Goal: Use online tool/utility: Utilize a website feature to perform a specific function

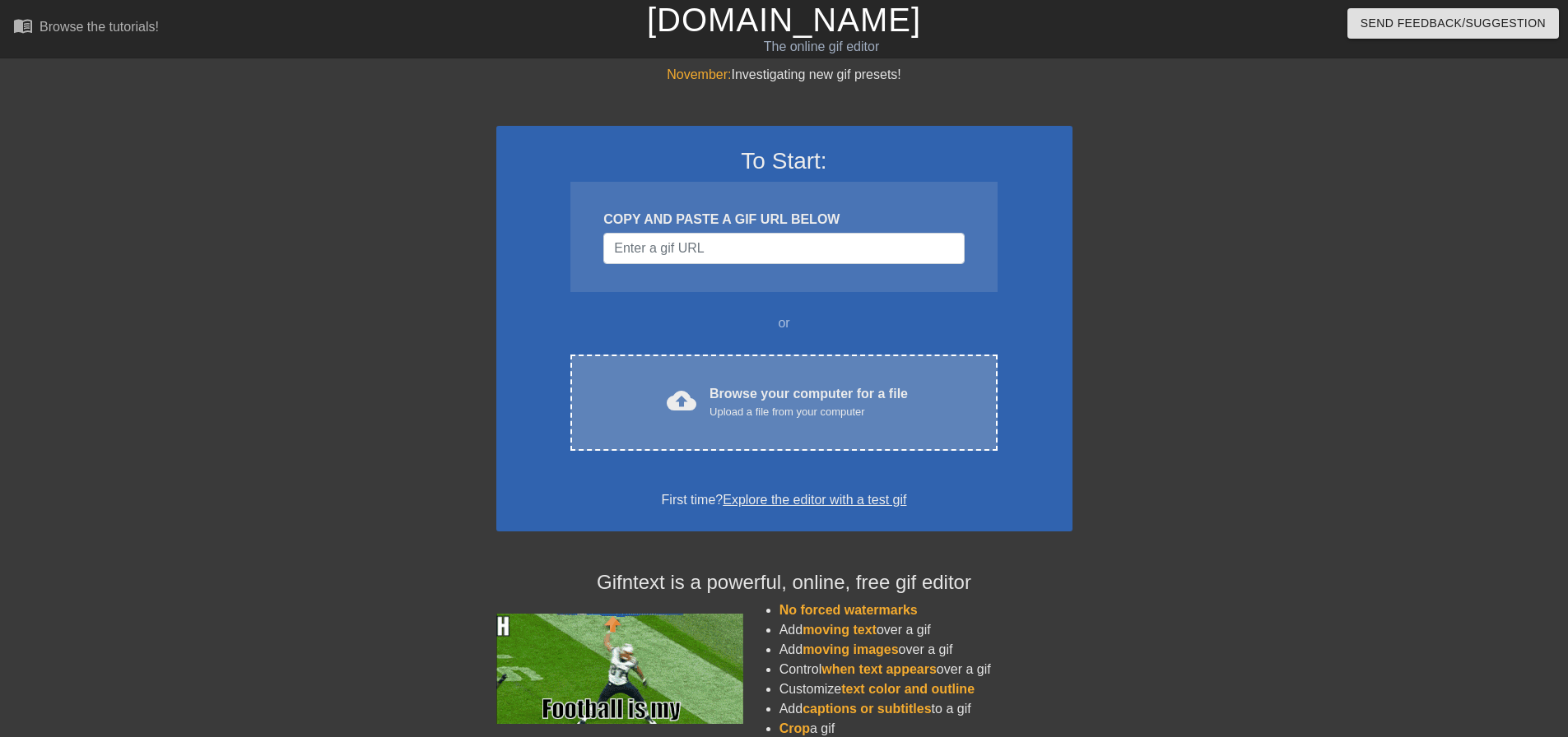
click at [743, 411] on div "Upload a file from your computer" at bounding box center [809, 412] width 198 height 16
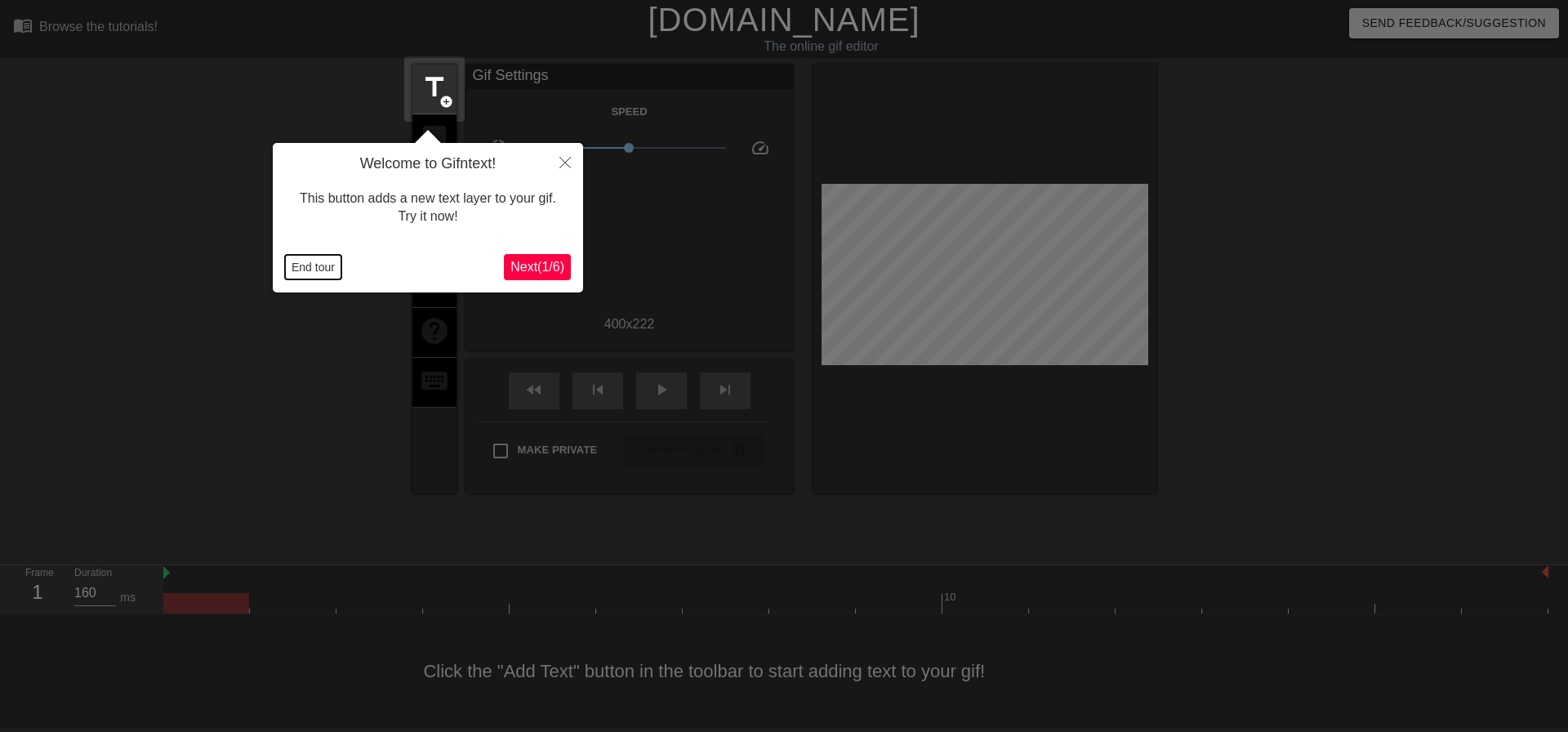
click at [318, 260] on button "End tour" at bounding box center [313, 267] width 57 height 25
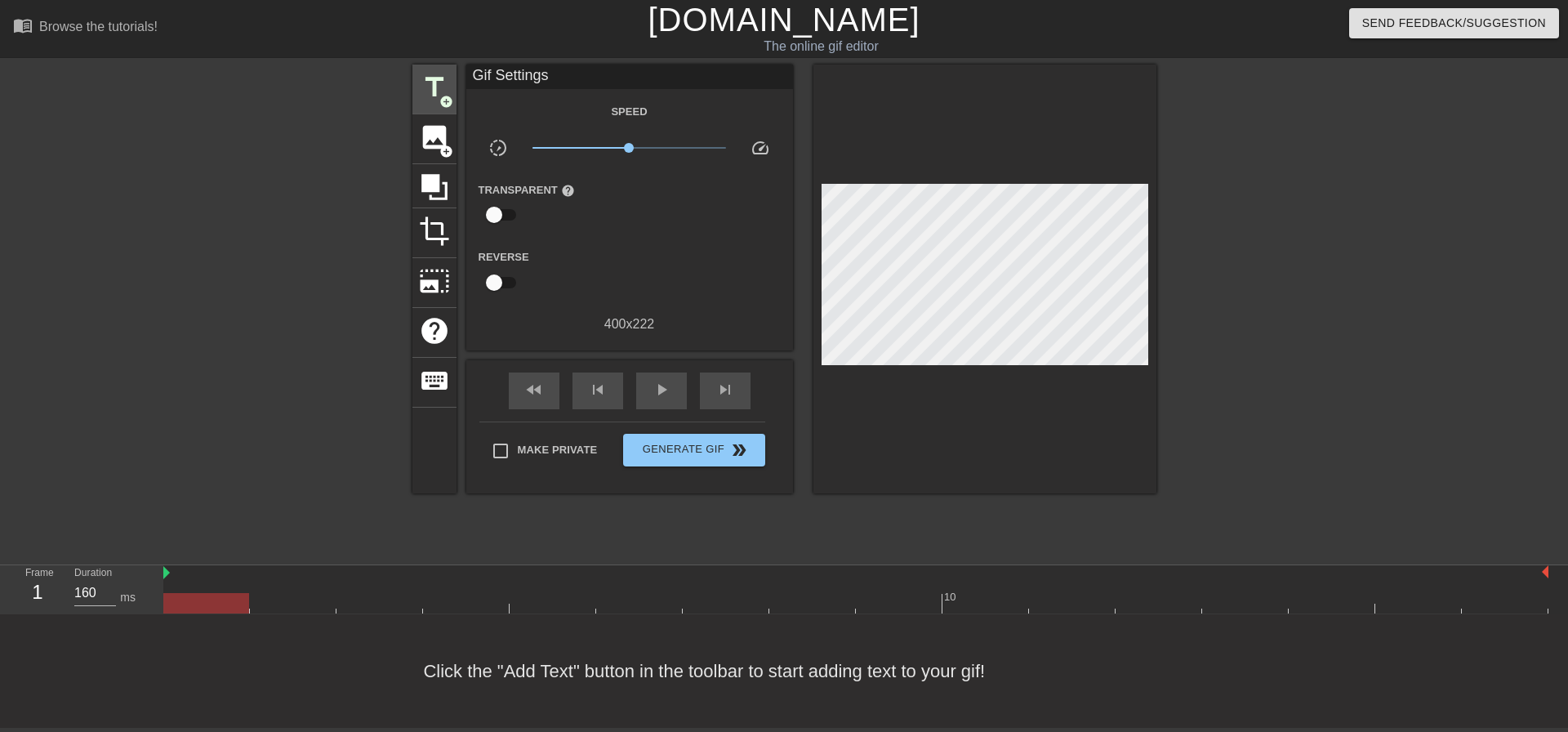
click at [432, 69] on div "title add_circle" at bounding box center [434, 89] width 44 height 50
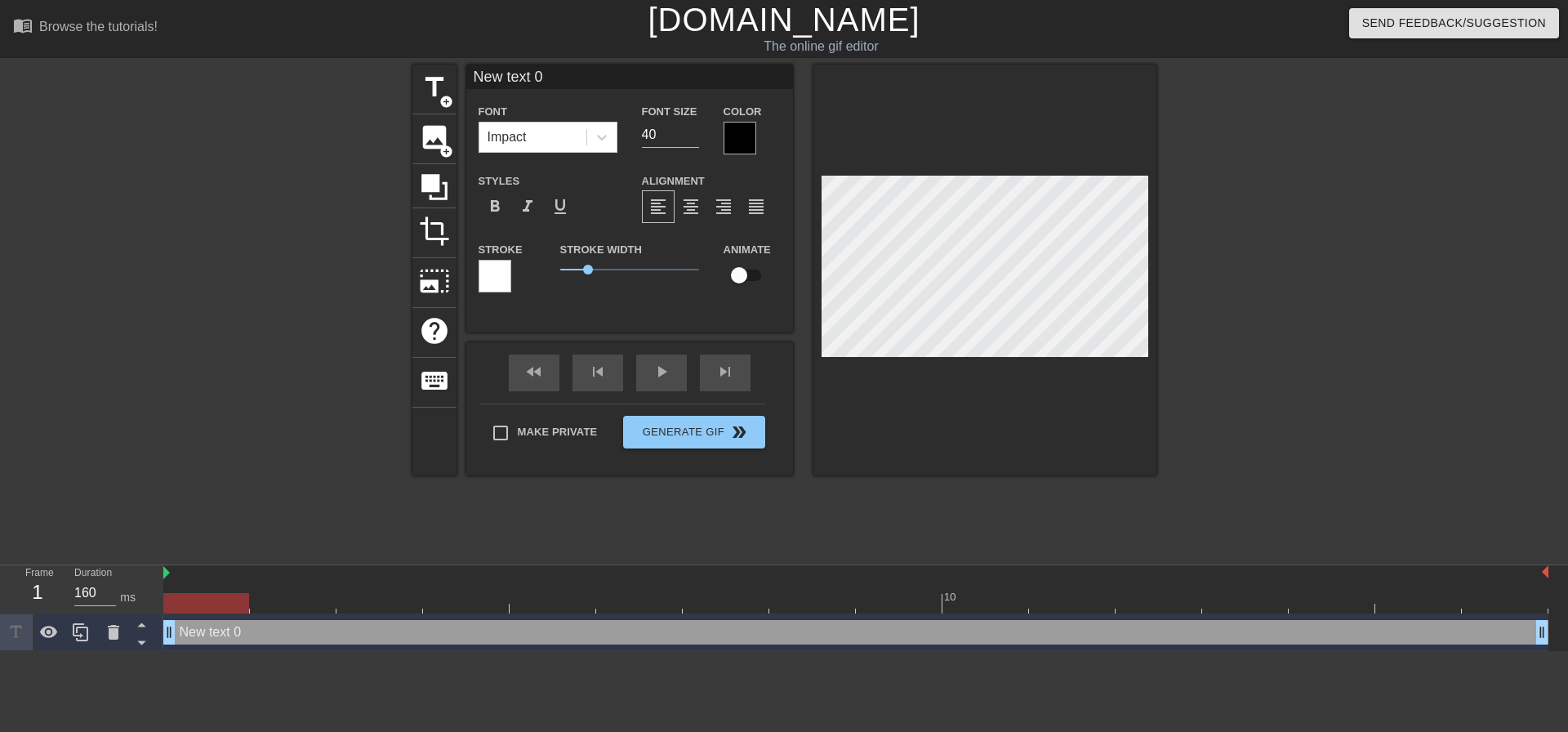
click at [585, 157] on div "Font Impact Font Size 40 Color Styles format_bold format_italic format_underlin…" at bounding box center [630, 204] width 303 height 206
click at [588, 149] on div at bounding box center [602, 136] width 29 height 29
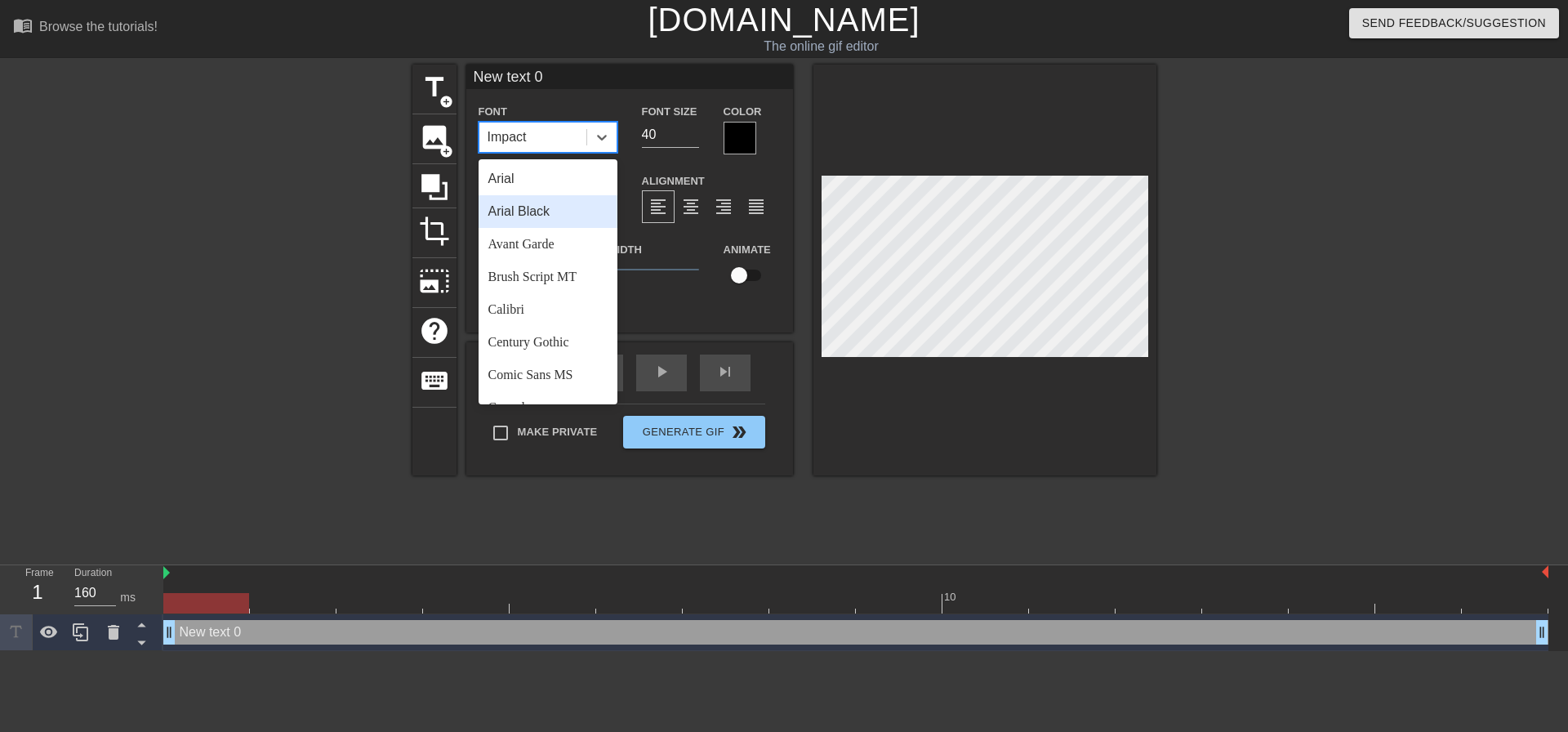
click at [574, 204] on div "Arial Black" at bounding box center [548, 212] width 139 height 33
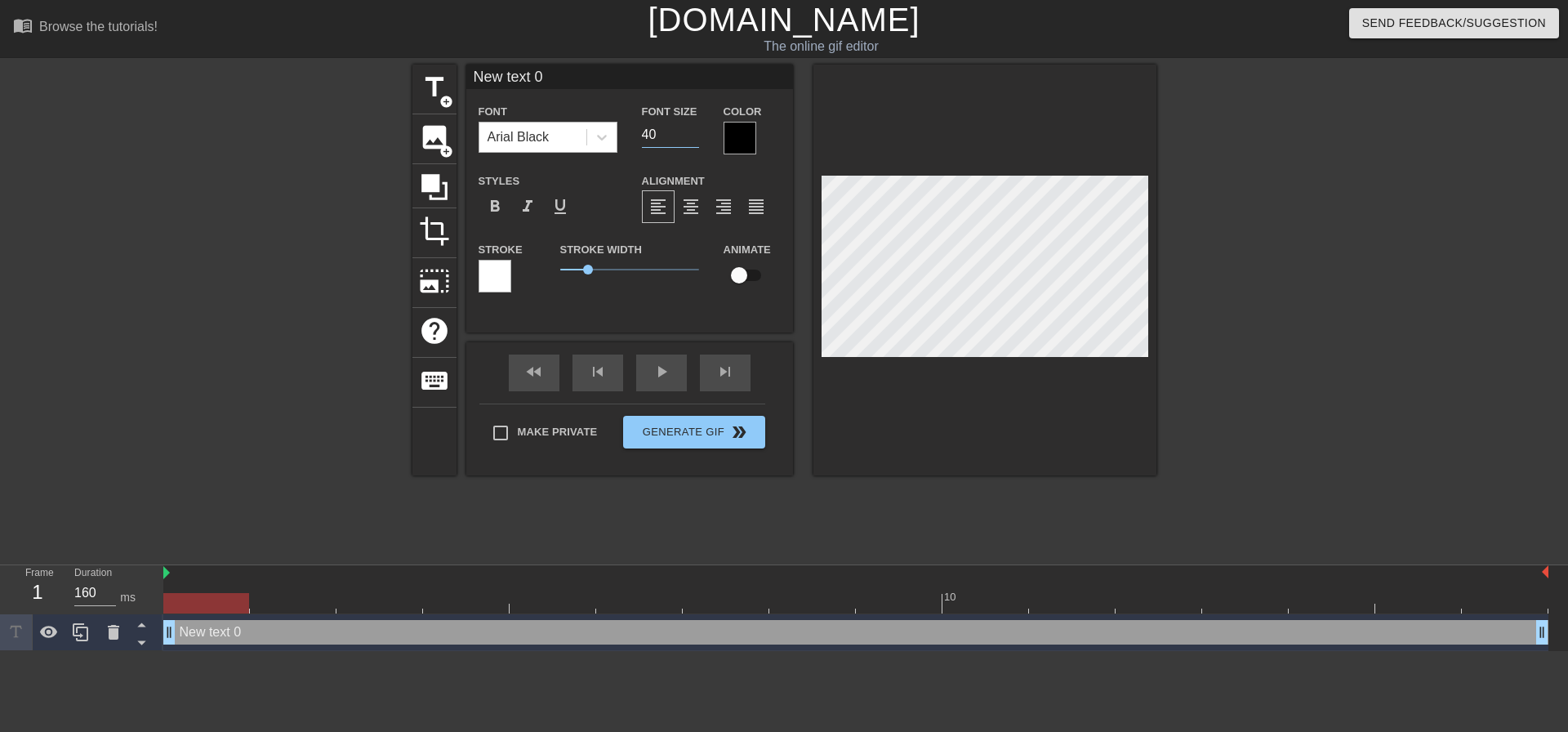
drag, startPoint x: 665, startPoint y: 125, endPoint x: 525, endPoint y: 128, distance: 140.0
click at [543, 127] on div "Font Arial Black Font Size 40 Color" at bounding box center [629, 127] width 327 height 53
type input "20"
click at [513, 443] on input "Make Private" at bounding box center [500, 433] width 35 height 35
checkbox input "true"
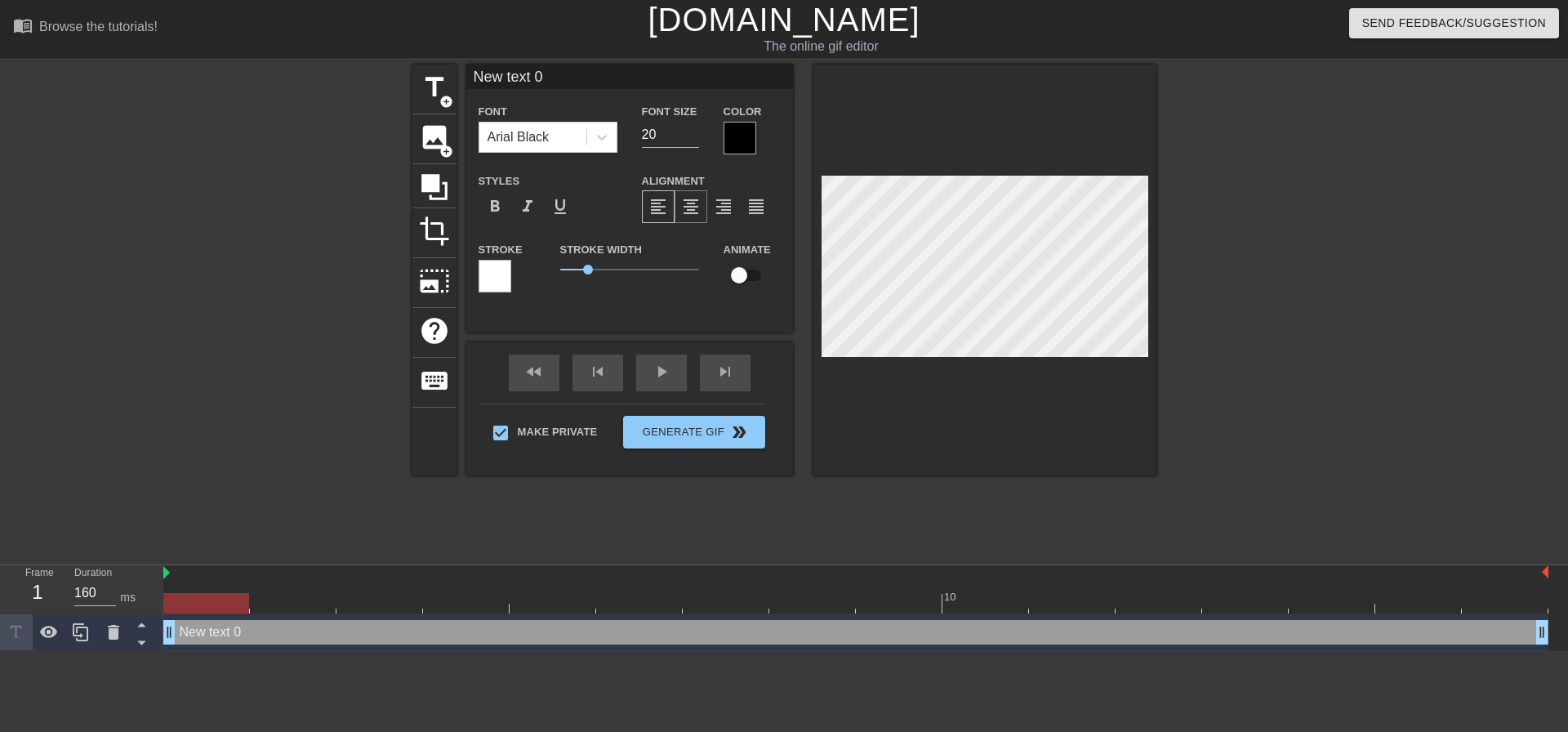
click at [695, 195] on div "format_align_center" at bounding box center [690, 206] width 33 height 33
type input "I"
type textarea "I"
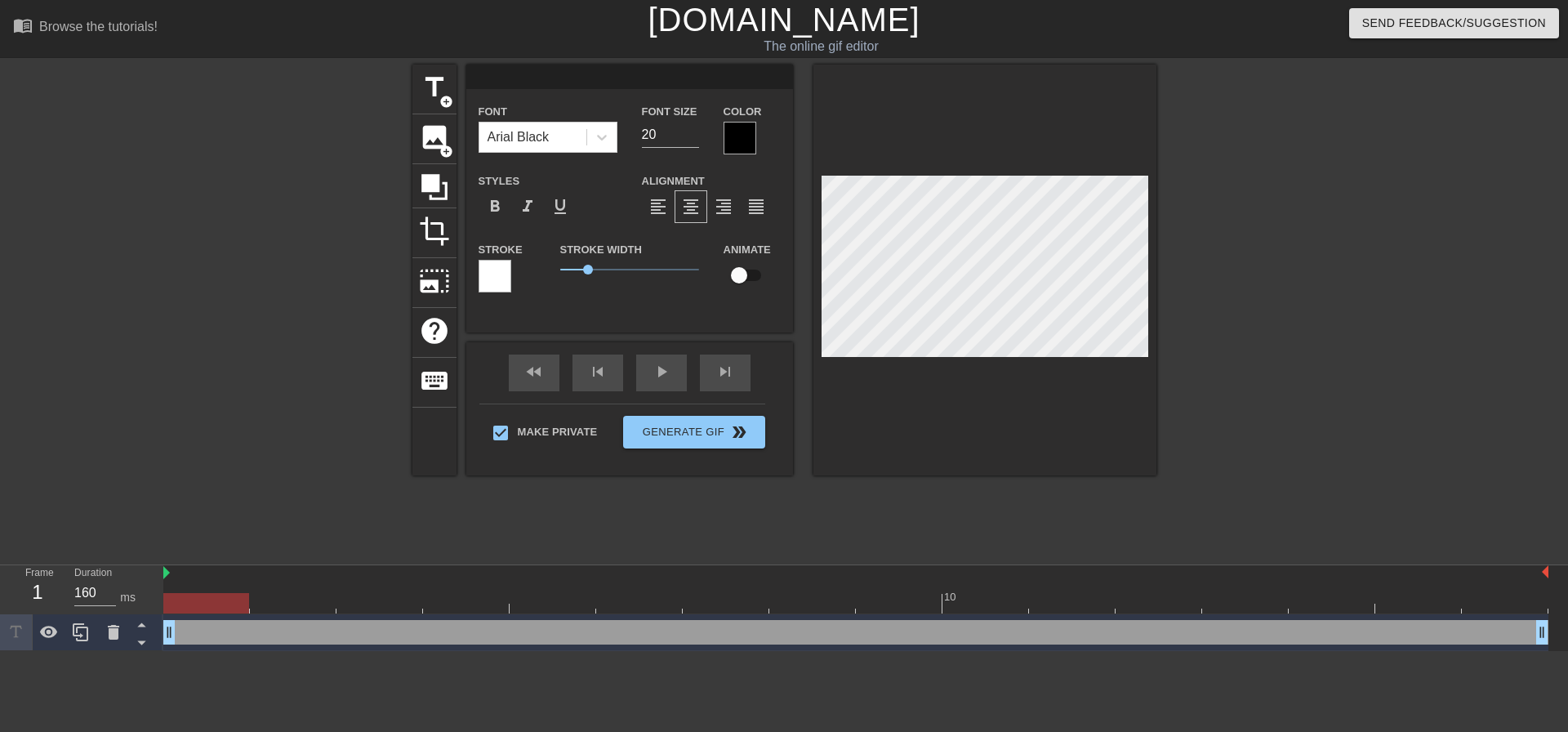
type input "T"
type textarea "T"
type input "Th"
type textarea "Th"
type input "Tha"
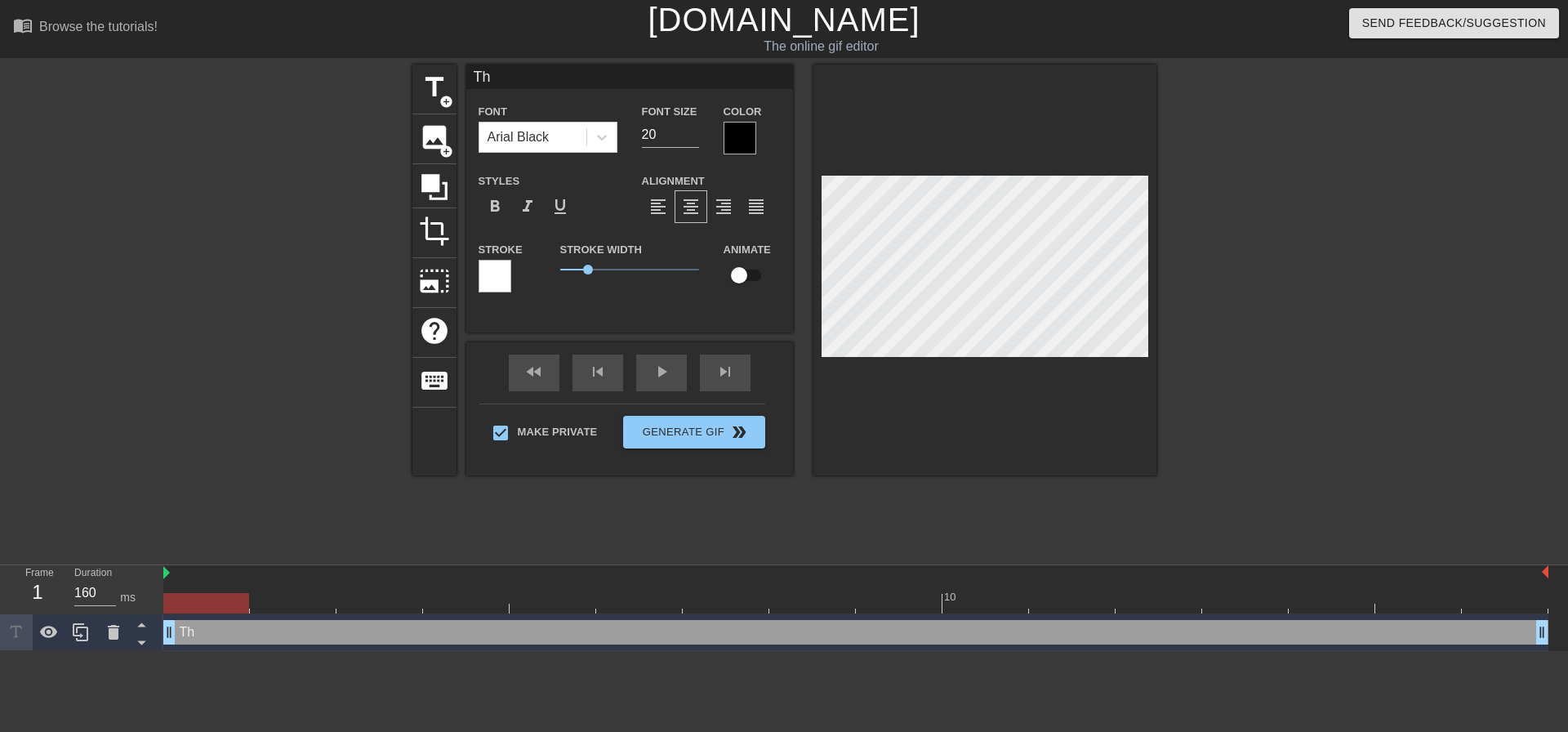
type textarea "Tha"
type input "That"
type textarea "That"
type input "That'"
type textarea "That'"
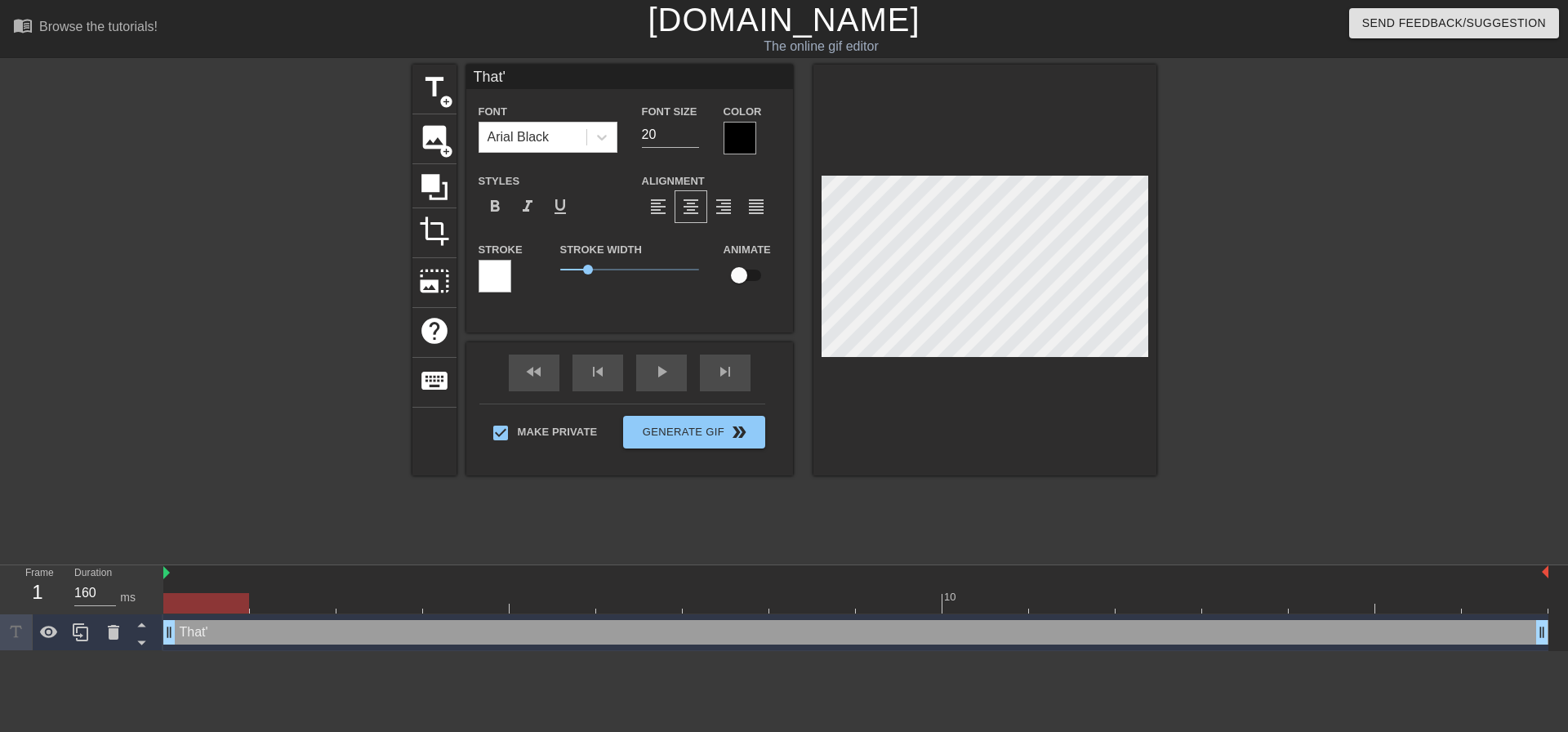
type input "That"
type textarea "That"
type input "Tha"
type textarea "Tha"
type input "Th"
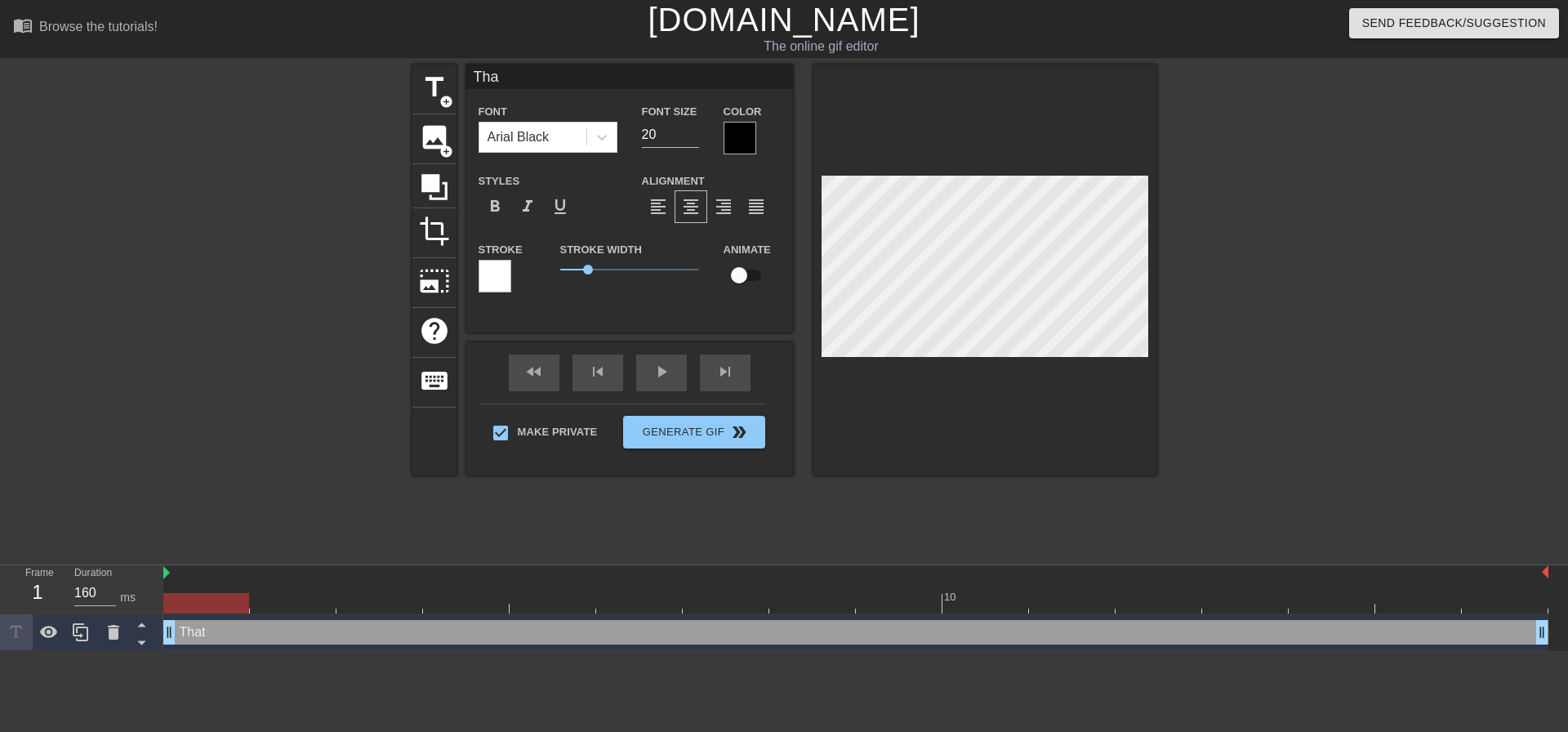
type textarea "Th"
type input "T"
type textarea "T"
type input "m"
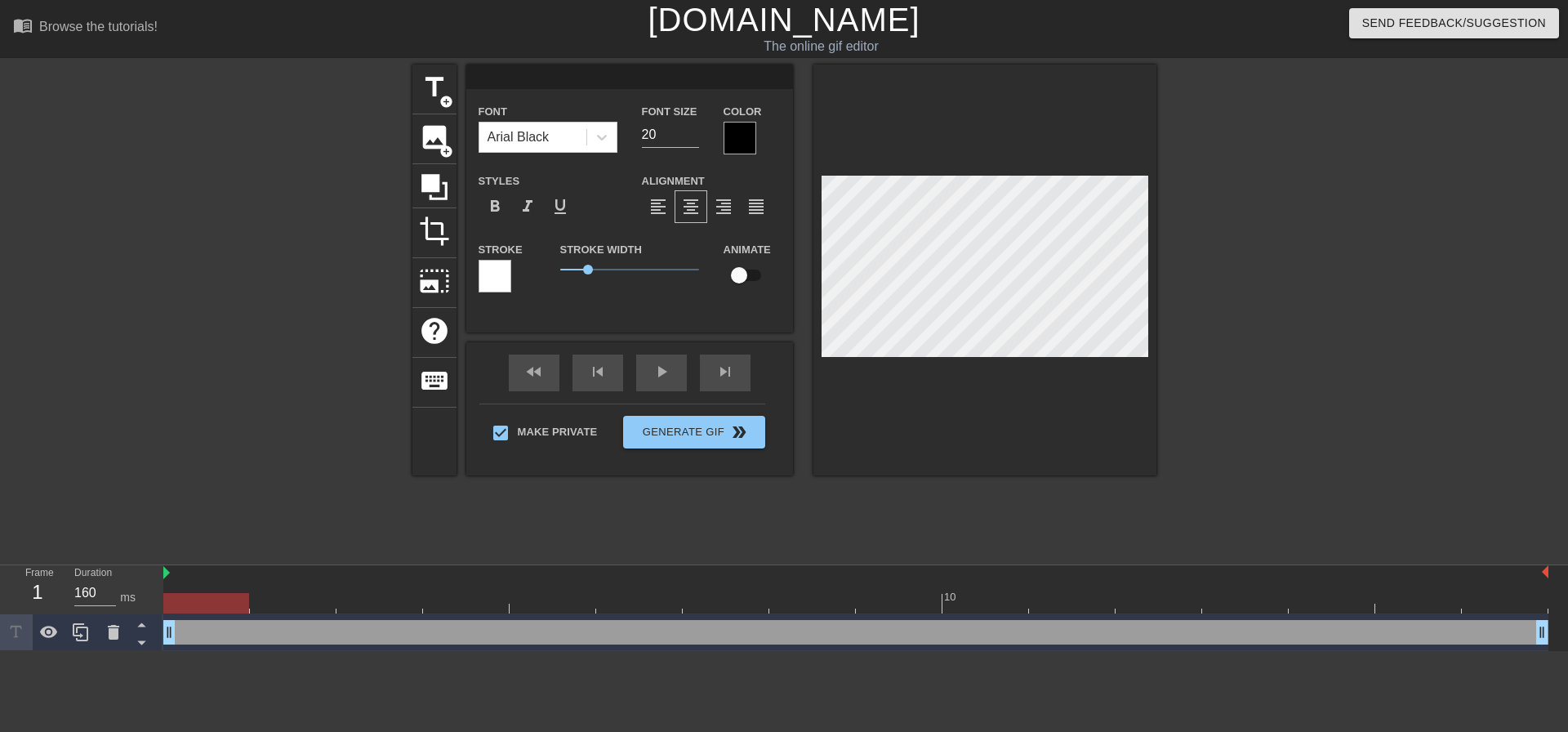
type textarea "m"
type input "mm"
type textarea "mm"
type input "mmm"
type textarea "mmm"
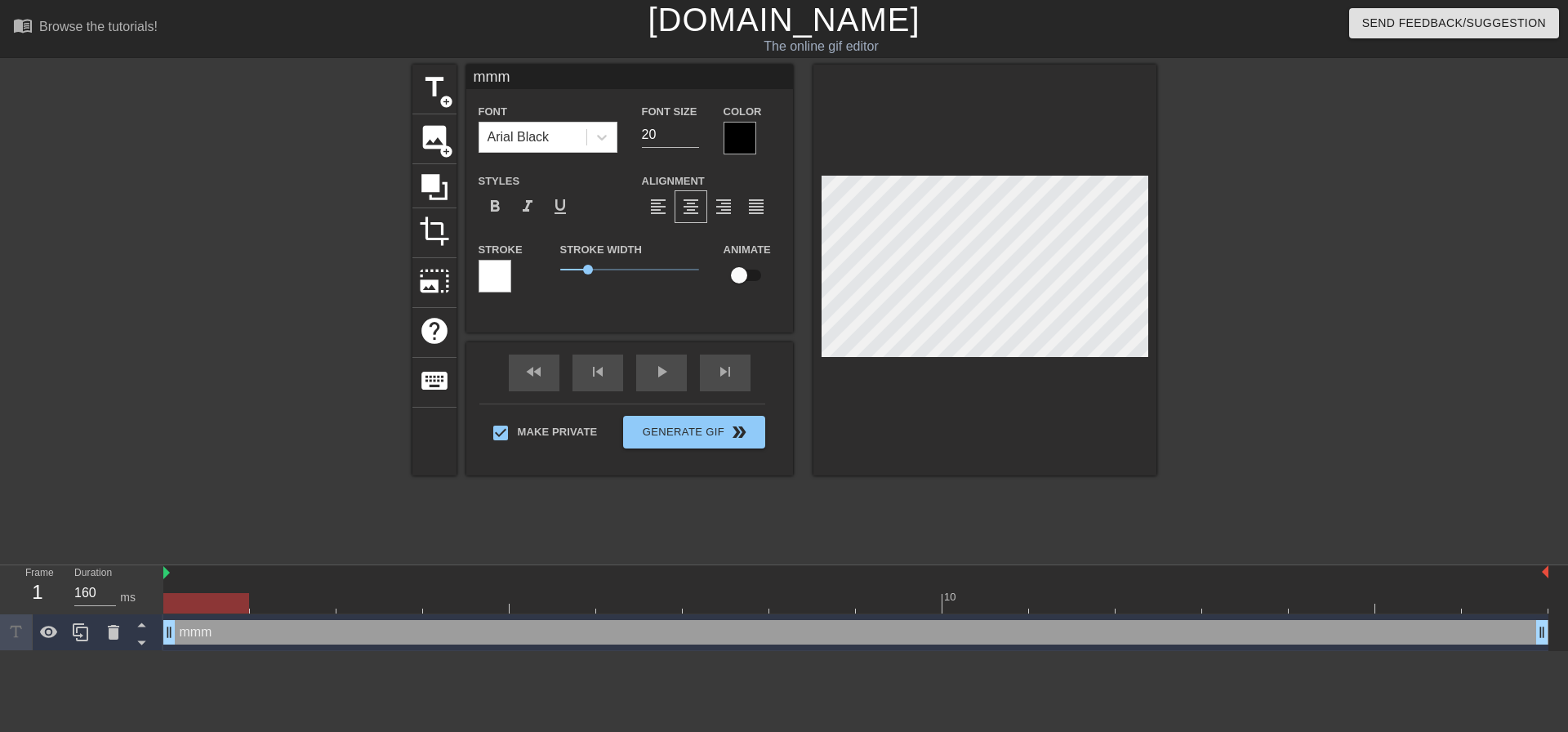
type input "mmm."
type textarea "mmm."
type input "mmm.."
type textarea "mmm.."
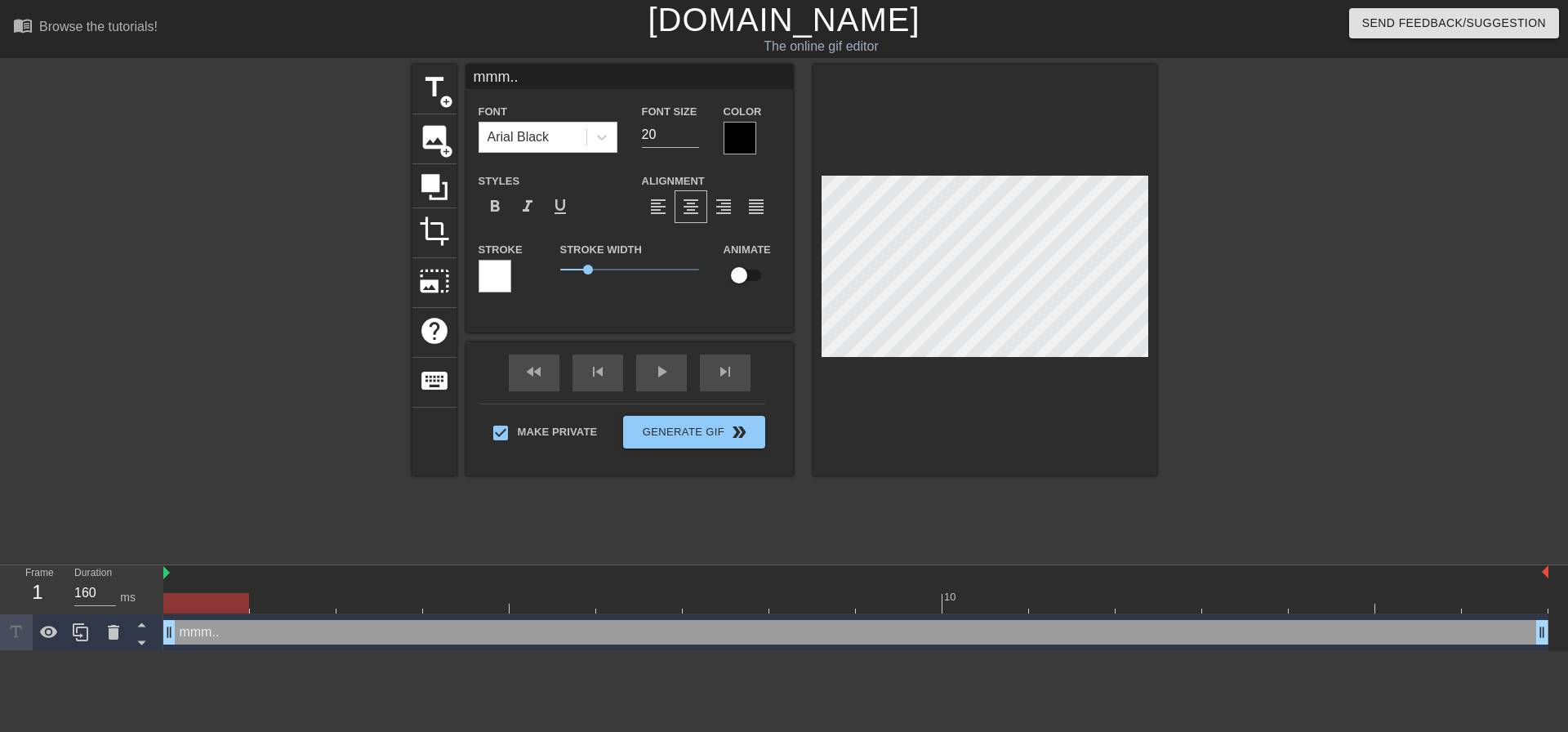
type input "mmm..."
type textarea "mmm..."
type input "mmm...S"
type textarea "mmm...S"
type input "mmm...Su"
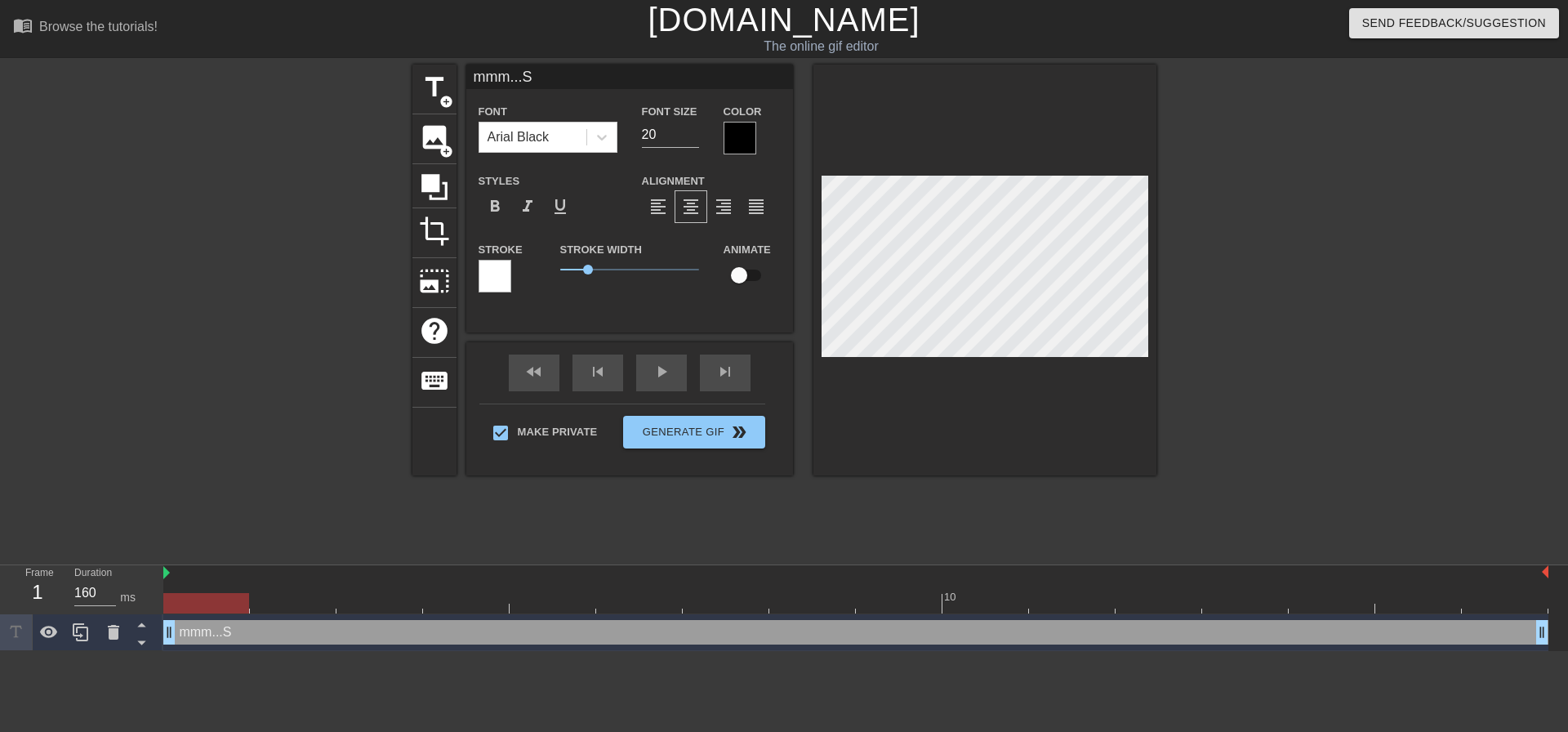
type textarea "mmm...Su"
type input "mmm...Suc"
type textarea "mmm...Suc"
type input "mmm...Suck"
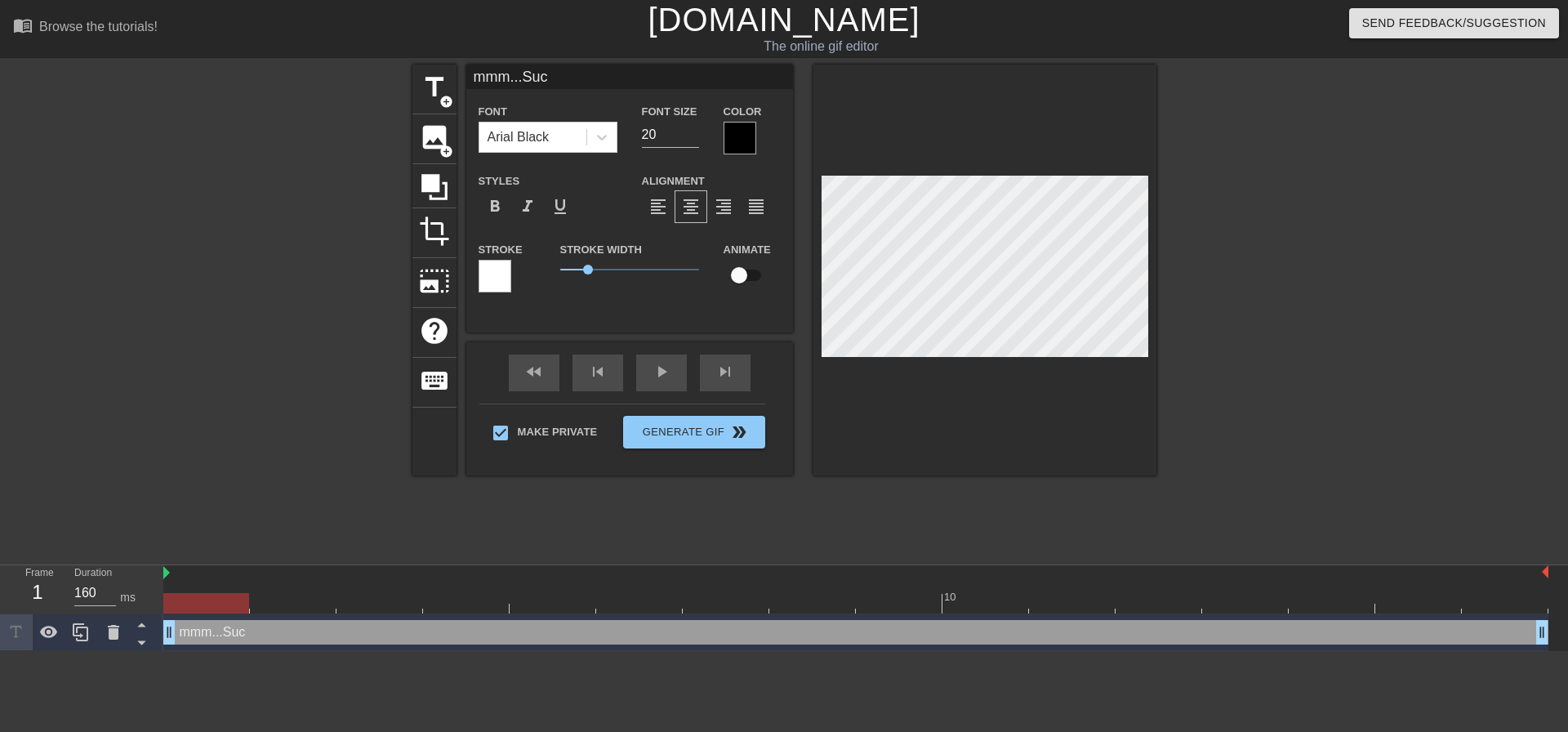
type textarea "mmm...Suck"
type input "mmm...Suc"
type textarea "mmm...Suc"
type input "mmm...Su"
type textarea "mmm...Su"
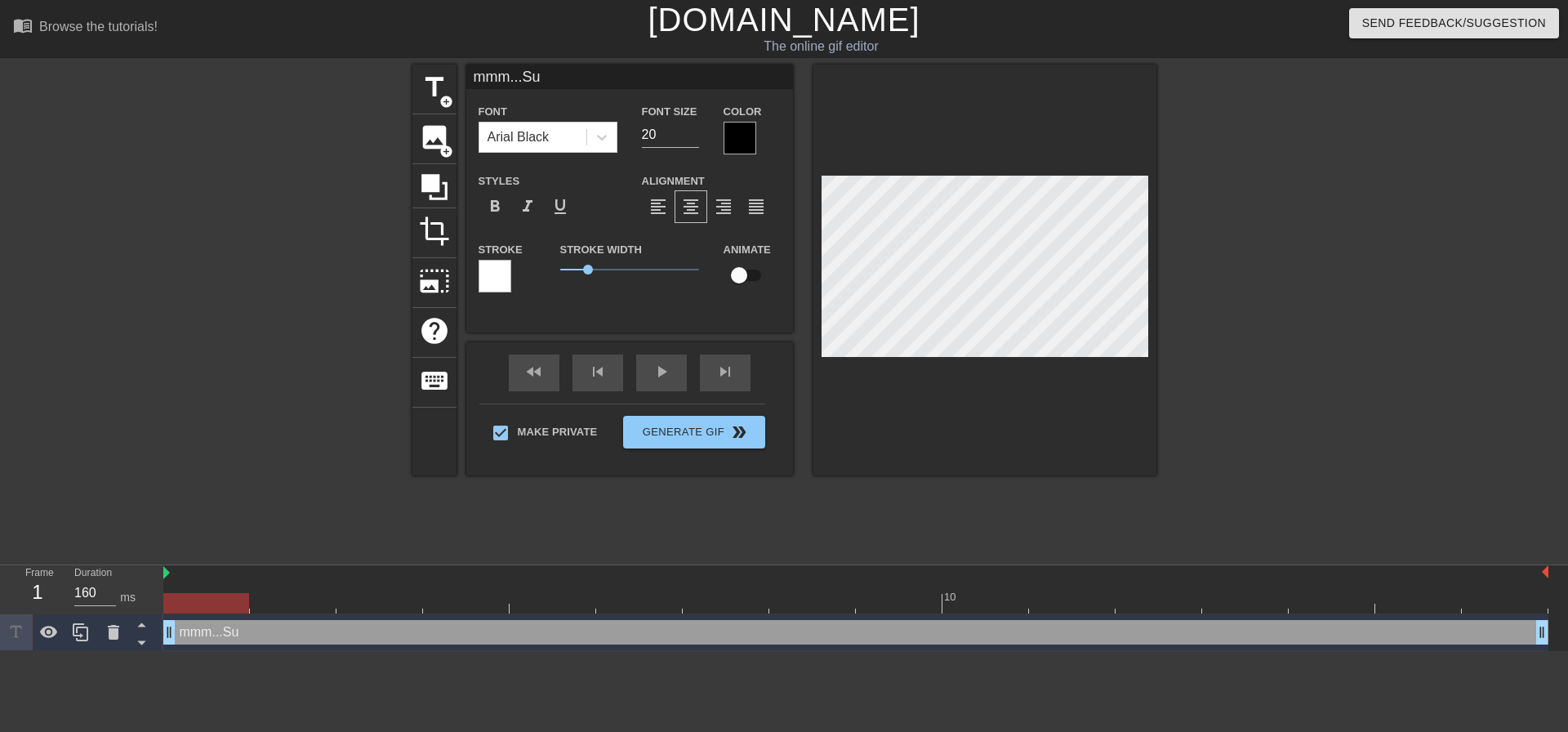
type input "mmm...S"
type textarea "mmm...S"
type input "mmm..."
type textarea "mmm..."
type input "mmm...I"
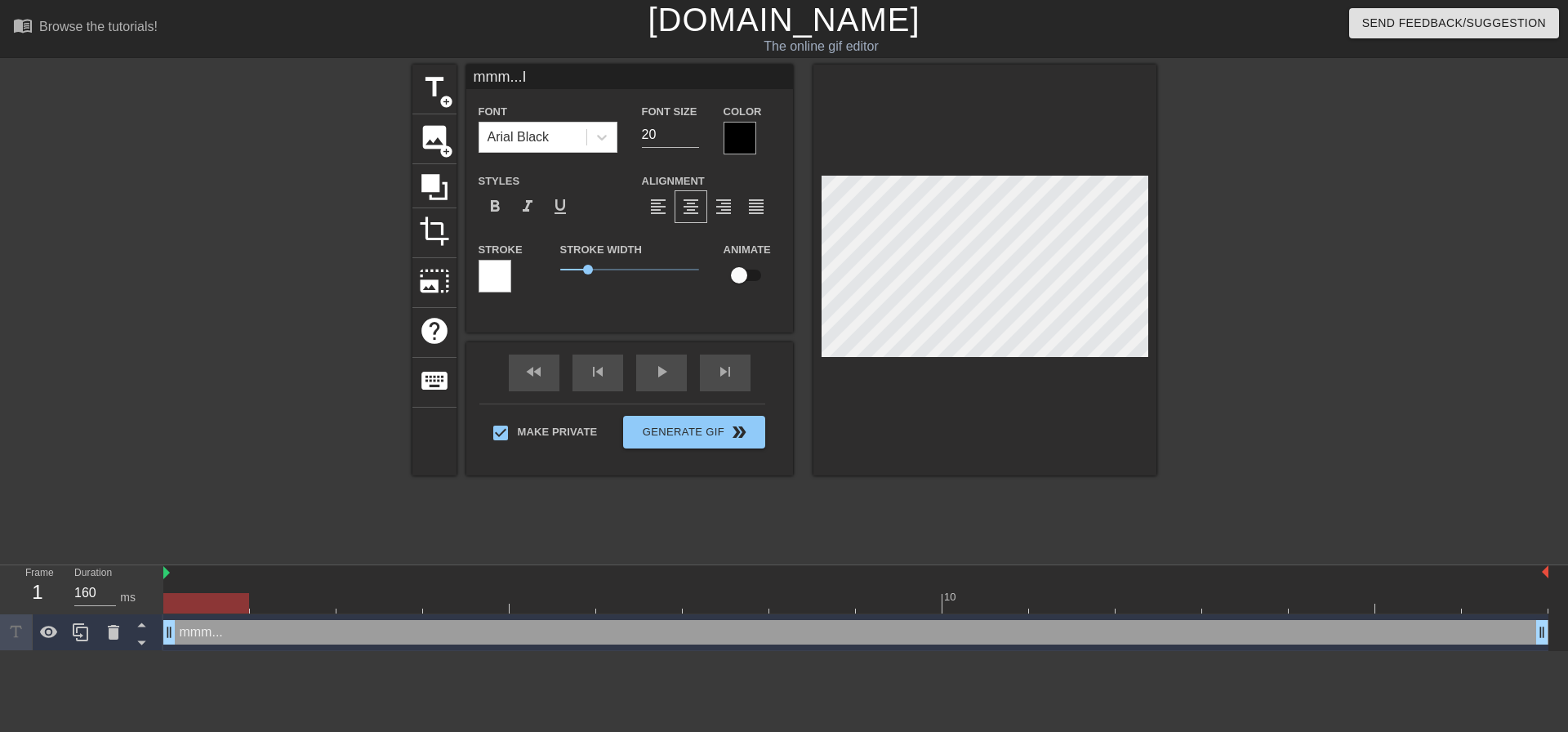
type textarea "mmm...I"
type input "mmm...I"
type textarea "mmm...I"
type input "mmm...I l"
type textarea "mmm...I l"
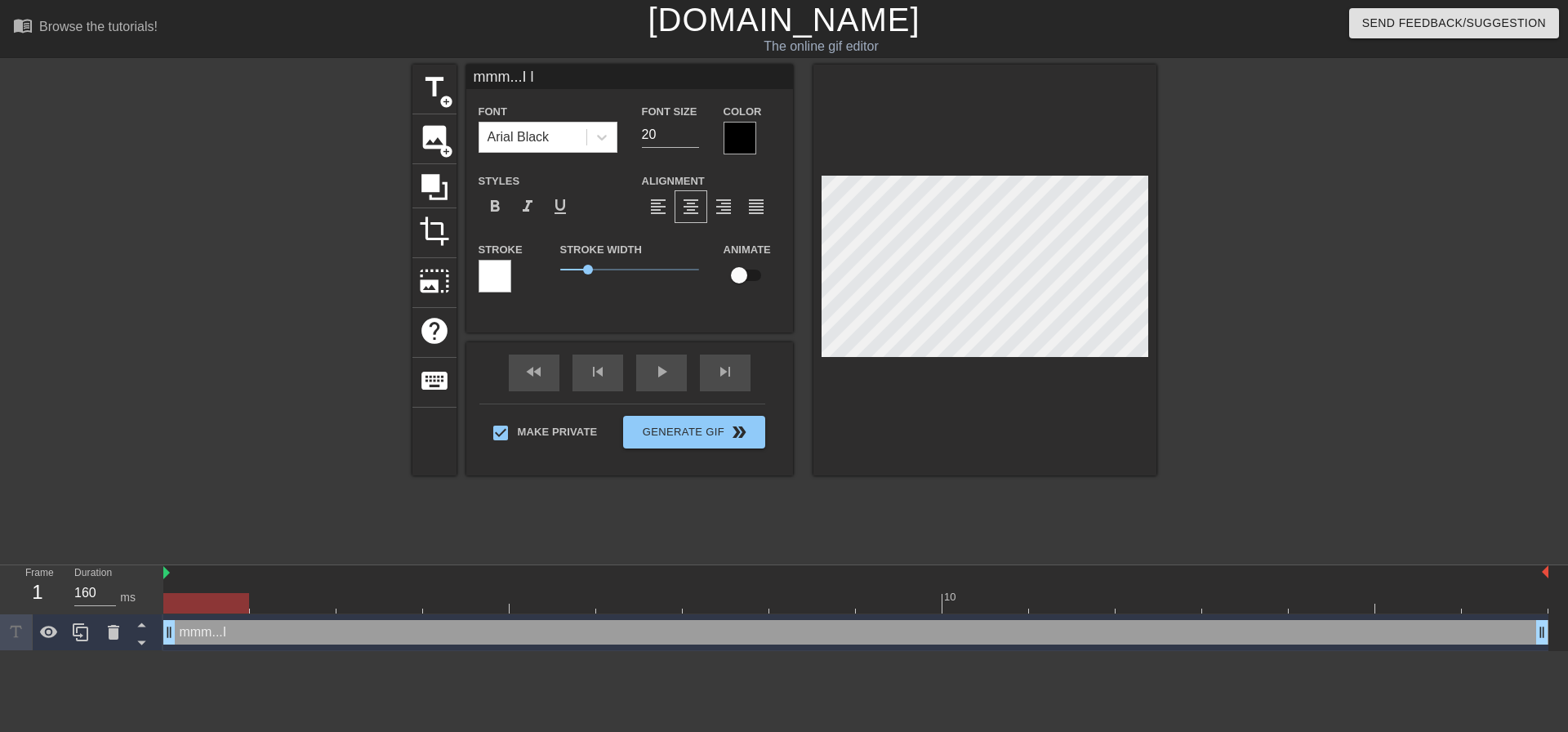
type input "mmm...I lo"
type textarea "mmm...I lo"
type input "mmm...I lov"
type textarea "mmm...I love"
type input "mmm...I love"
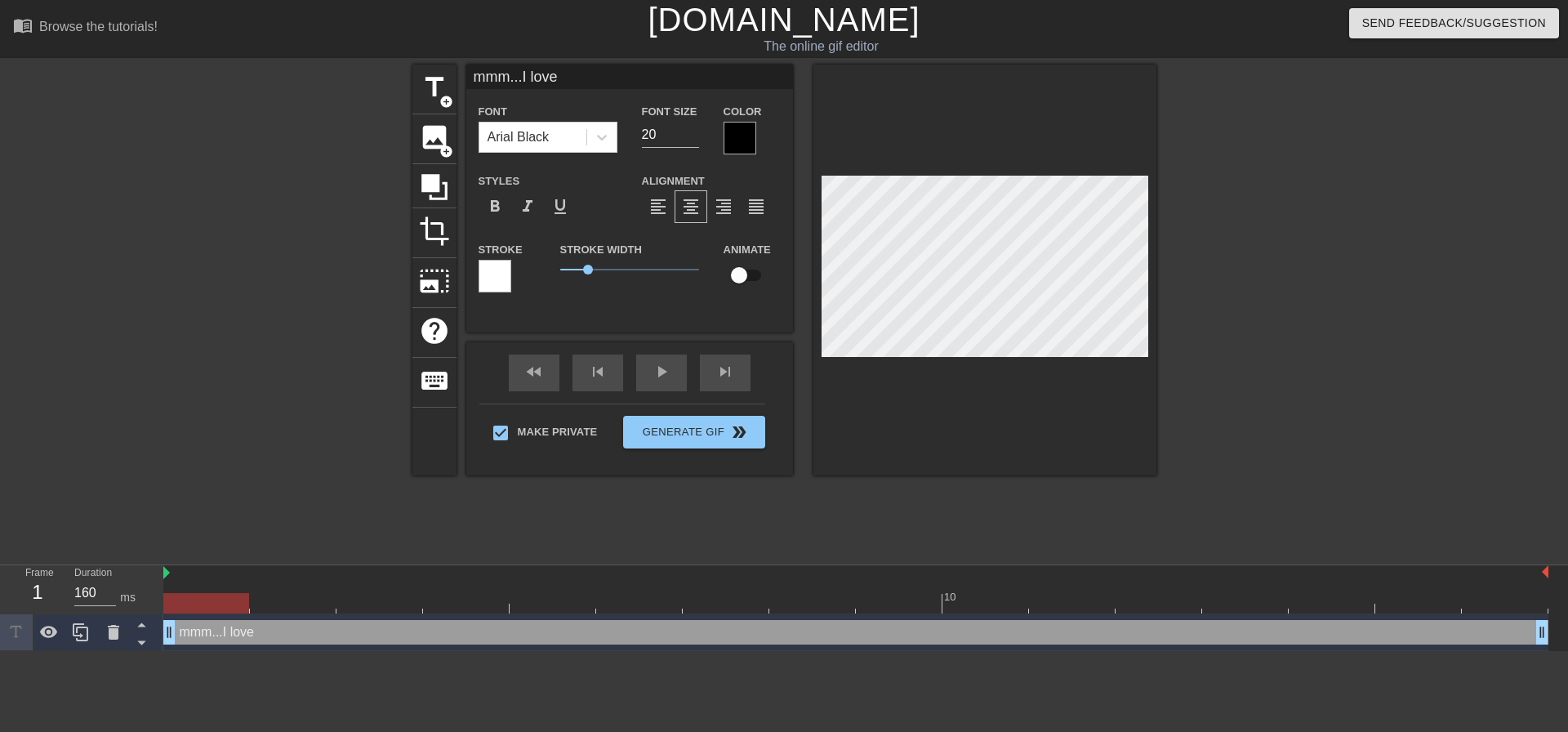
type textarea "mmm...I love"
type input "mmm...I love s"
type textarea "mmm...I love s"
type input "mmm...I love su"
type textarea "mmm...I love su"
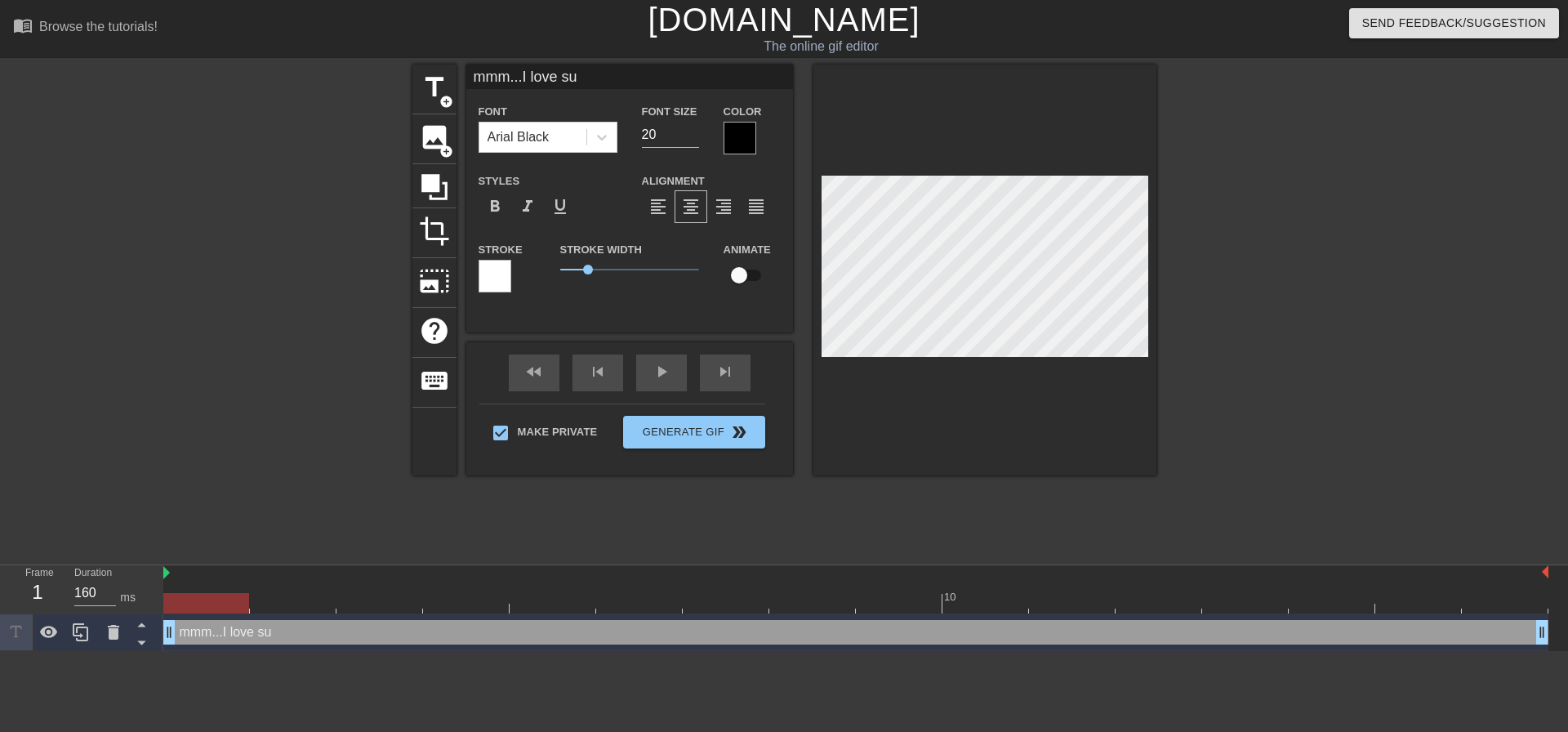
type input "mmm...I love suc"
type textarea "mmm...I love suc"
type input "mmm...I love such"
type textarea "mmm...I love such"
type input "mmm...I love suc"
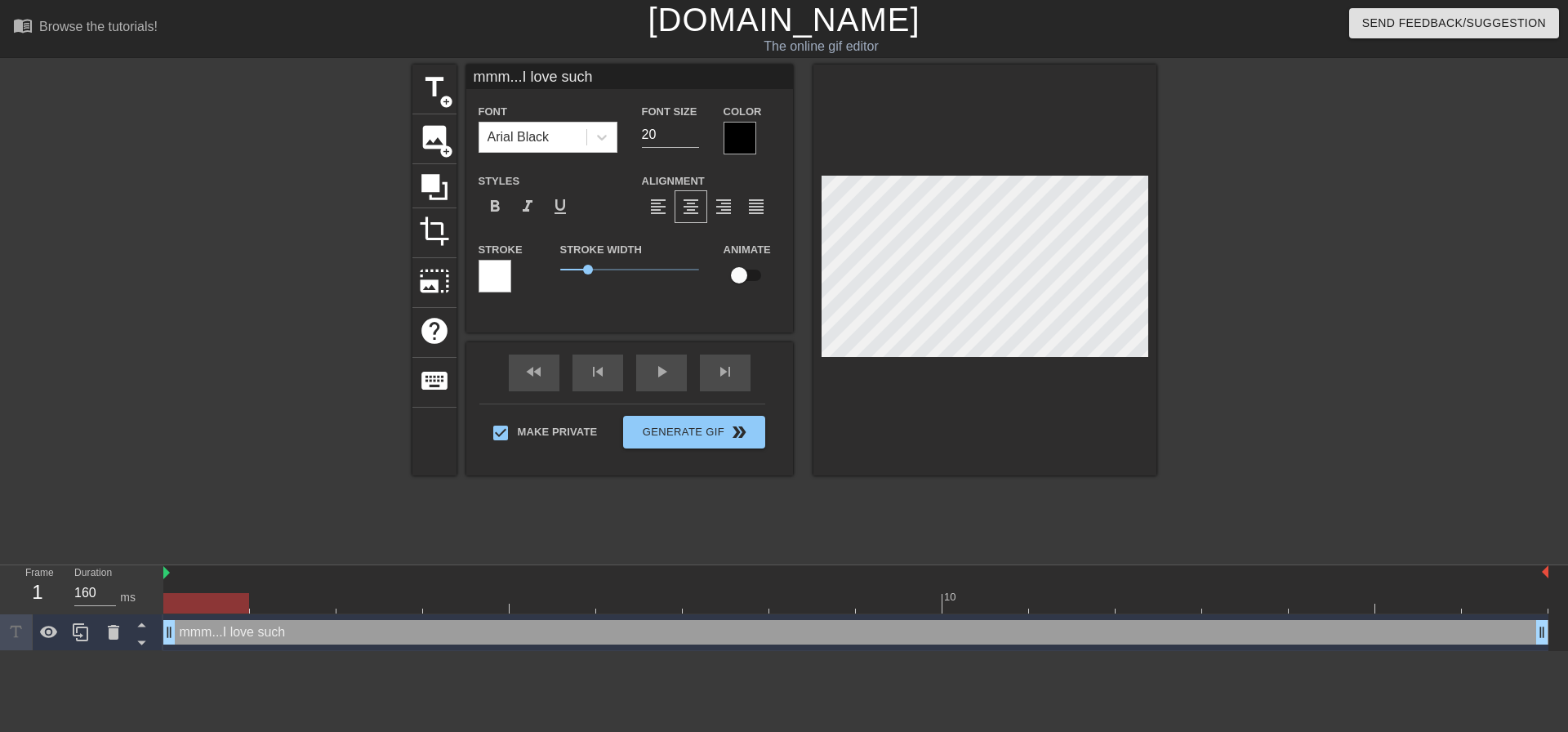
type textarea "mmm...I love suc"
type input "mmm...I love suck"
type textarea "mmm...I love suck"
type input "mmm...I love [PERSON_NAME]"
type textarea "mmm...I love [PERSON_NAME]"
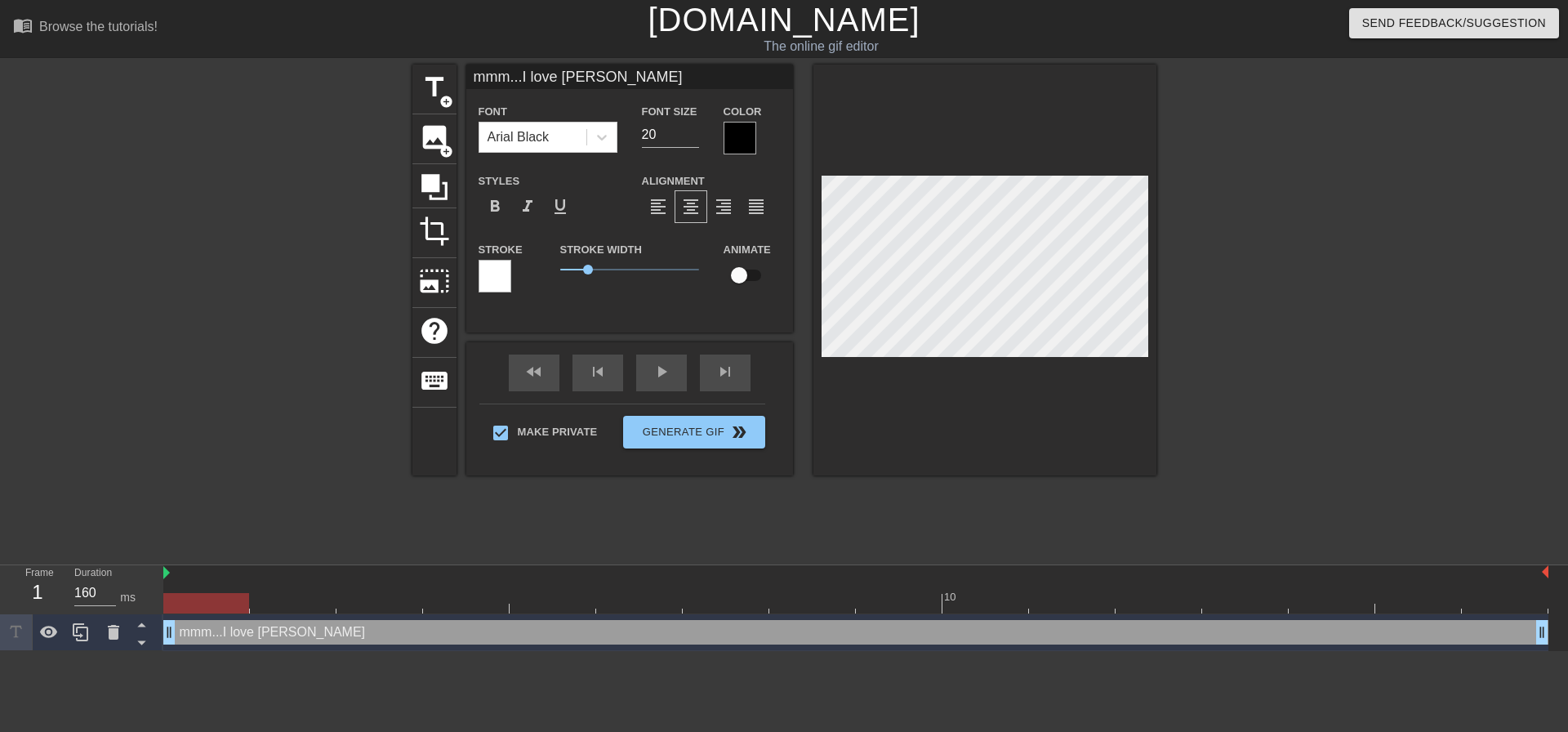
type input "mmm...I love suckin"
type textarea "mmm...I love suckin"
type input "mmm...I love sucking"
type textarea "mmm...I love sucking"
type input "mmm...I love sucking"
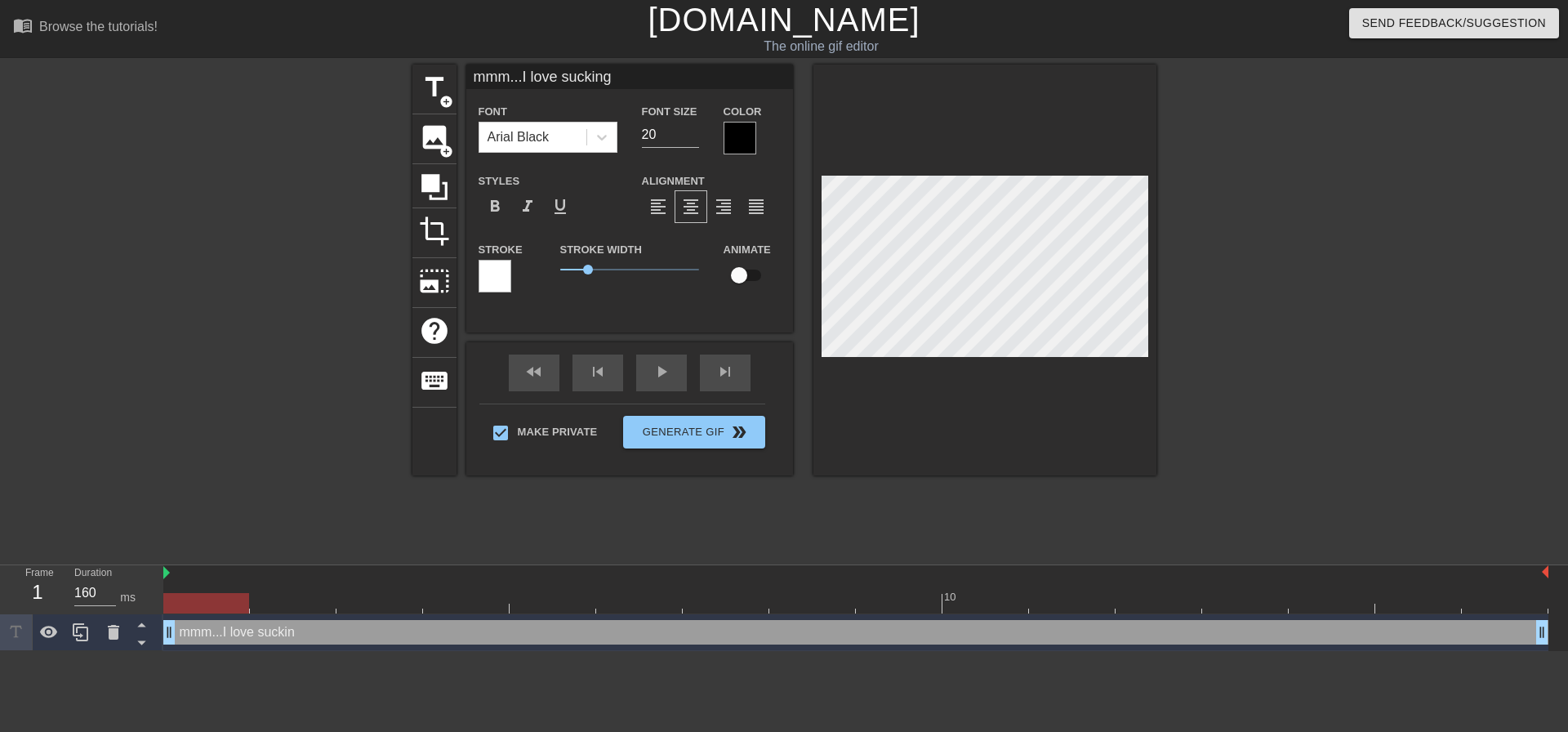
type textarea "mmm...I love sucking"
type input "mmm...I love sucking y"
type textarea "mmm...I love sucking y"
type input "mmm...I love sucking yo"
type textarea "mmm...I love sucking yo"
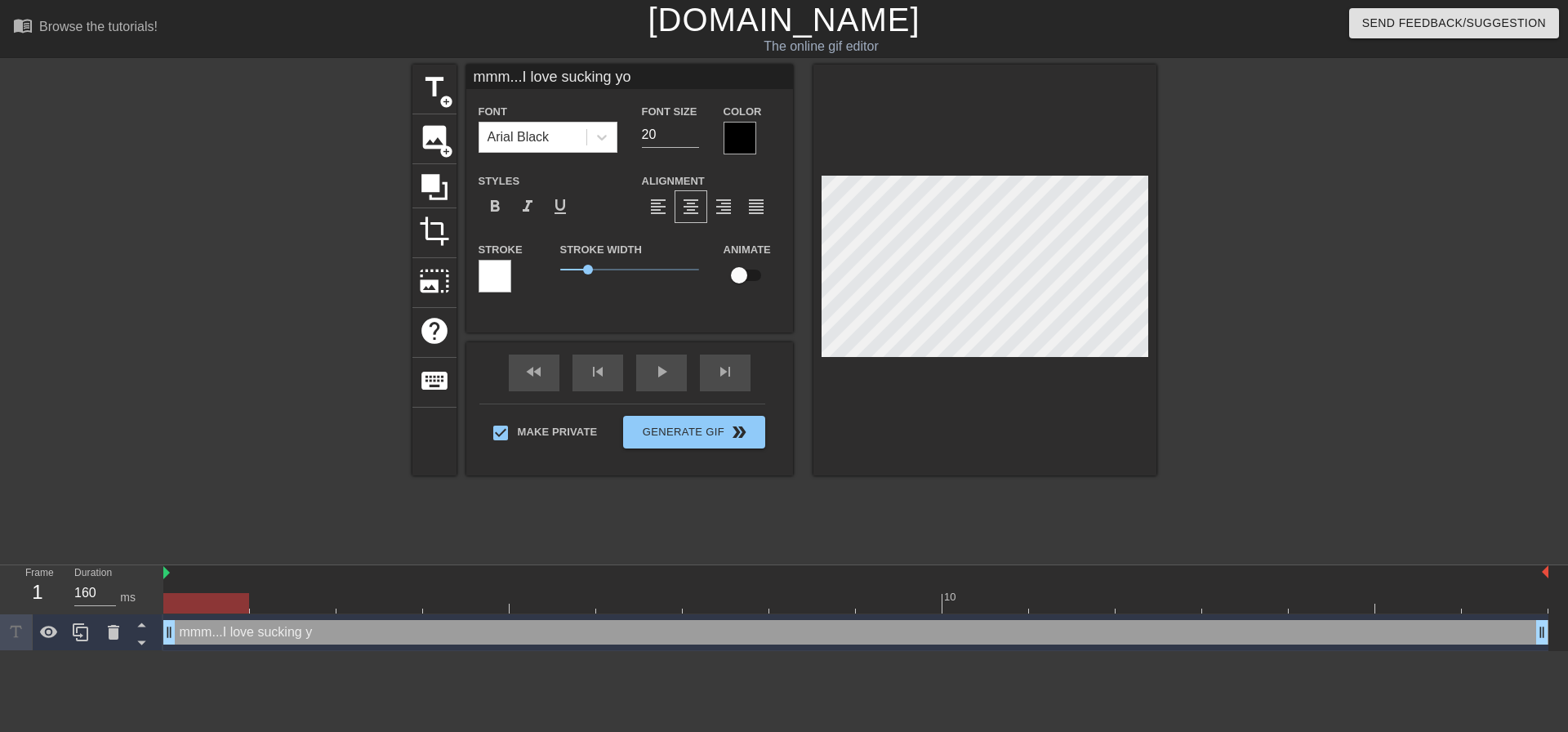
type input "mmm...I love sucking you"
type textarea "mmm...I love sucking you"
type input "mmm...I love sucking your"
type textarea "mmm...I love sucking your"
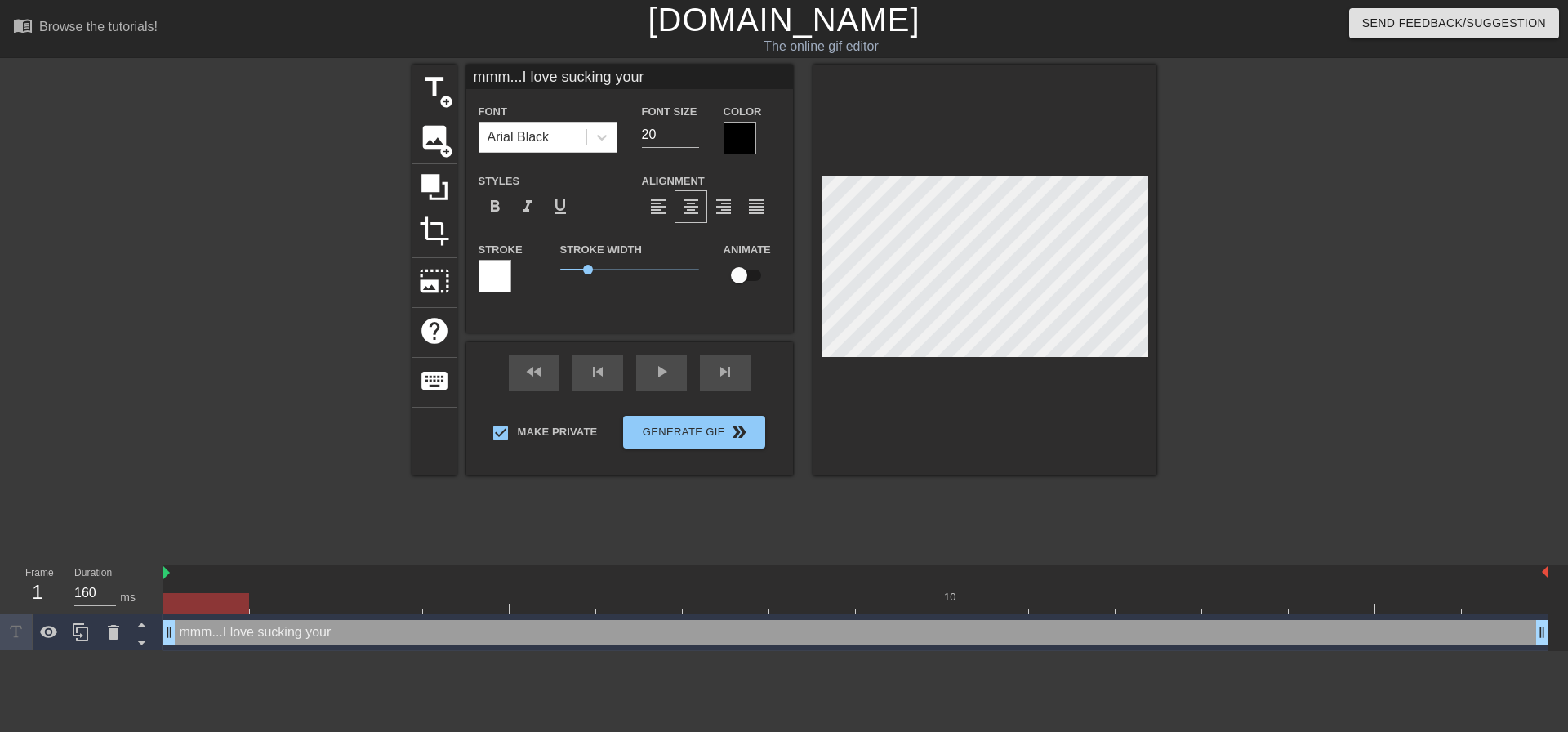
type input "mmm...I love sucking your"
type textarea "mmm...I love sucking your"
type input "mmm...I love sucking your t"
type textarea "mmm...I love sucking your t"
type input "mmm...I love sucking your ti"
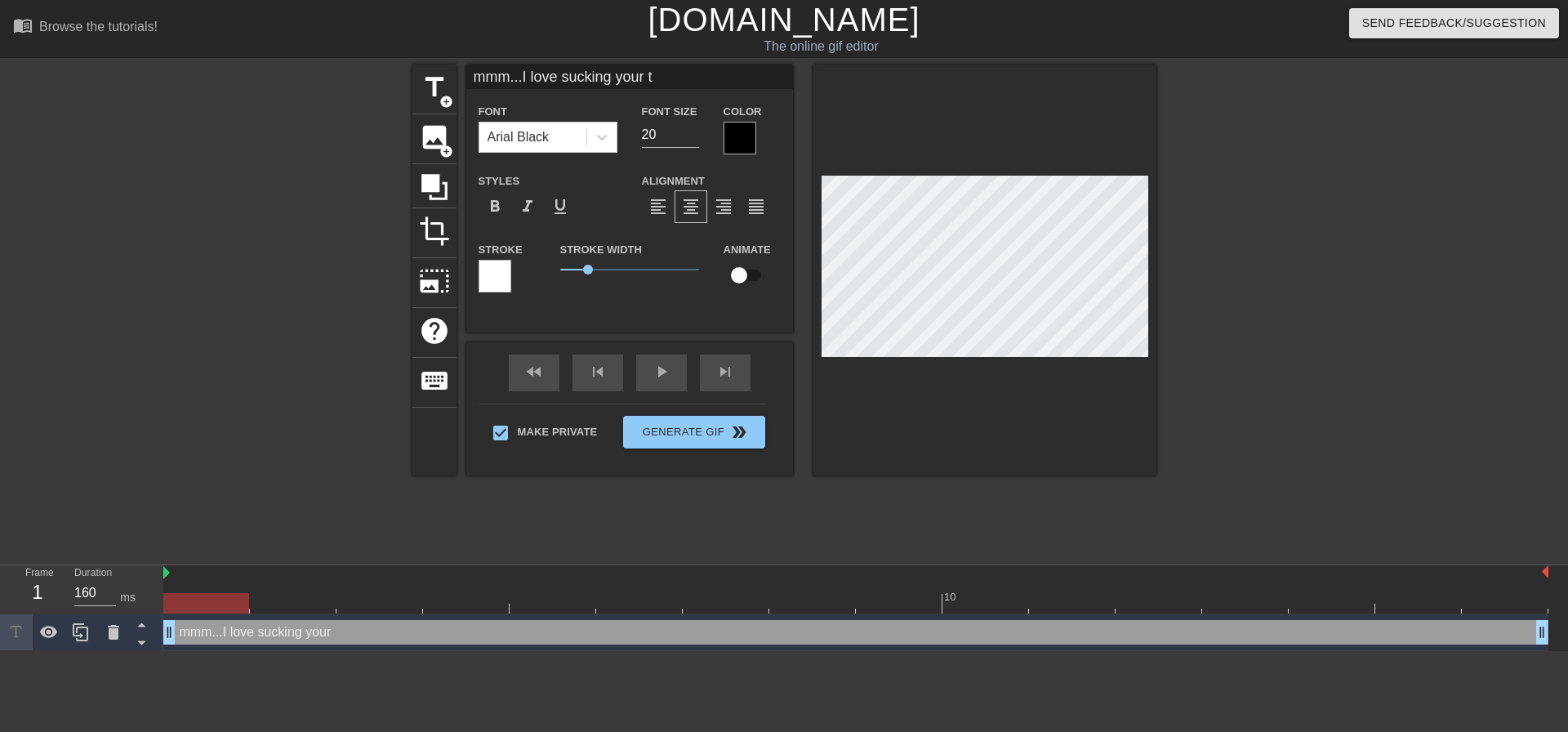
type textarea "mmm...I love sucking your ti"
type input "mmm...I love sucking your tit"
type textarea "mmm...I love sucking your tit"
type input "mmm...I love sucking your tits"
type textarea "mmm...I love sucking your tits"
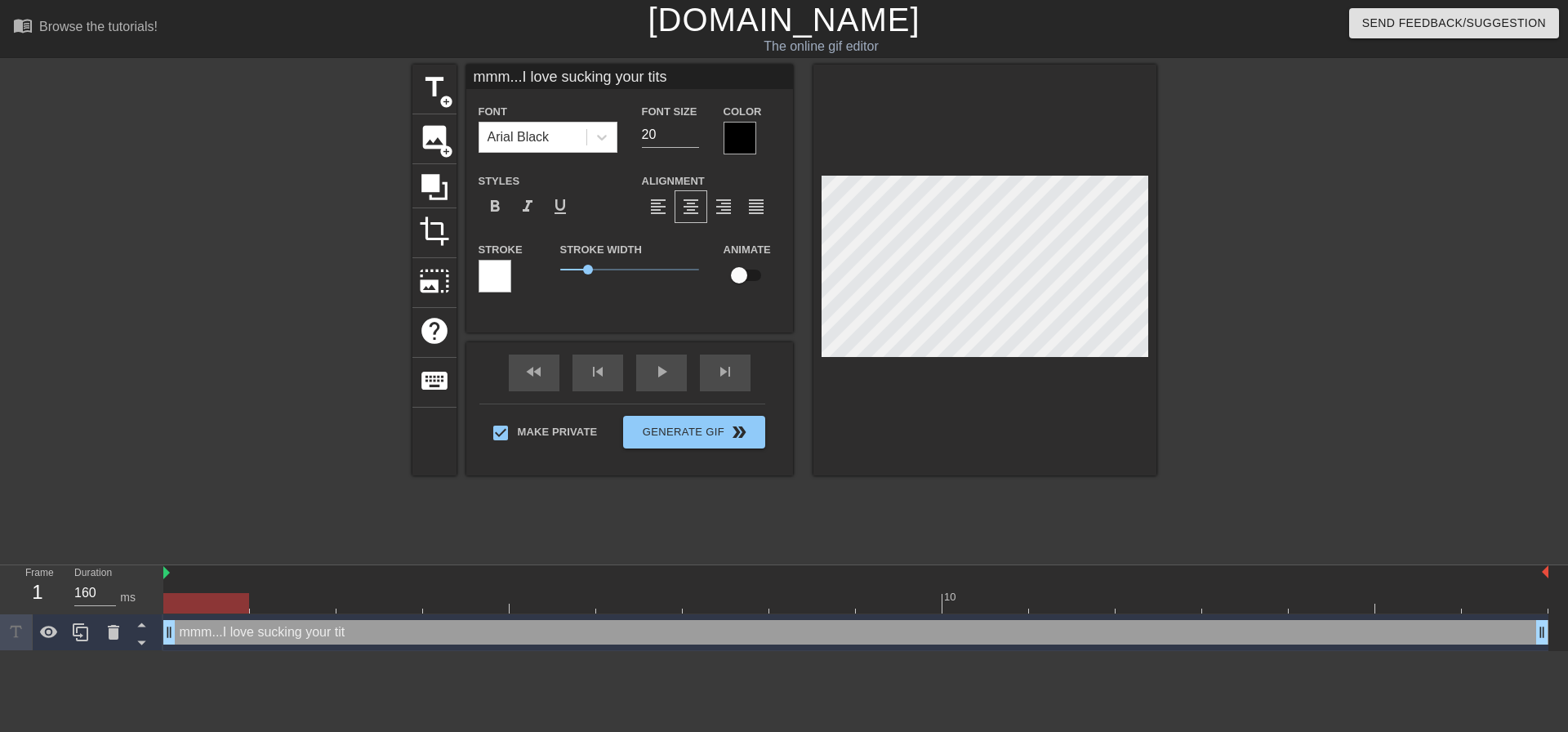
type input "mmm...I love sucking your tits"
type textarea "mmm...I love sucking your tits"
type input "mmm...I love sucking your titst"
type textarea "mmm...I love sucking your tits t"
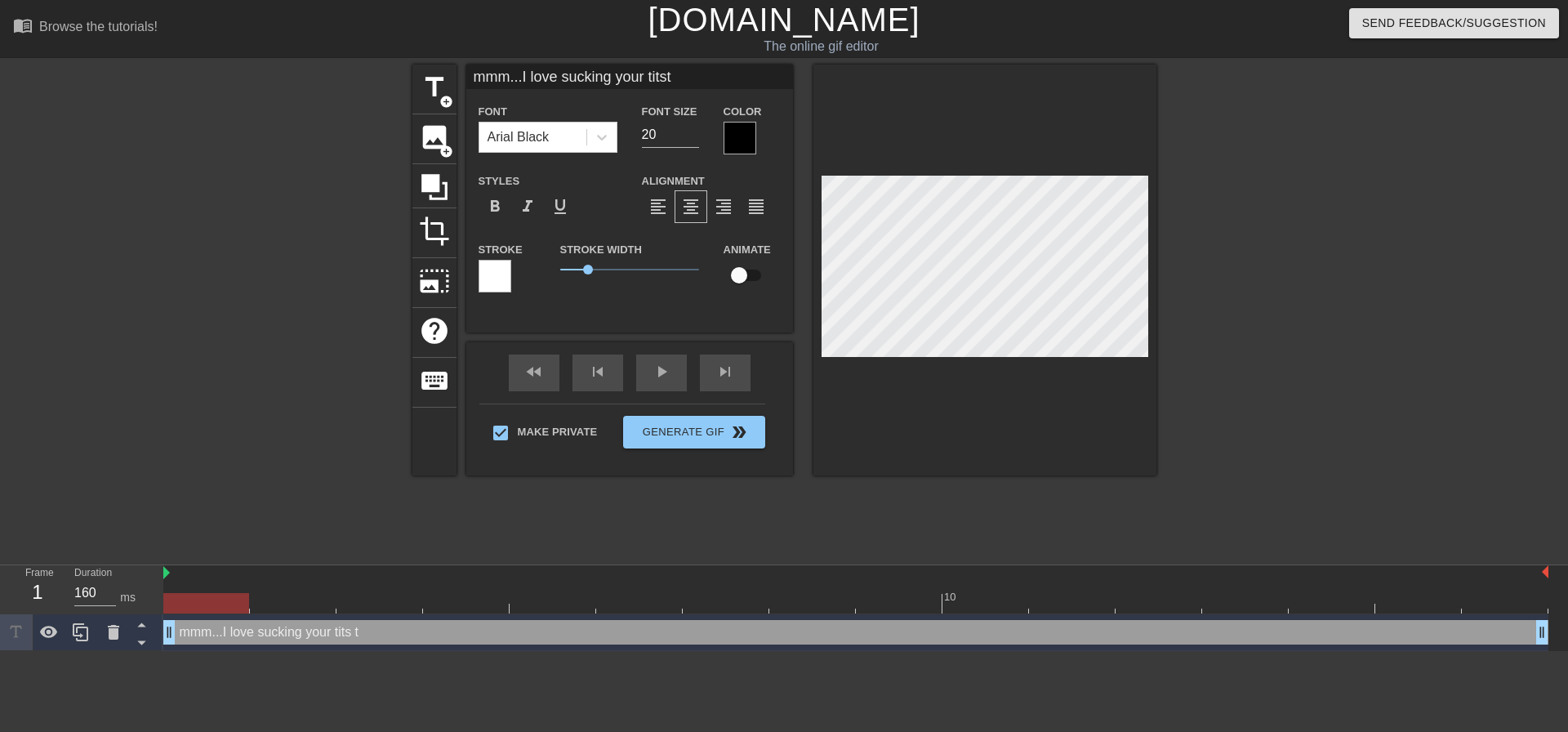
type input "mmm...I love sucking your titsti"
type textarea "mmm...I love sucking your tits ti"
type input "mmm...I love sucking your titstio"
type textarea "mmm...I love sucking your tits tio"
type input "mmm...I love sucking your titsti"
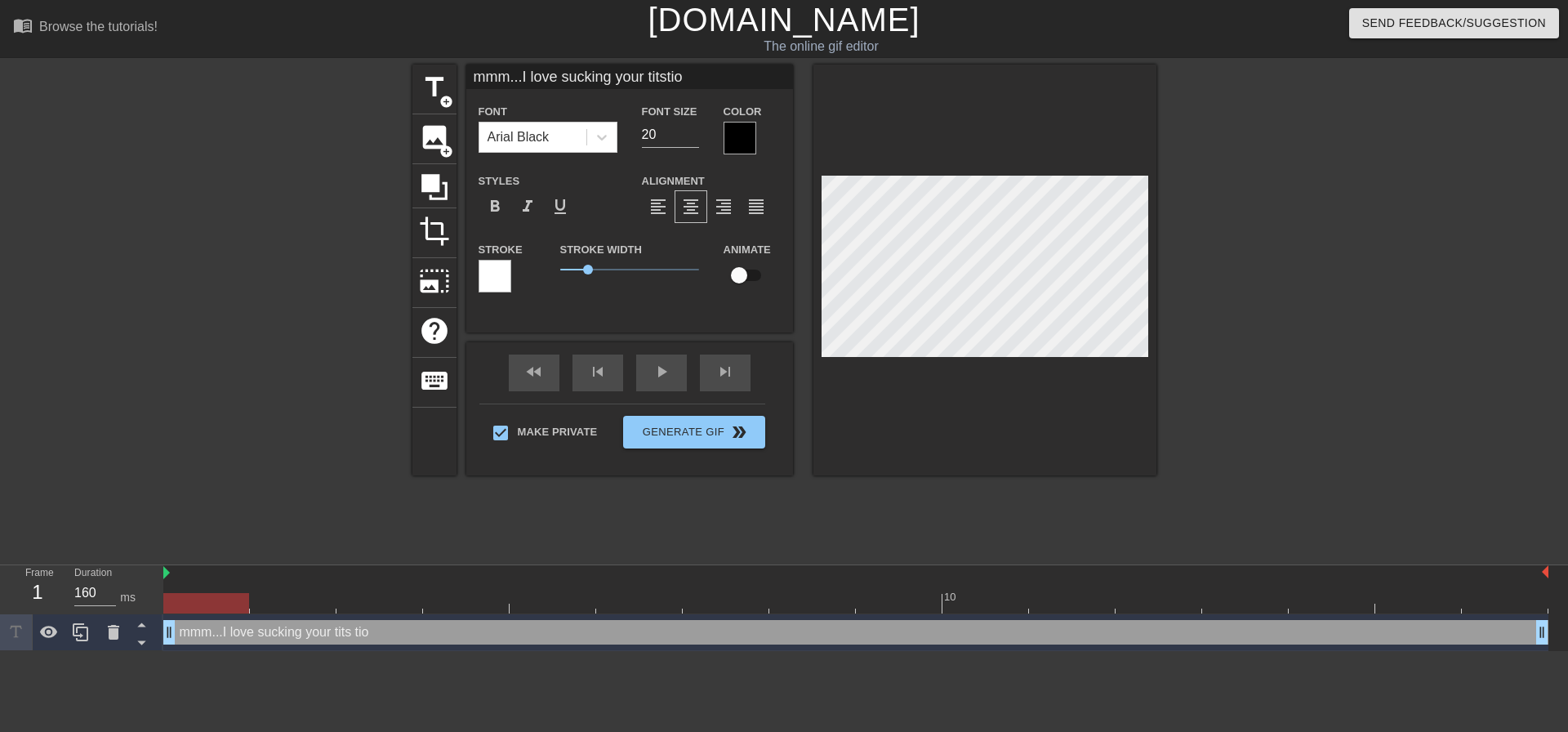
type textarea "mmm...I love sucking your tits ti"
type input "mmm...I love sucking your titst"
type textarea "mmm...I love sucking your tits t"
type input "mmm...I love sucking your titsto"
type textarea "mmm...I love sucking your tits to"
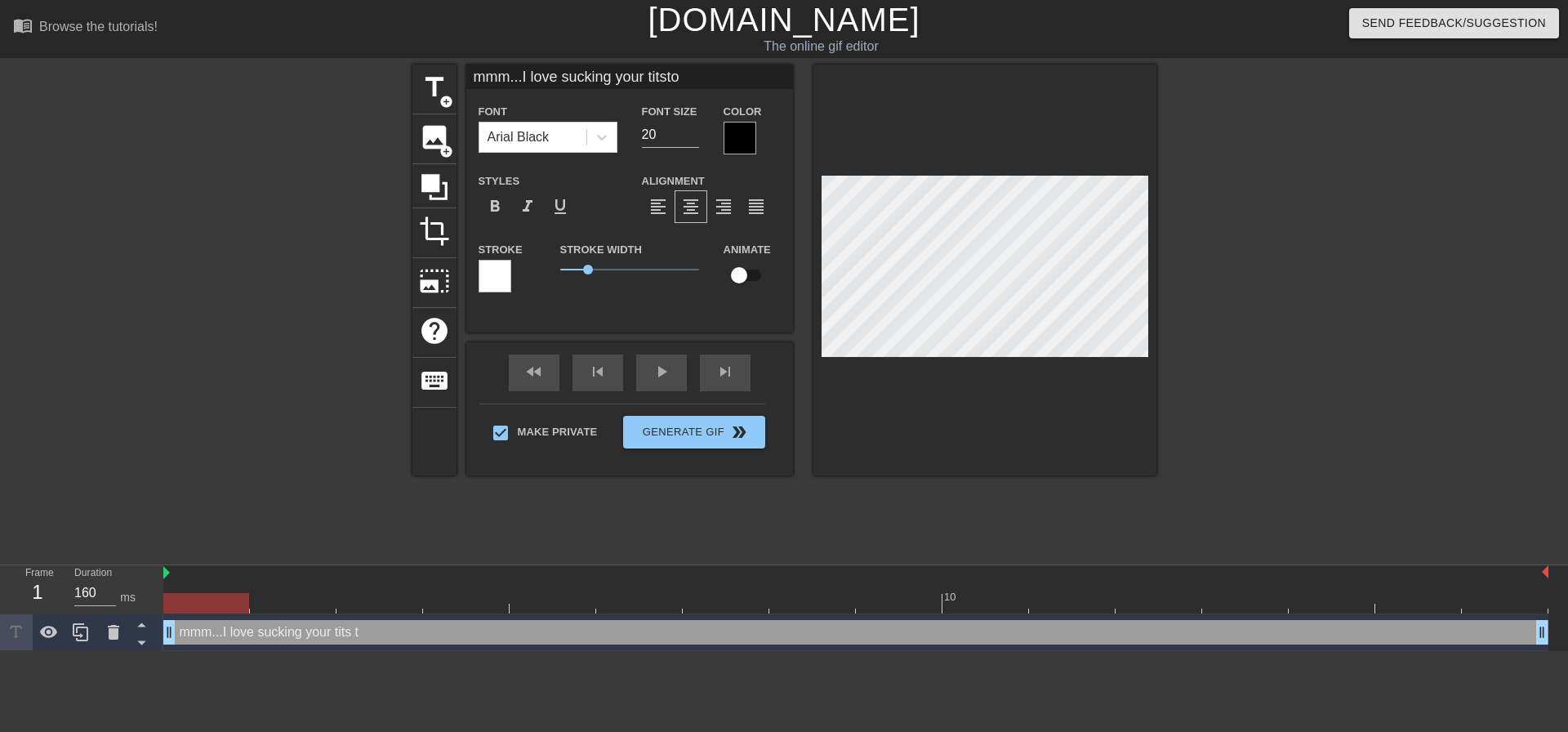
type input "mmm...I love sucking your titstog"
type textarea "mmm...I love sucking your tits tog"
type input "mmm...I love sucking your titstoge"
type textarea "mmm...I love sucking your tits toget"
type input "mmm...I love sucking your titstogeth"
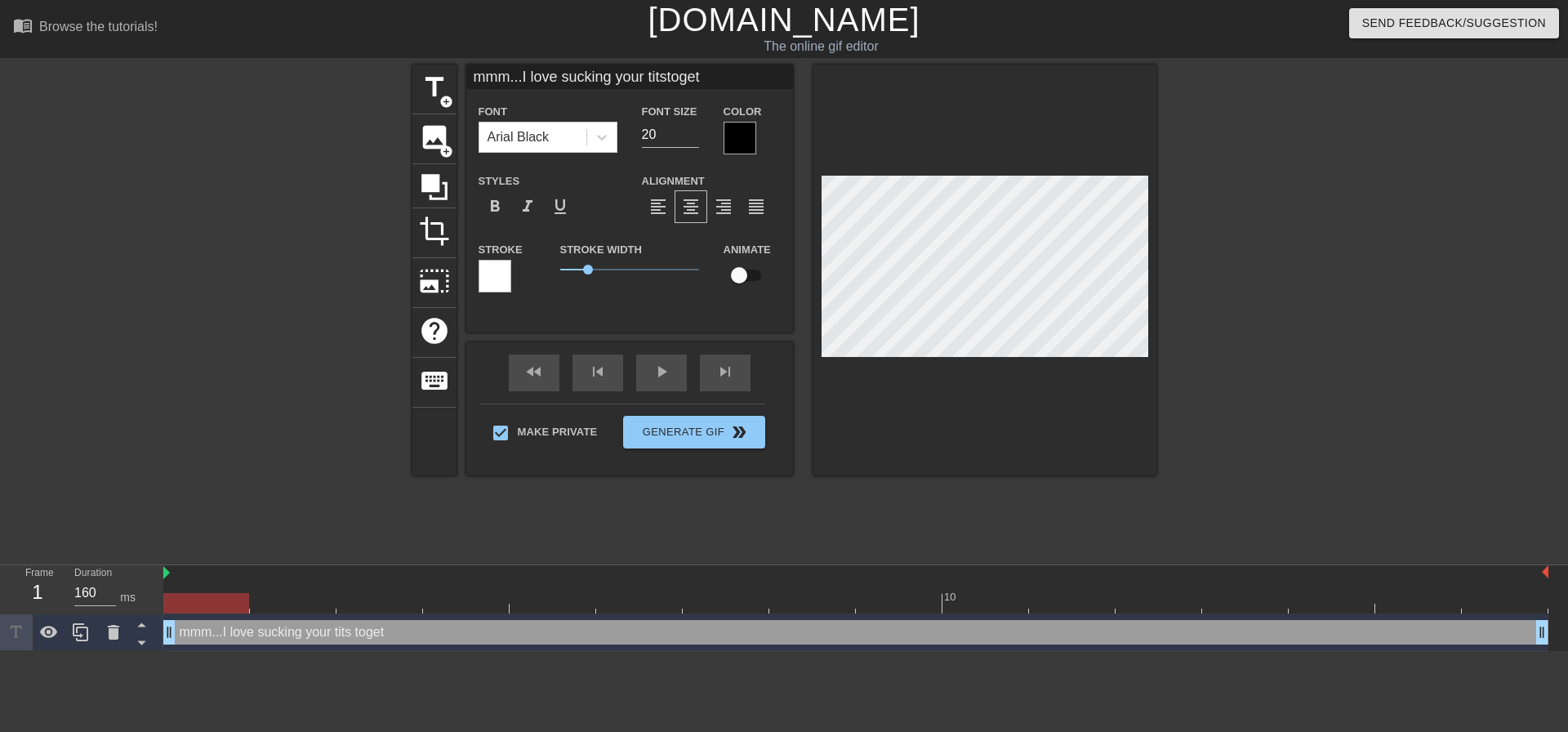
type textarea "mmm...I love sucking your tits togeth"
type input "mmm...I love sucking your titstogethe"
type textarea "mmm...I love sucking your tits togethe"
type input "mmm...I love sucking your titstogether"
type textarea "mmm...I love sucking your tits together"
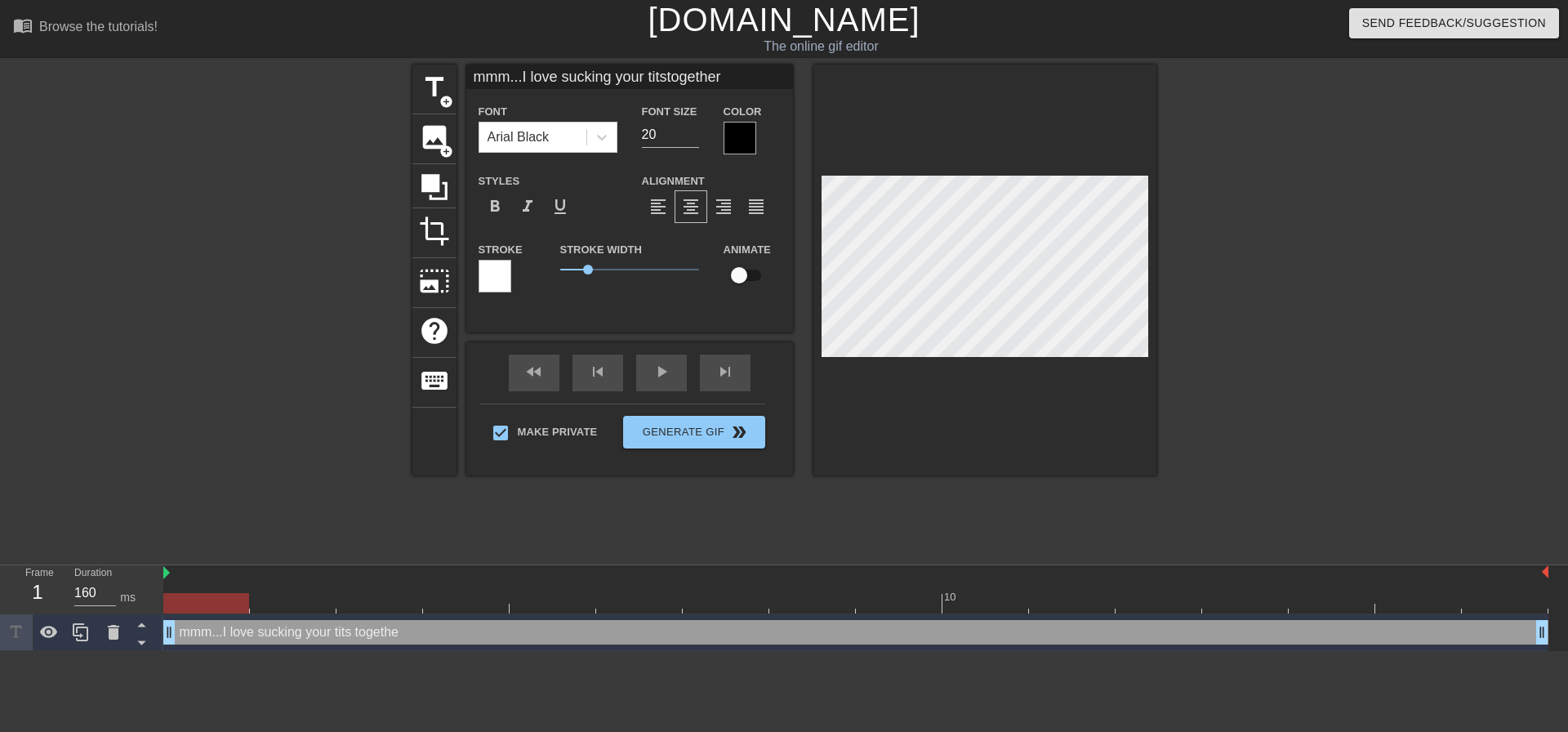
type input "mmm...I love sucking your titstogether"
type textarea "mmm...I love sucking your tits together"
type input "mmm...I love sucking your titstogether m"
type textarea "mmm...I love sucking your tits together m"
type input "mmm...I love sucking your titstogether mo"
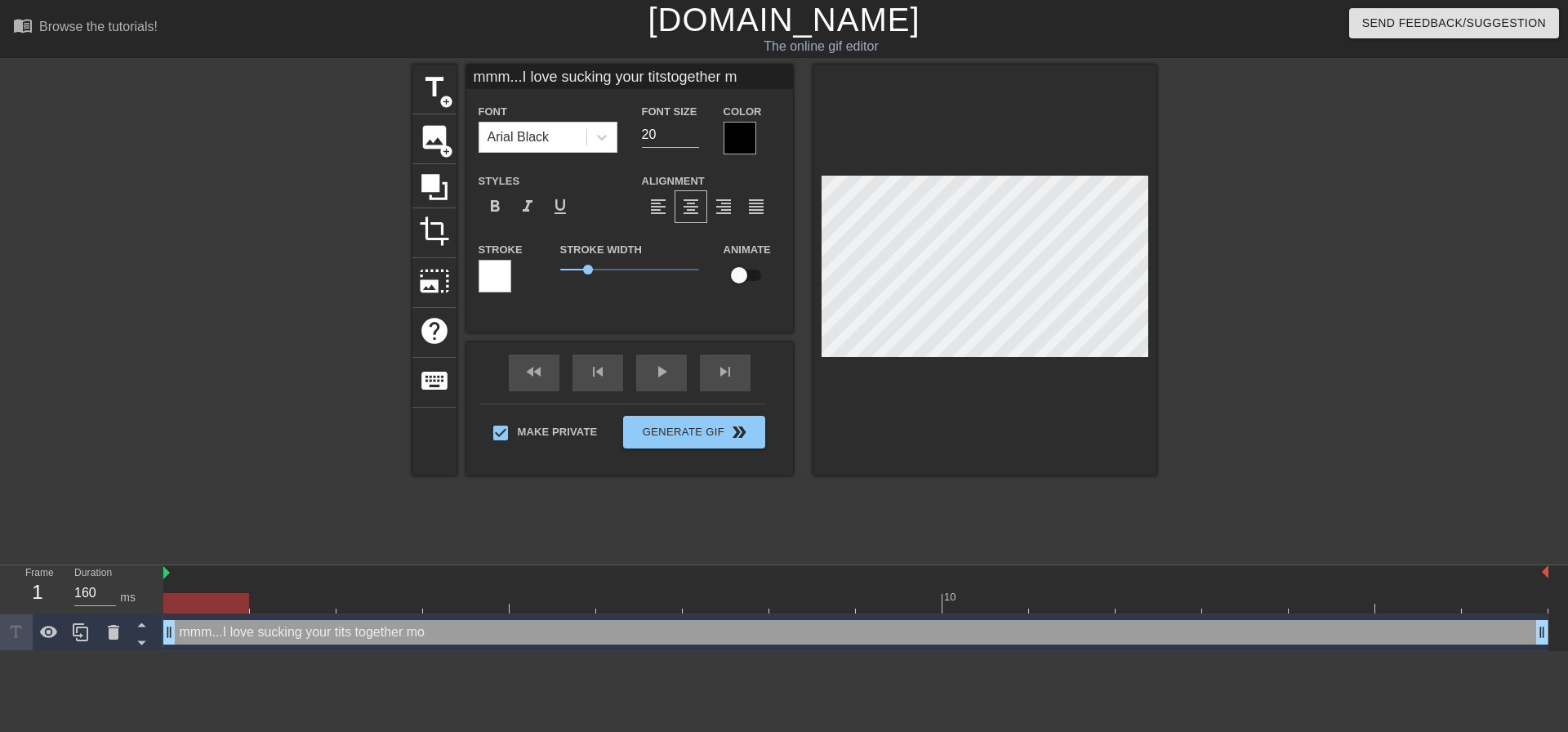
type textarea "mmm...I love sucking your tits together mo"
type input "mmm...I love sucking your titstogether mom"
type textarea "mmm...I love sucking your tits together mom"
type input "mmm...I love sucking your titstogether momm"
type textarea "mmm...I love sucking your tits together mommy"
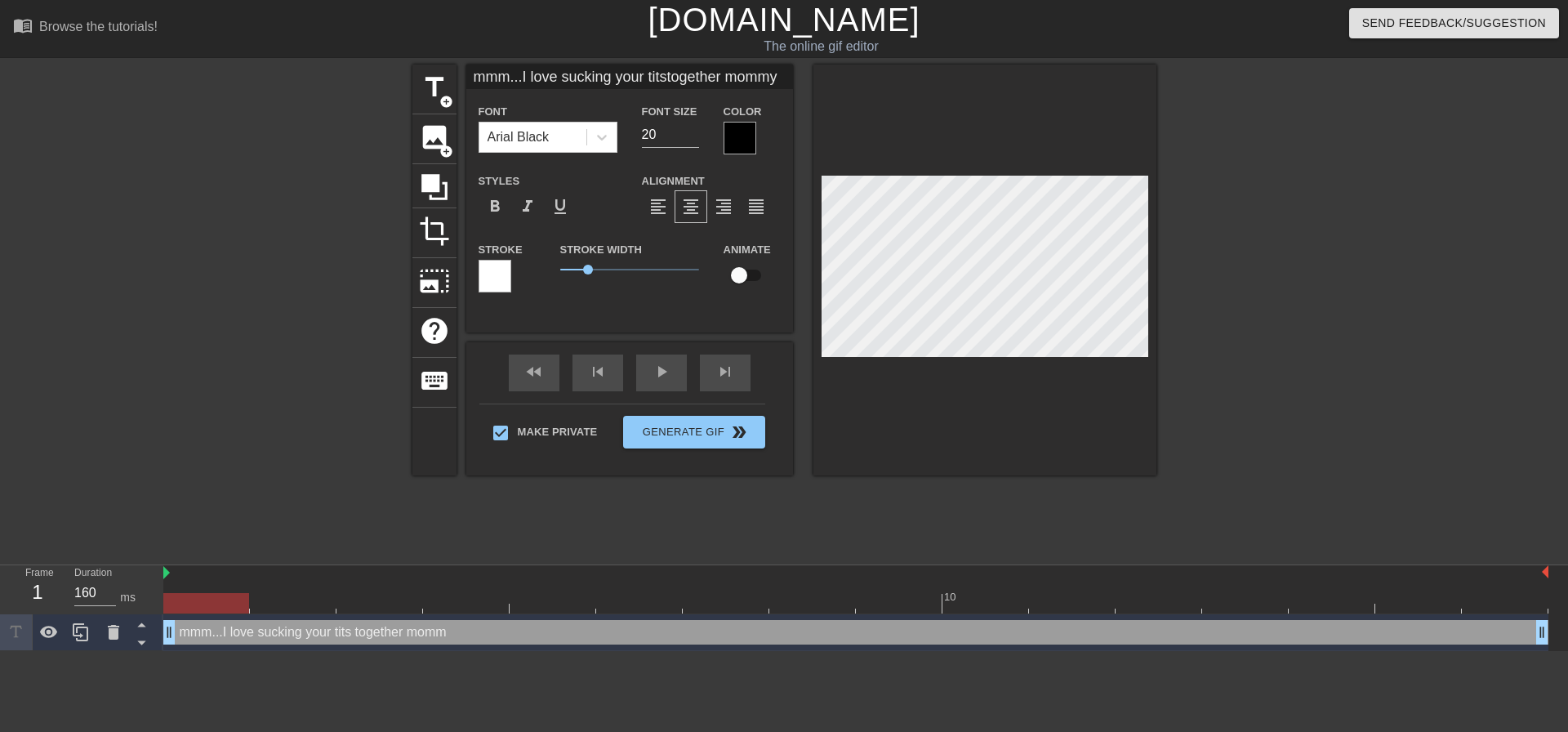
type input "mmm...I love sucking your titstogether mommy."
type textarea "mmm...I love sucking your tits together mommy."
type input "mmm...I love sucking your titstogether mommy.."
type textarea "mmm...I love sucking your tits together mommy.."
type input "mmm...I love sucking your titstogether mommy..."
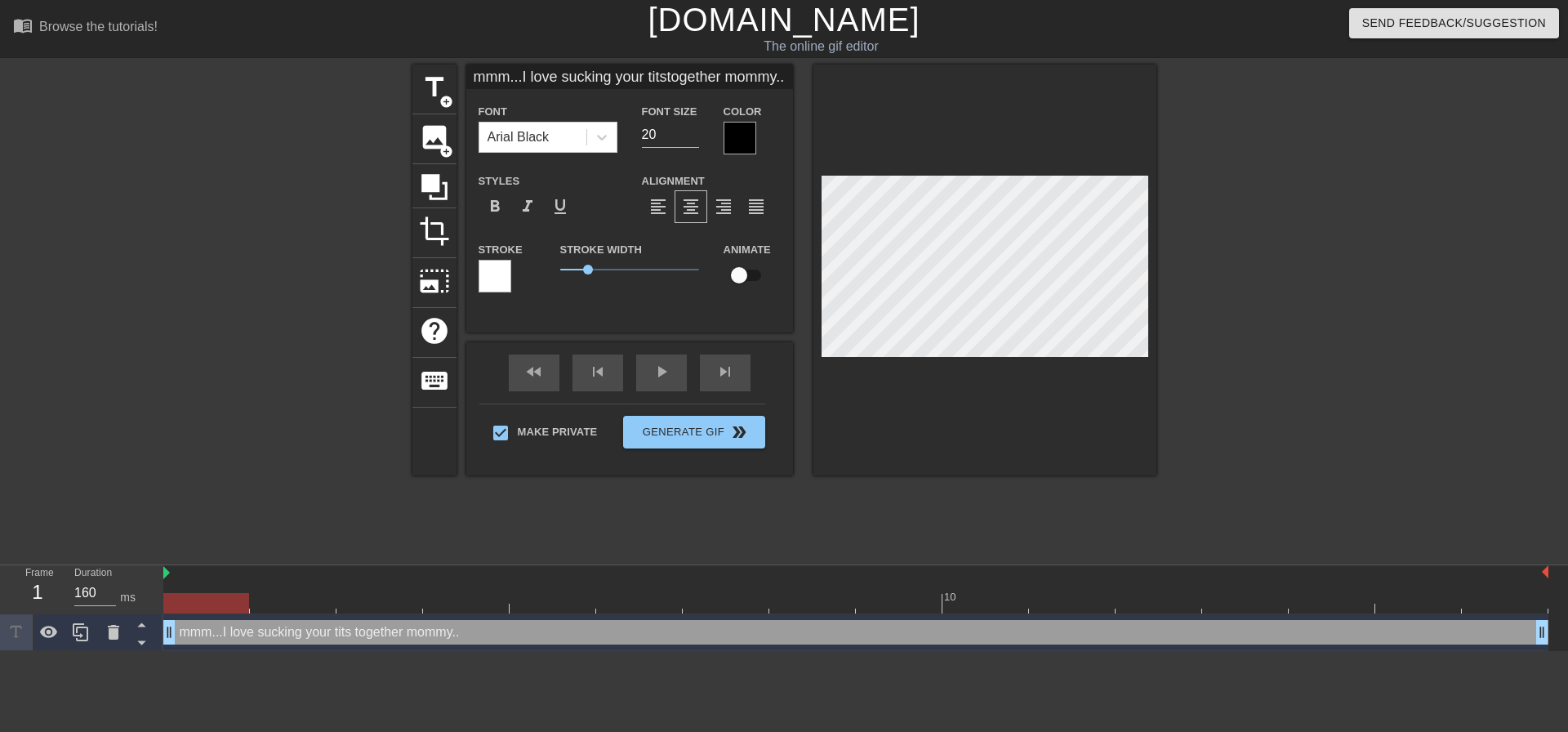
type textarea "mmm...I love sucking your tits together mommy..."
type input "mmm...I love sucking your titstogether mommy..."
type textarea "mmm...I love sucking your tits together mommy..."
type input "mmm...I love sucking your titstogether mommy..."
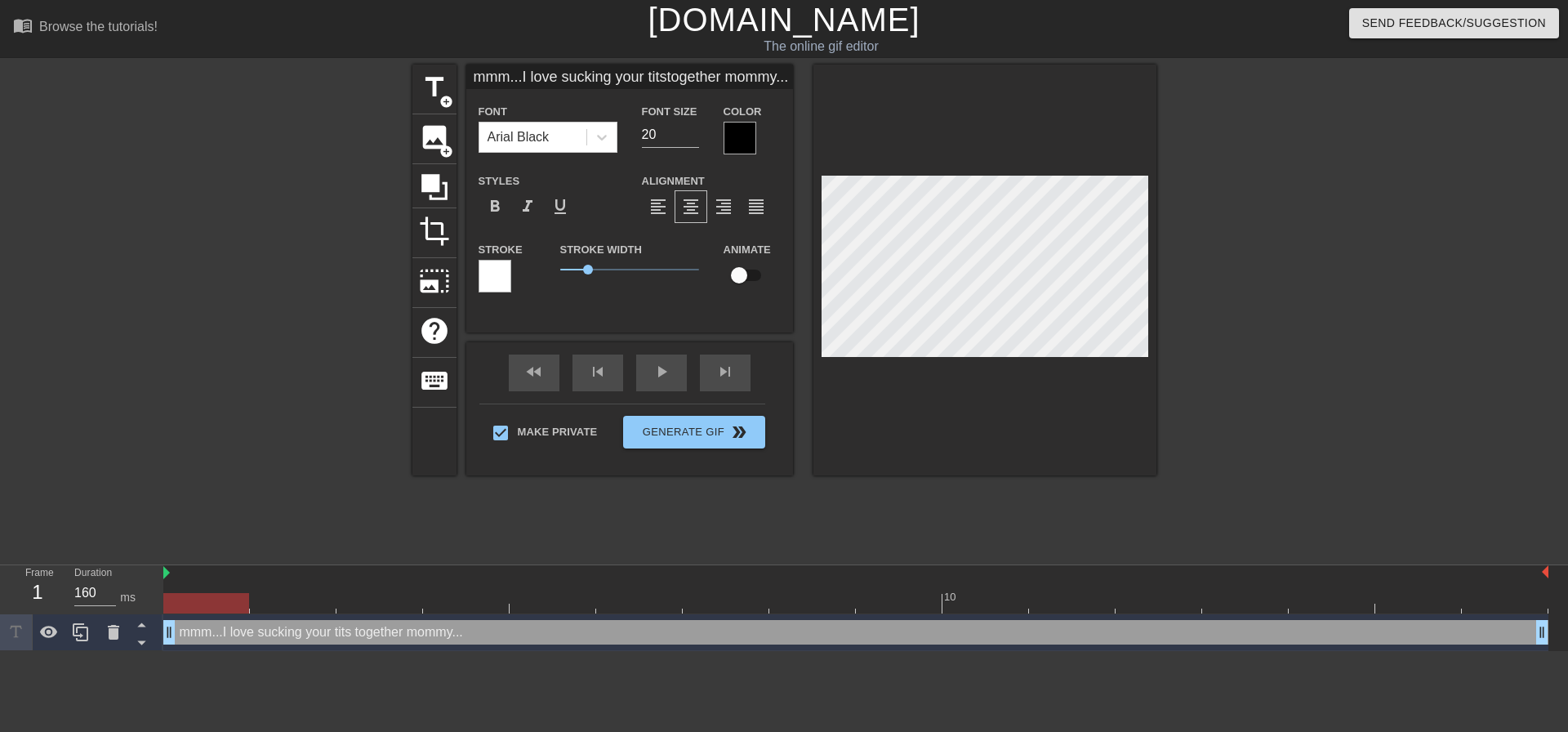
type textarea "mmm...I love sucking your tits together mommy..."
type input "mmm...I love sucking your titstogether mommy..."
type textarea "mmm...I love sucking your tits together mommy..."
type input "mmm...I love sucking your titstogether mommy..."
type textarea "mmm...I love sucking your tits together mommy..."
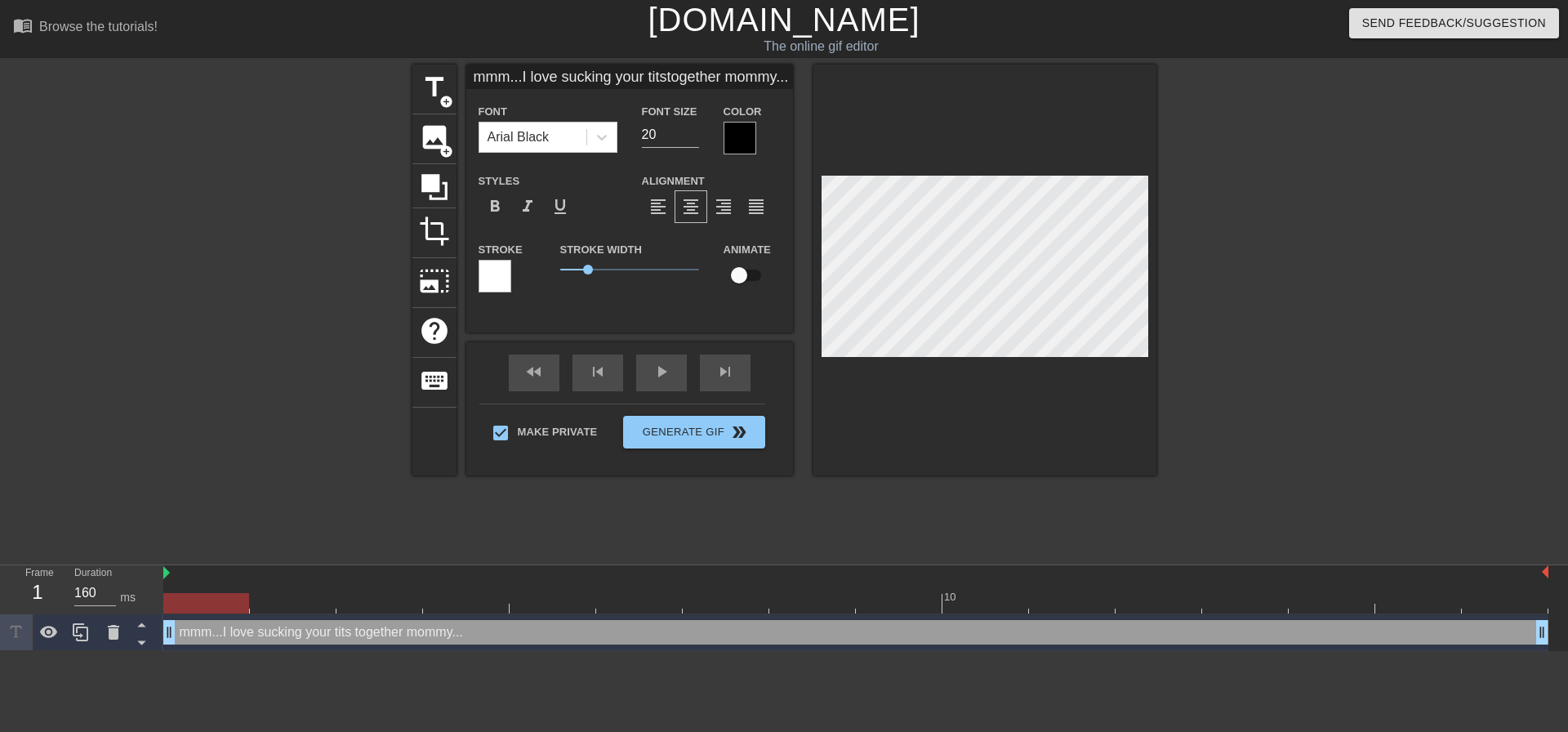
type input "mmm...I love sucking your titstogether mommy..."
type textarea "mmm...I love sucking your tits together mommy..."
type input "mmm...I love sucking your titstogether mommy..."
type textarea "mmm...I love sucking your tits together mommy..."
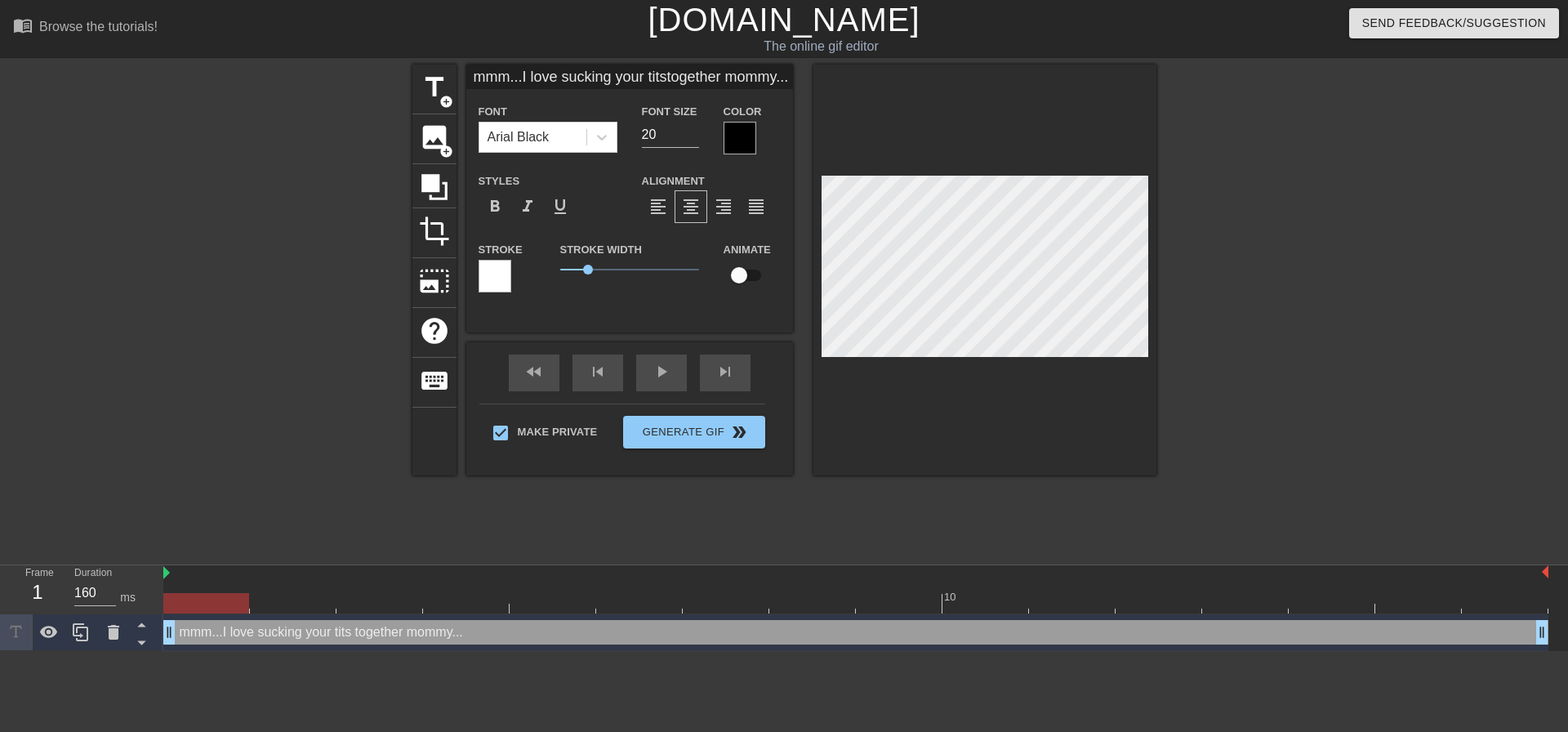
type input "mmm...I love sucking your titstogether mommy...Y"
type textarea "mmm...I love sucking your tits together mommy... Y"
type input "mmm...I love sucking your titstogether mommy..."
type textarea "mmm...I love sucking your tits together mommy..."
type input "mmm...I love sucking your titstogether mommy...Y"
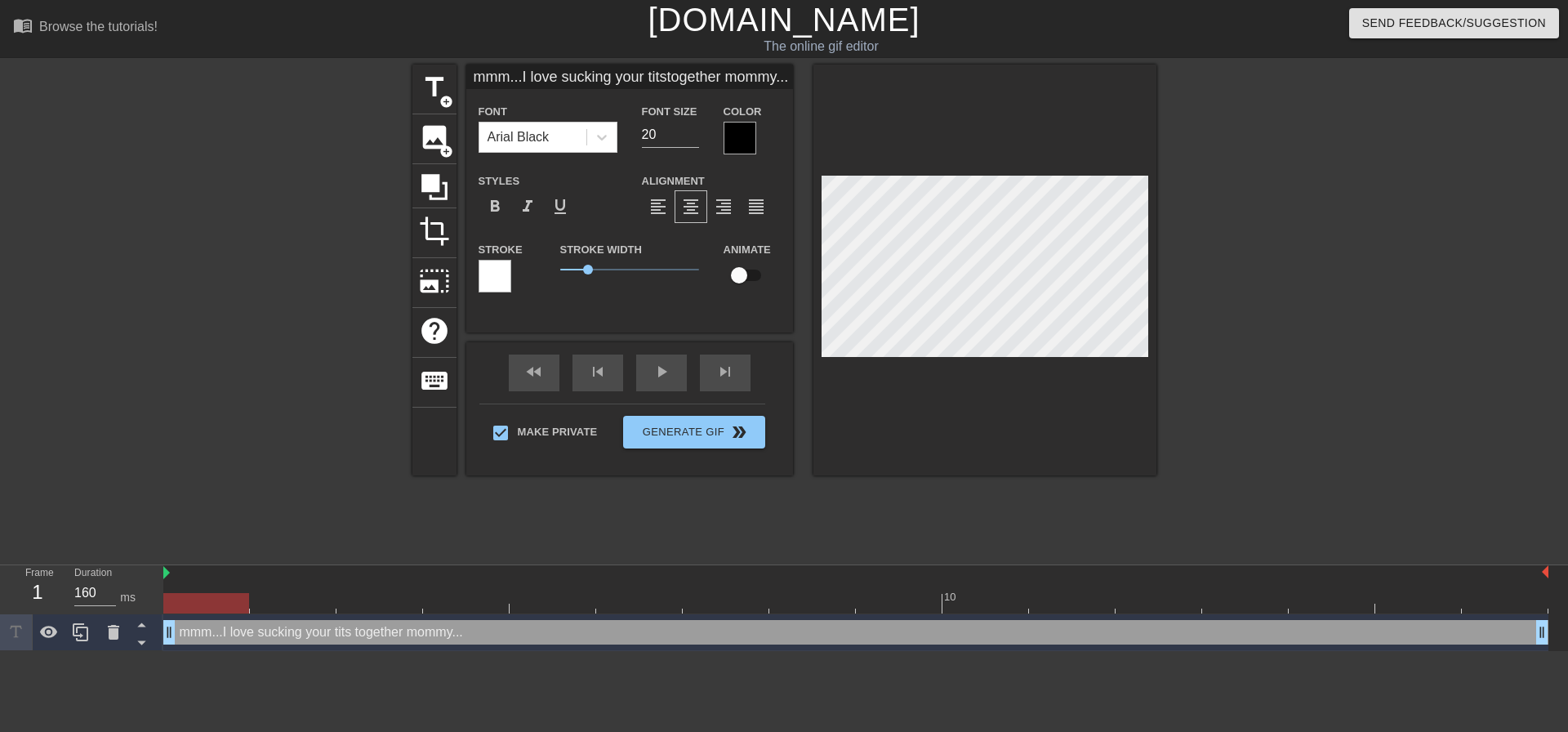
type textarea "mmm...I love sucking your tits together mommy... Y"
type input "mmm...I love sucking your titstogether mommy...Yo"
type textarea "mmm...I love sucking your tits together mommy... Yo"
type input "mmm...I love sucking your titstogether mommy...You"
type textarea "mmm...I love sucking your tits together mommy... You"
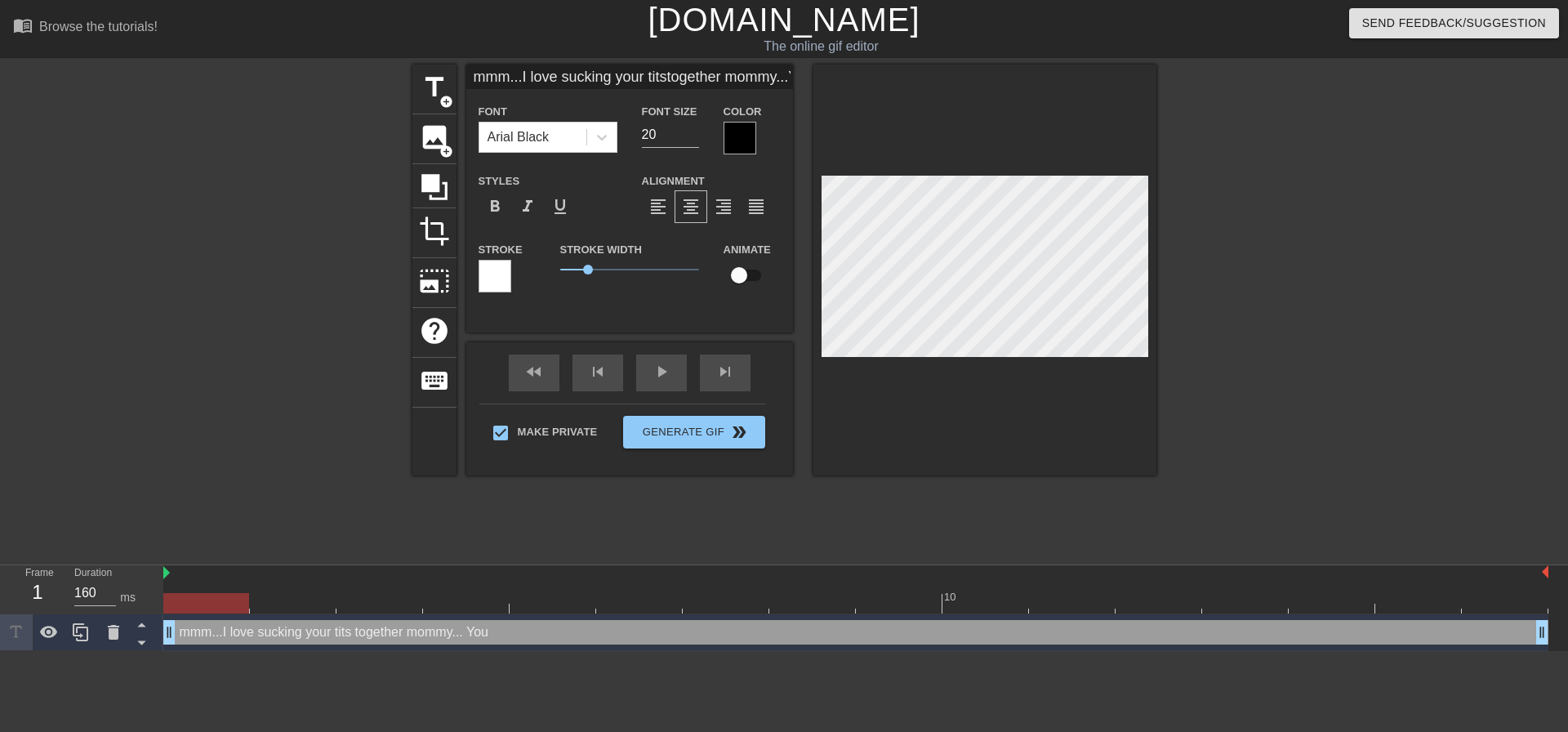
type input "mmm...I love sucking your titstogether mommy...You"
type textarea "mmm...I love sucking your tits together mommy... You"
type input "mmm...I love sucking your titstogether mommy...You l"
type textarea "mmm...I love sucking your tits together mommy... You l"
type input "mmm...I love sucking your titstogether mommy...You lo"
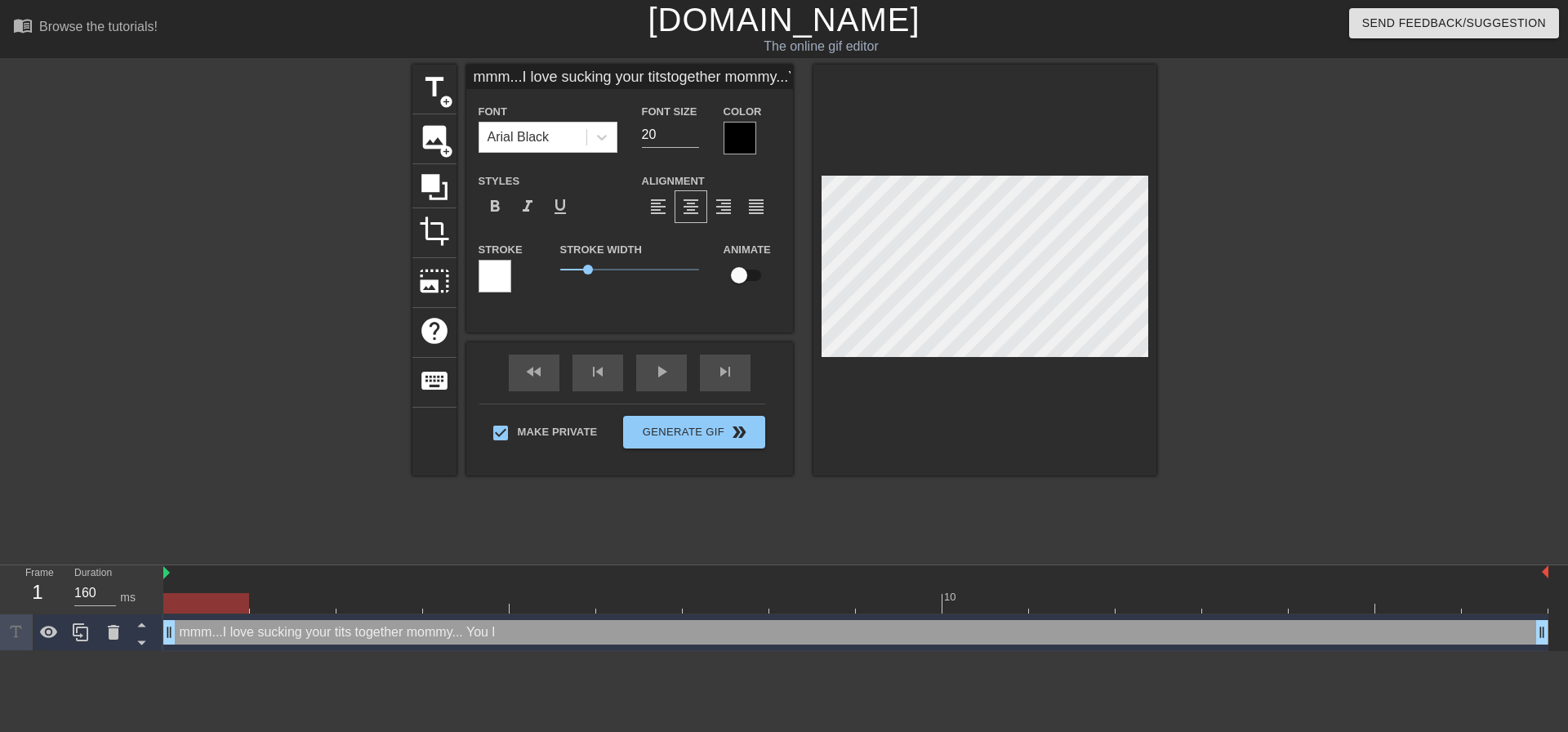
type textarea "mmm...I love sucking your tits together mommy... You lo"
type input "mmm...I love sucking your titstogether mommy...You loo"
type textarea "mmm...I love sucking your tits together mommy... You loo"
type input "mmm...I love sucking your titstogether mommy...You look"
type textarea "mmm...I love sucking your tits together mommy... You look"
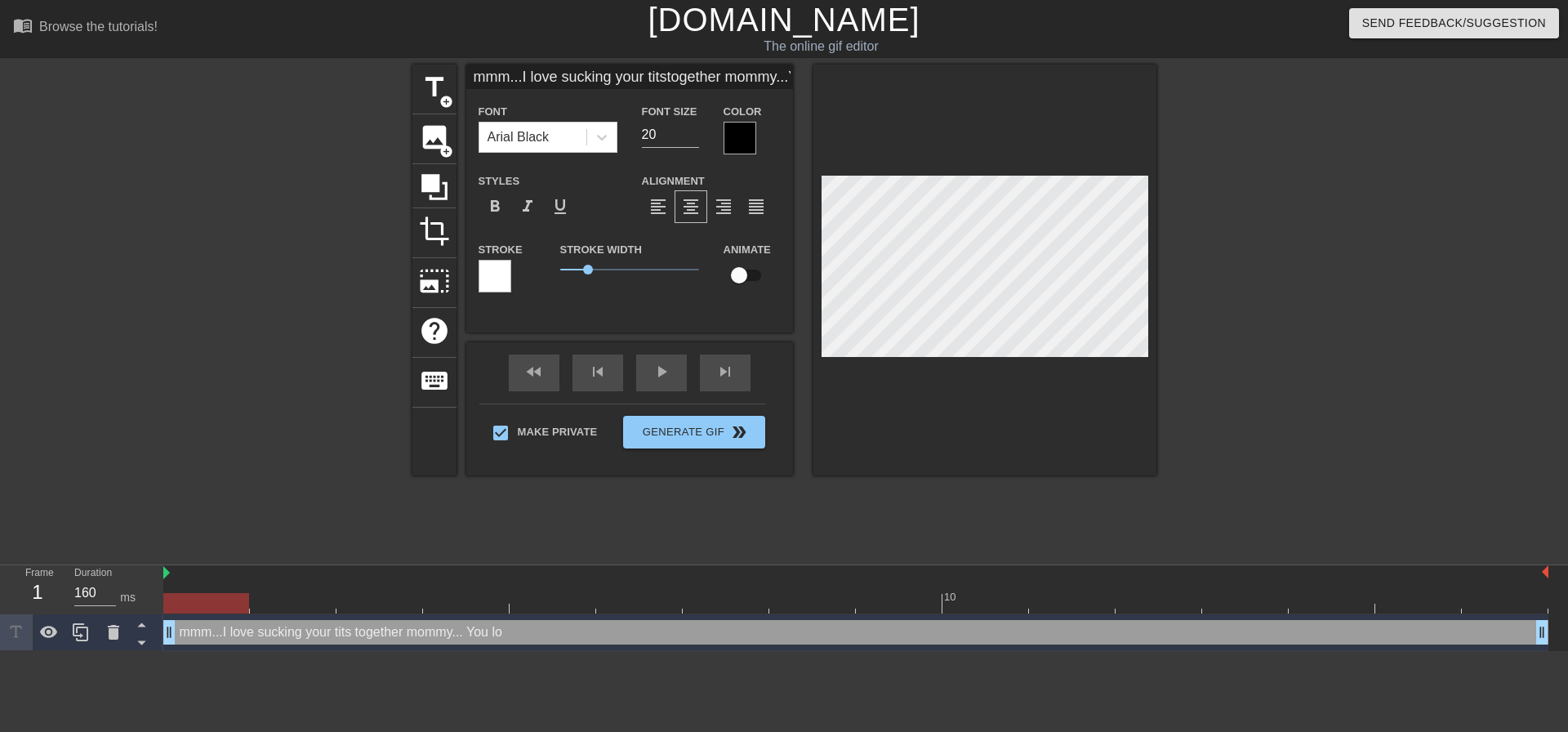
scroll to position [10, 4]
type input "mmm...I love sucking your titstogether mommy...You looks"
type textarea "mmm...I love sucking your tits together mommy... You looks"
type input "mmm...I love sucking your titstogether mommy...You looks"
type textarea "mmm...I love sucking your tits together mommy... You looks"
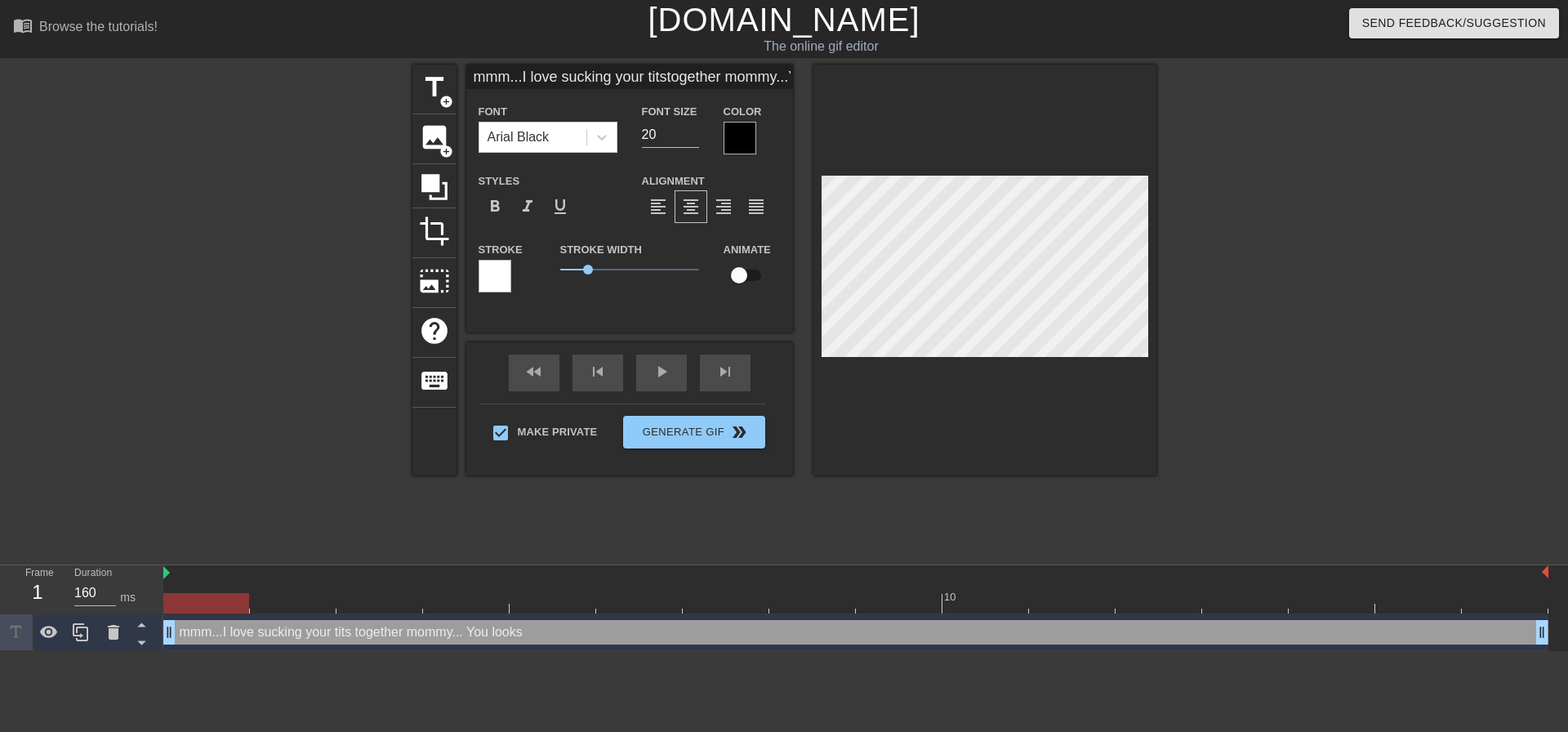
type input "mmm...I love sucking your titstogether mommy...You looks"
type textarea "mmm...I love sucking your tits together mommy... You looks"
type input "mmm...I love sucking your titstogether mommy...You look"
type textarea "mmm...I love sucking your tits together mommy... You look"
type input "mmm...I love sucking your titstogether mommy...You look"
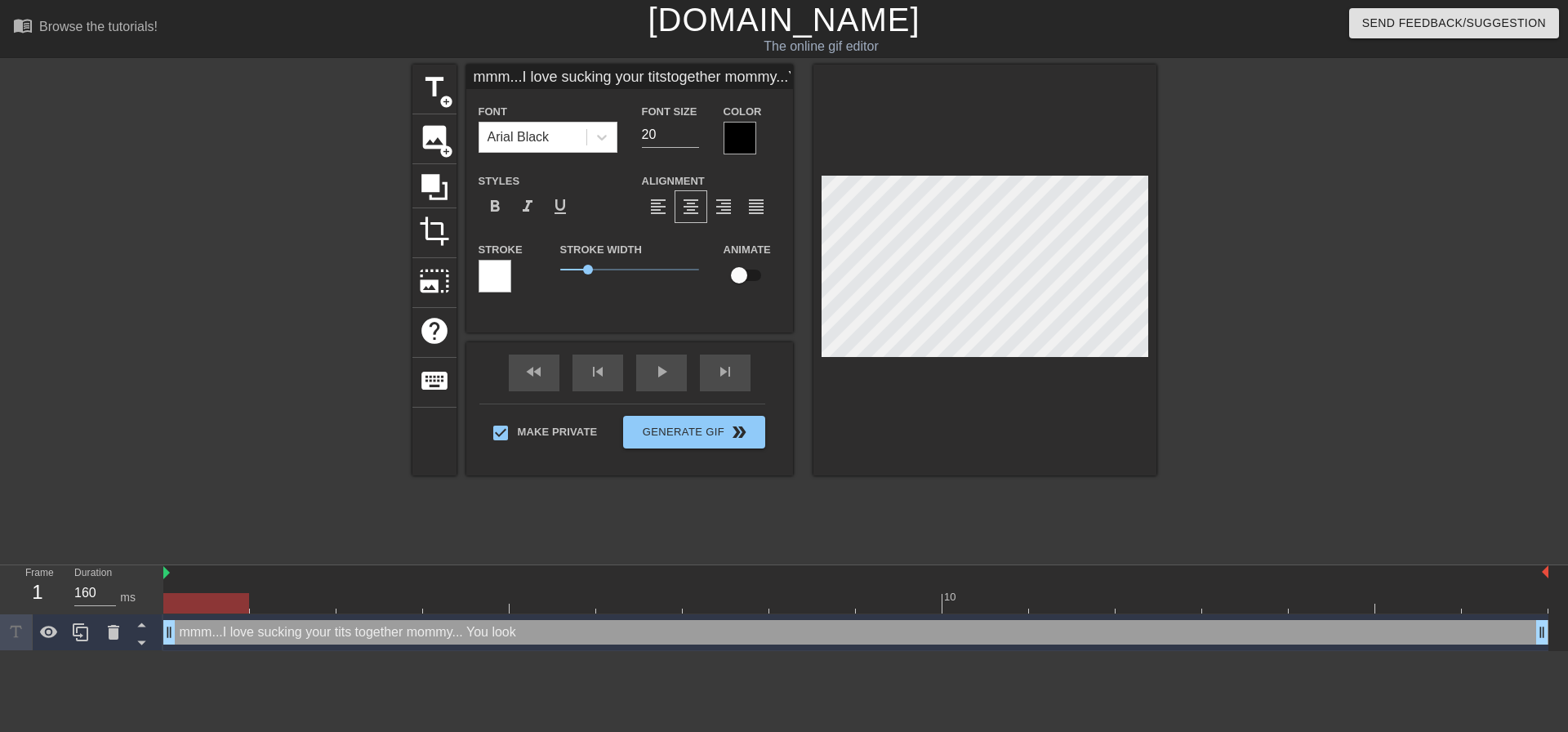
type textarea "mmm...I love sucking your tits together mommy... You look"
type input "mmm...I love sucking your titstogether mommy...You look s"
type textarea "mmm...I love sucking your tits together mommy... You look s"
type input "mmm...I love sucking your titstogether mommy...You look so"
type textarea "mmm...I love sucking your tits together mommy... You look so"
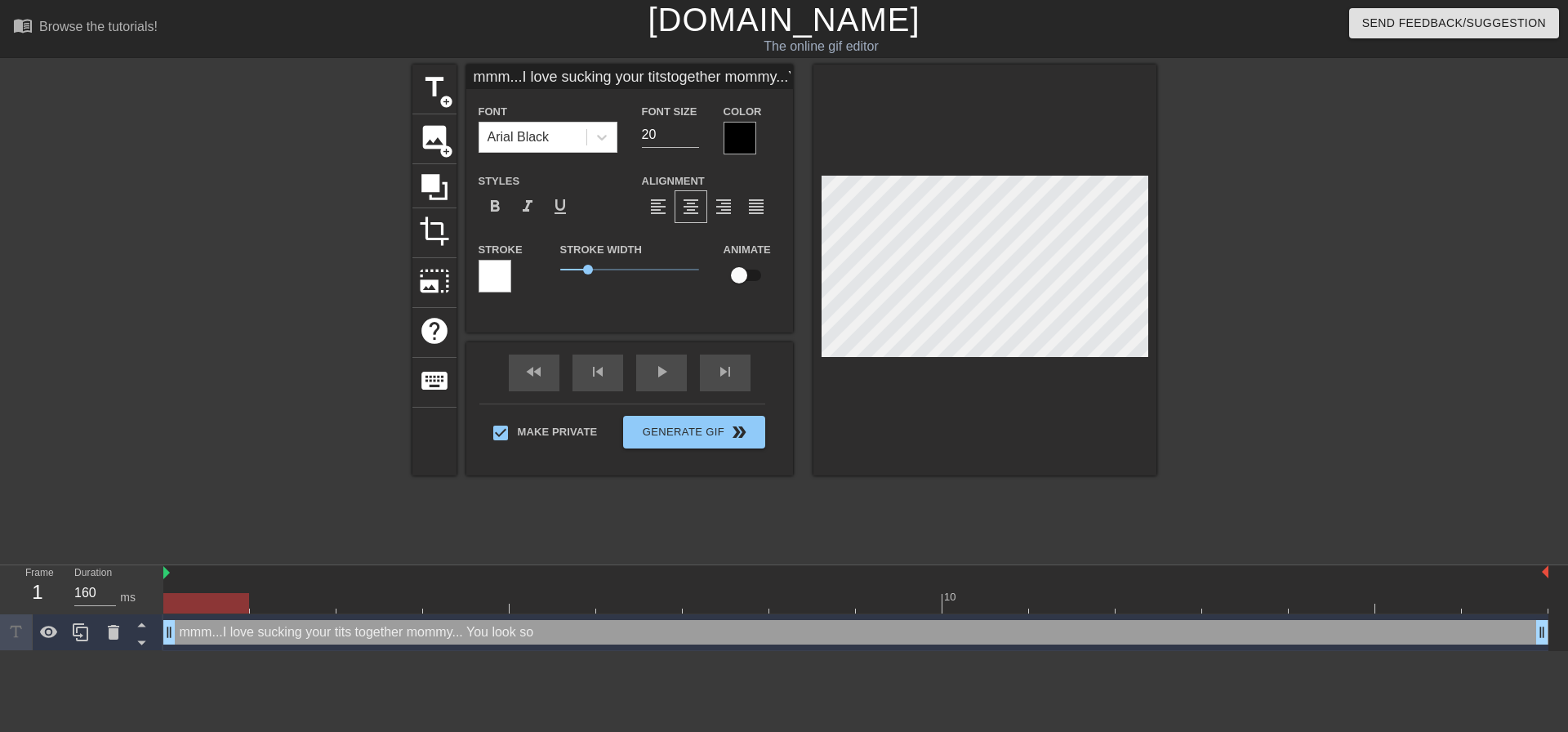
type input "mmm...I love sucking your titstogether mommy...You look so"
type textarea "mmm...I love sucking your tits together mommy... You look so"
type input "mmm...I love sucking your titstogether mommy...You look so h"
type textarea "mmm...I love sucking your tits together mommy... You look so h"
type input "mmm...I love sucking your titstogether mommy...You look so ha"
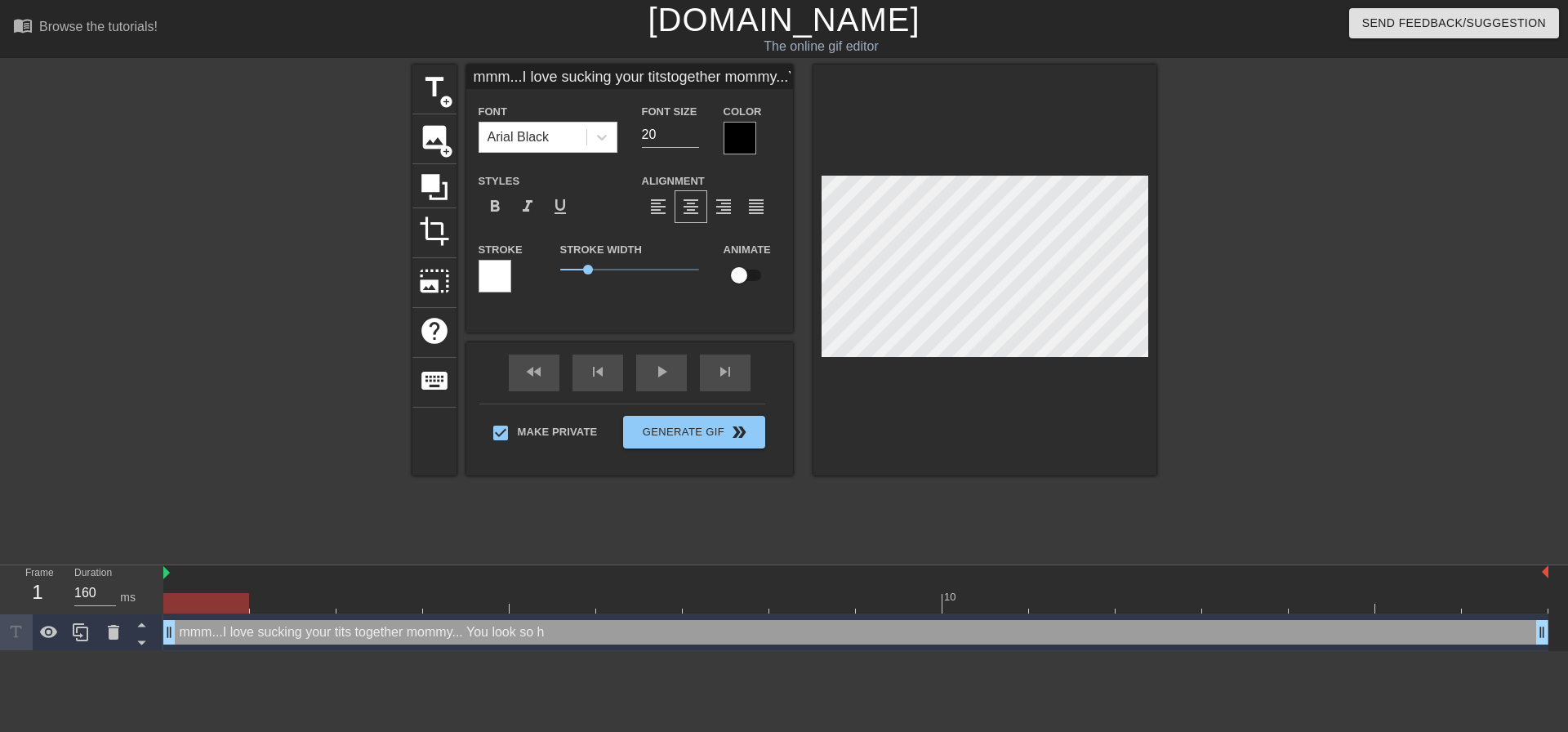
type textarea "mmm...I love sucking your tits together mommy... You look so ha"
type input "mmm...I love sucking your titstogether mommy...You look so hap"
type textarea "mmm...I love sucking your tits together mommy... You look so hap"
type input "mmm...I love sucking your titstogether mommy...You look so happ"
type textarea "mmm...I love sucking your tits together mommy... You look so happ"
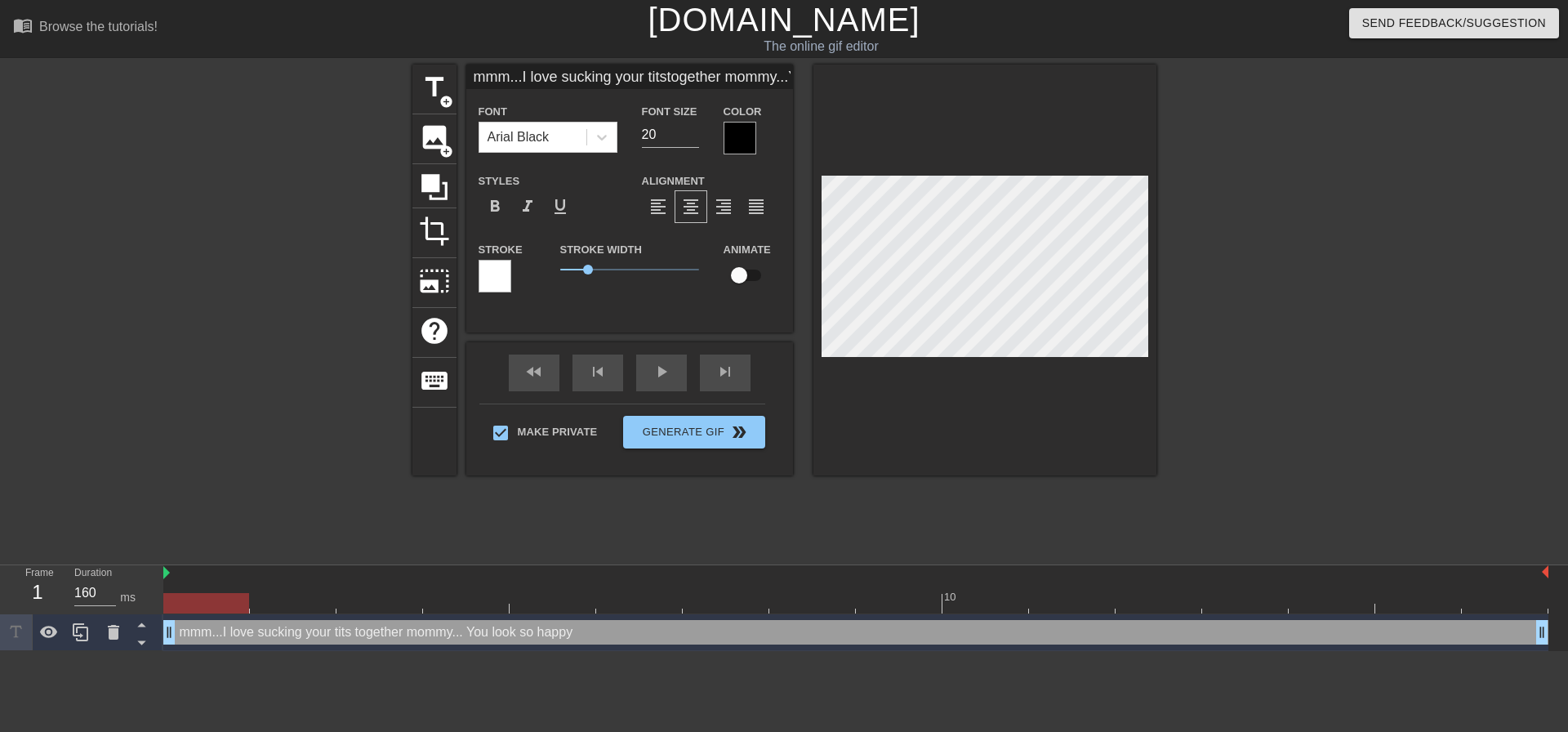
scroll to position [10, 6]
click at [1259, 256] on div at bounding box center [1298, 310] width 245 height 490
click at [1132, 361] on div at bounding box center [985, 270] width 343 height 411
drag, startPoint x: 1318, startPoint y: 275, endPoint x: 1152, endPoint y: 306, distance: 168.9
click at [1318, 274] on div at bounding box center [1298, 310] width 245 height 490
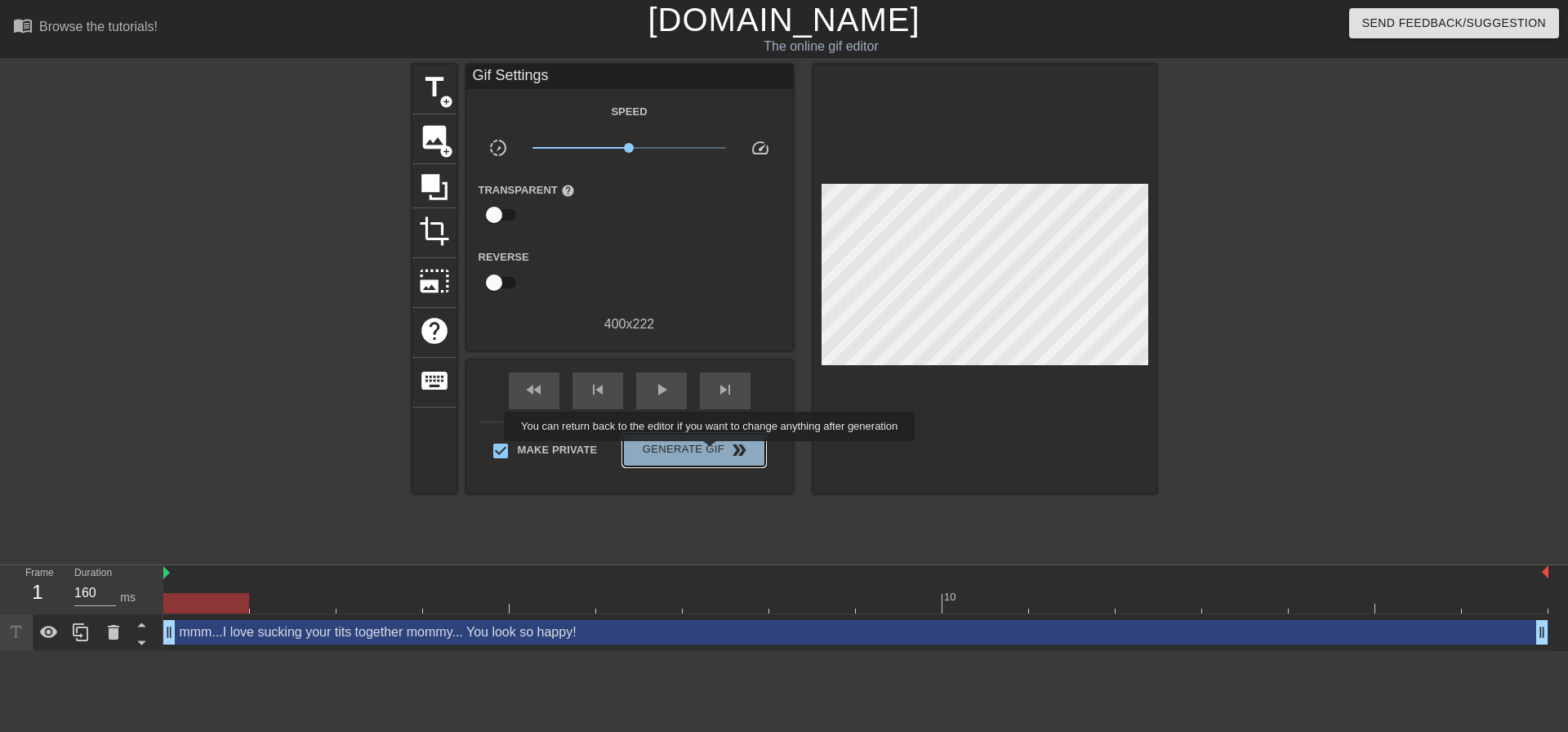
click at [711, 452] on span "Generate Gif double_arrow" at bounding box center [694, 451] width 128 height 19
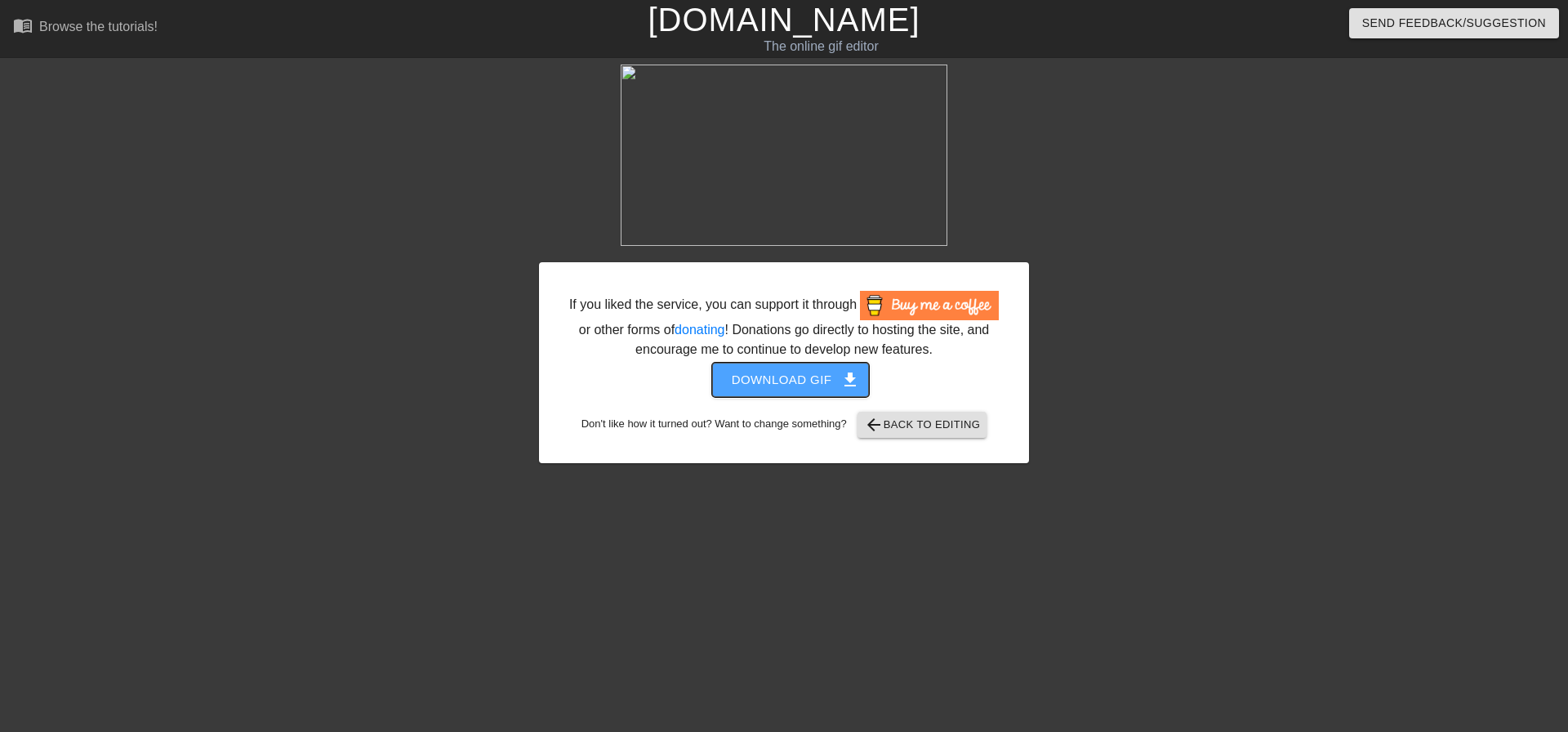
click at [770, 377] on span "Download gif get_app" at bounding box center [791, 380] width 119 height 21
drag, startPoint x: 1132, startPoint y: 148, endPoint x: 589, endPoint y: 51, distance: 551.6
click at [1132, 148] on div at bounding box center [1171, 310] width 245 height 490
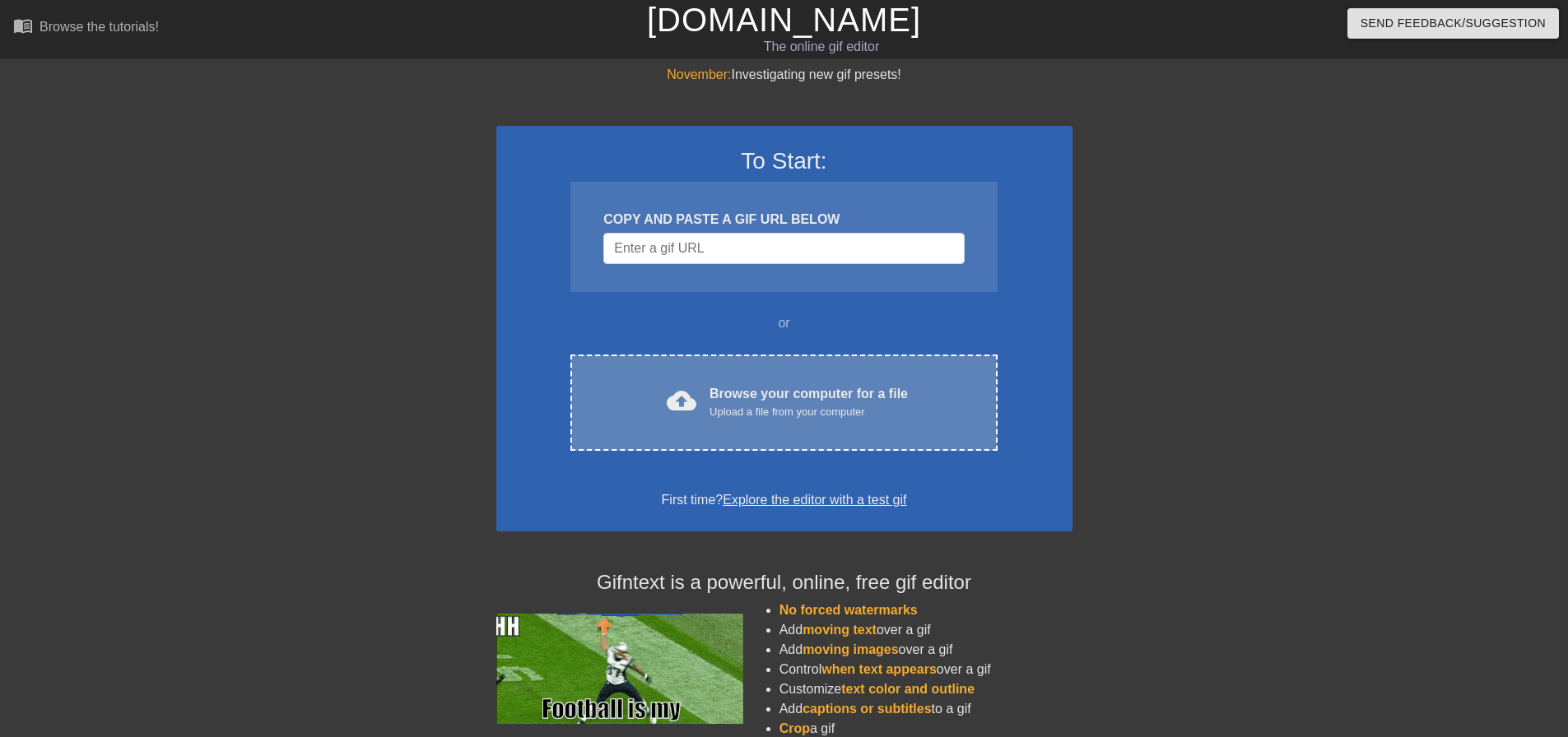
click at [710, 358] on div "cloud_upload Browse your computer for a file Upload a file from your computer C…" at bounding box center [784, 403] width 426 height 96
click at [829, 408] on div "Upload a file from your computer" at bounding box center [809, 412] width 198 height 16
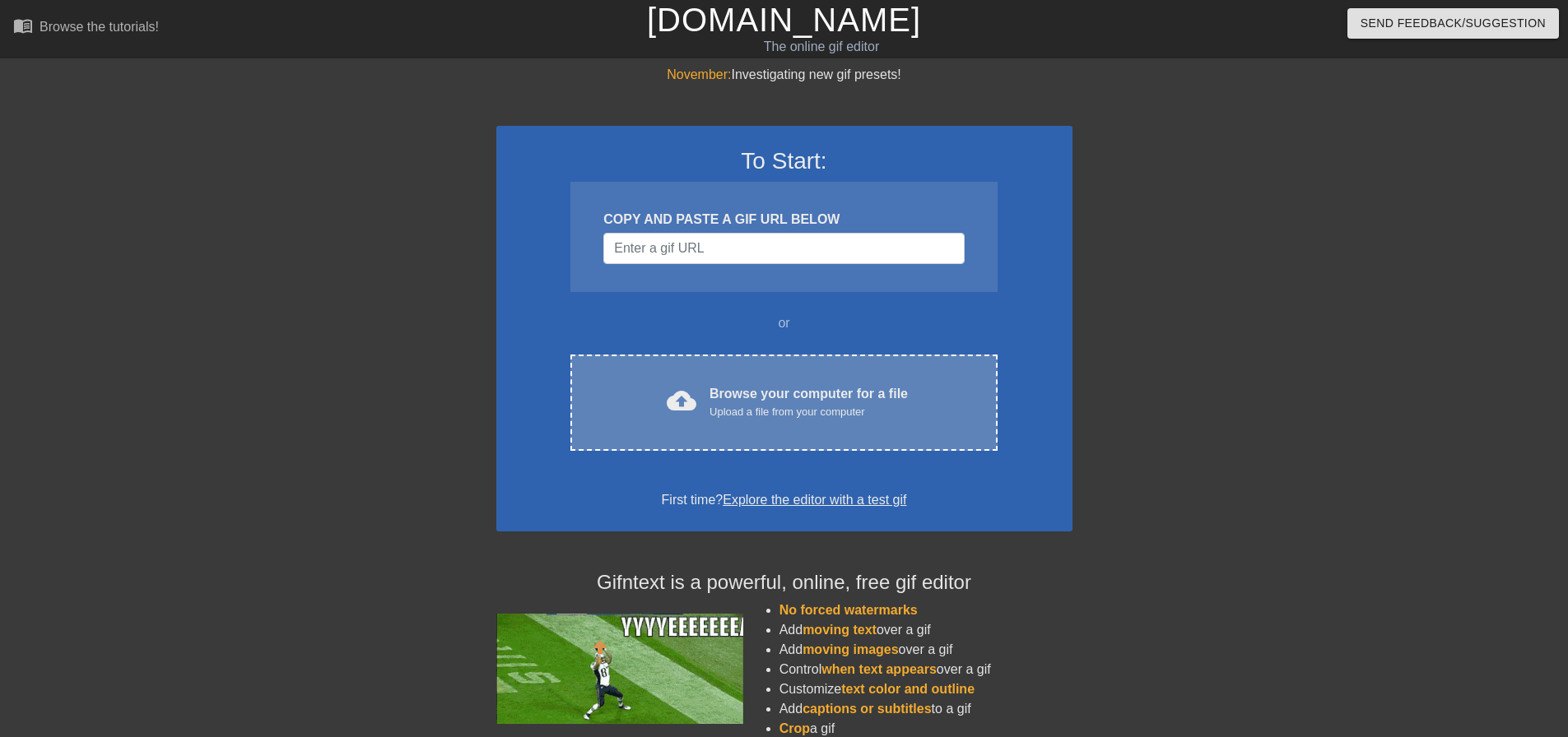
click at [748, 404] on div "Upload a file from your computer" at bounding box center [809, 412] width 198 height 16
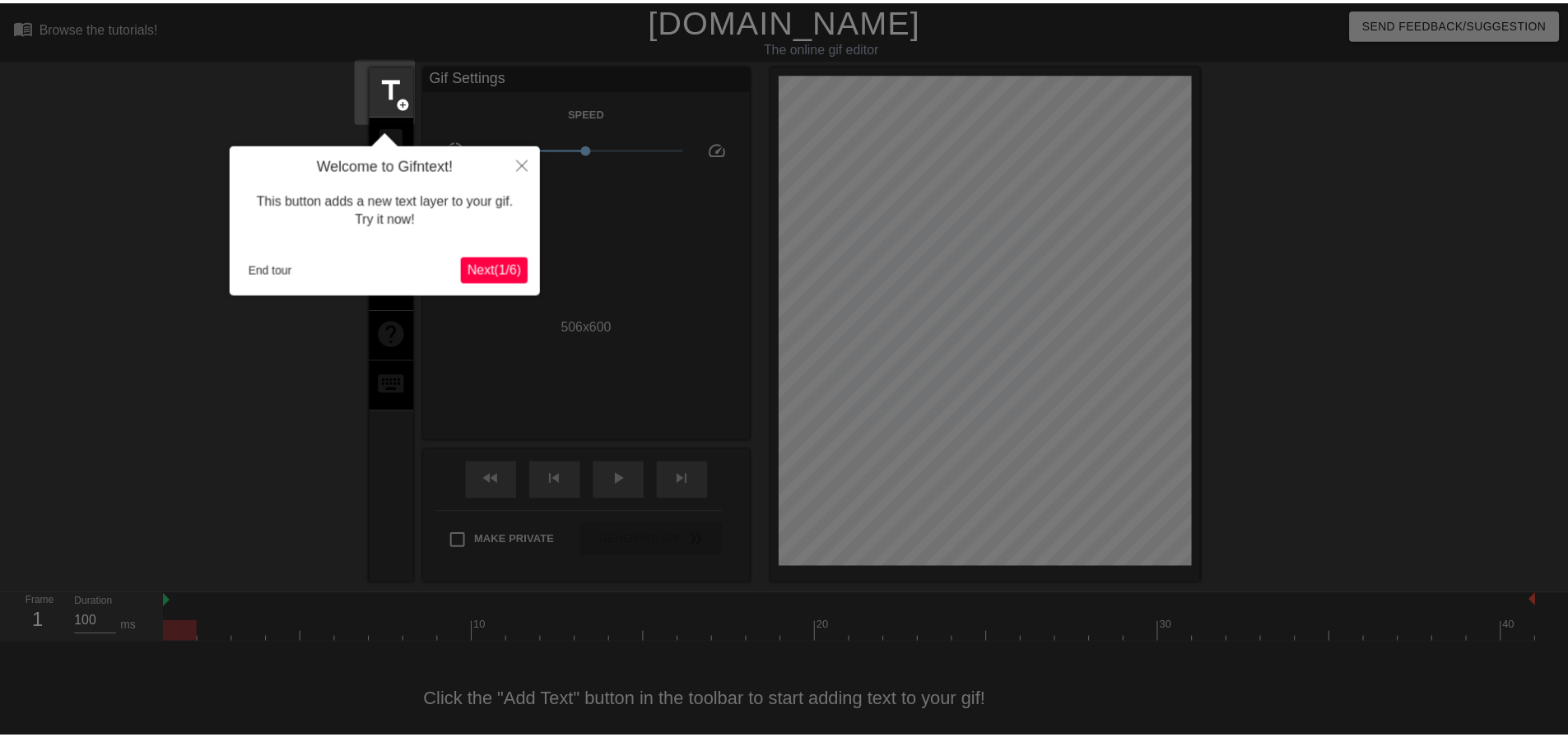
scroll to position [20, 0]
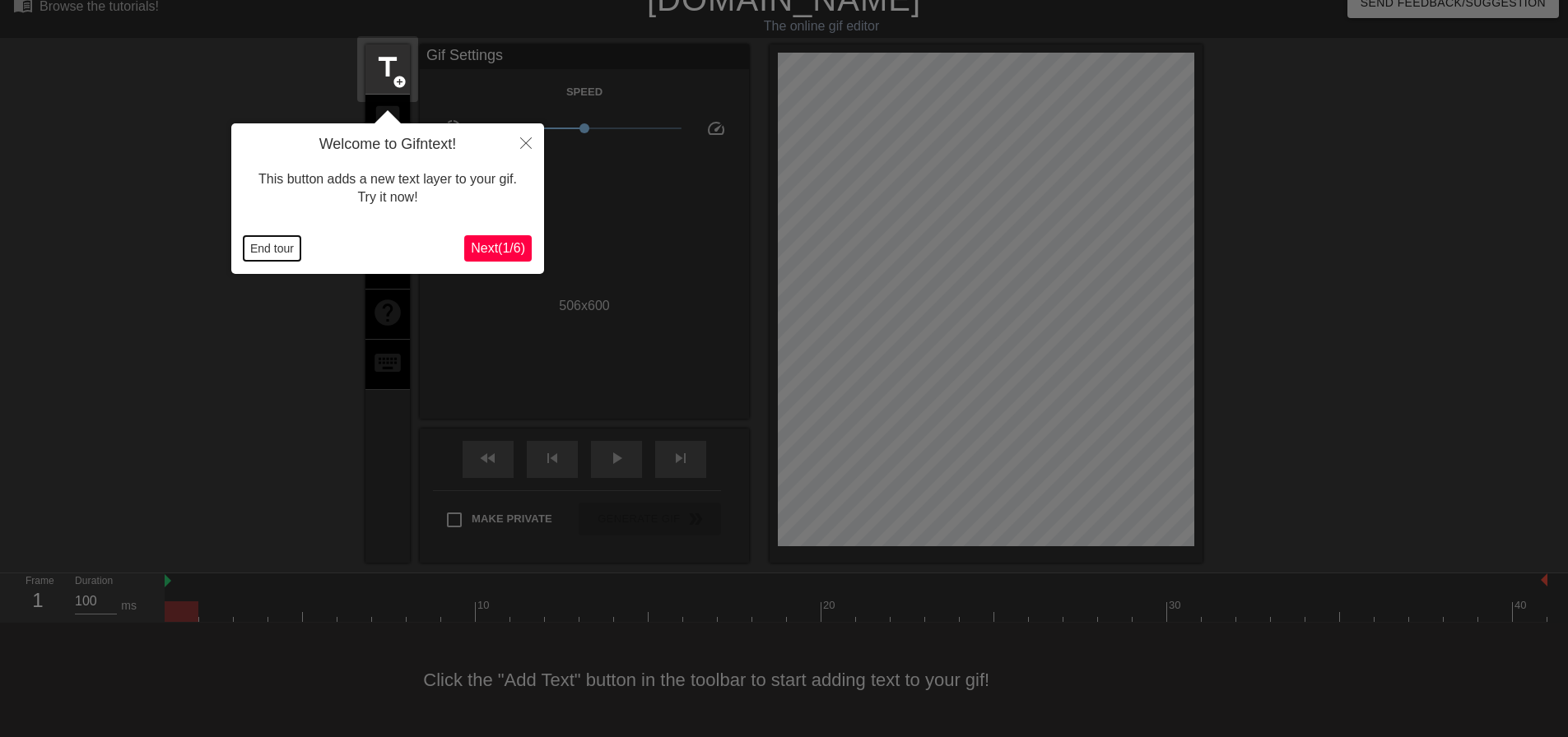
click at [270, 246] on button "End tour" at bounding box center [272, 249] width 57 height 25
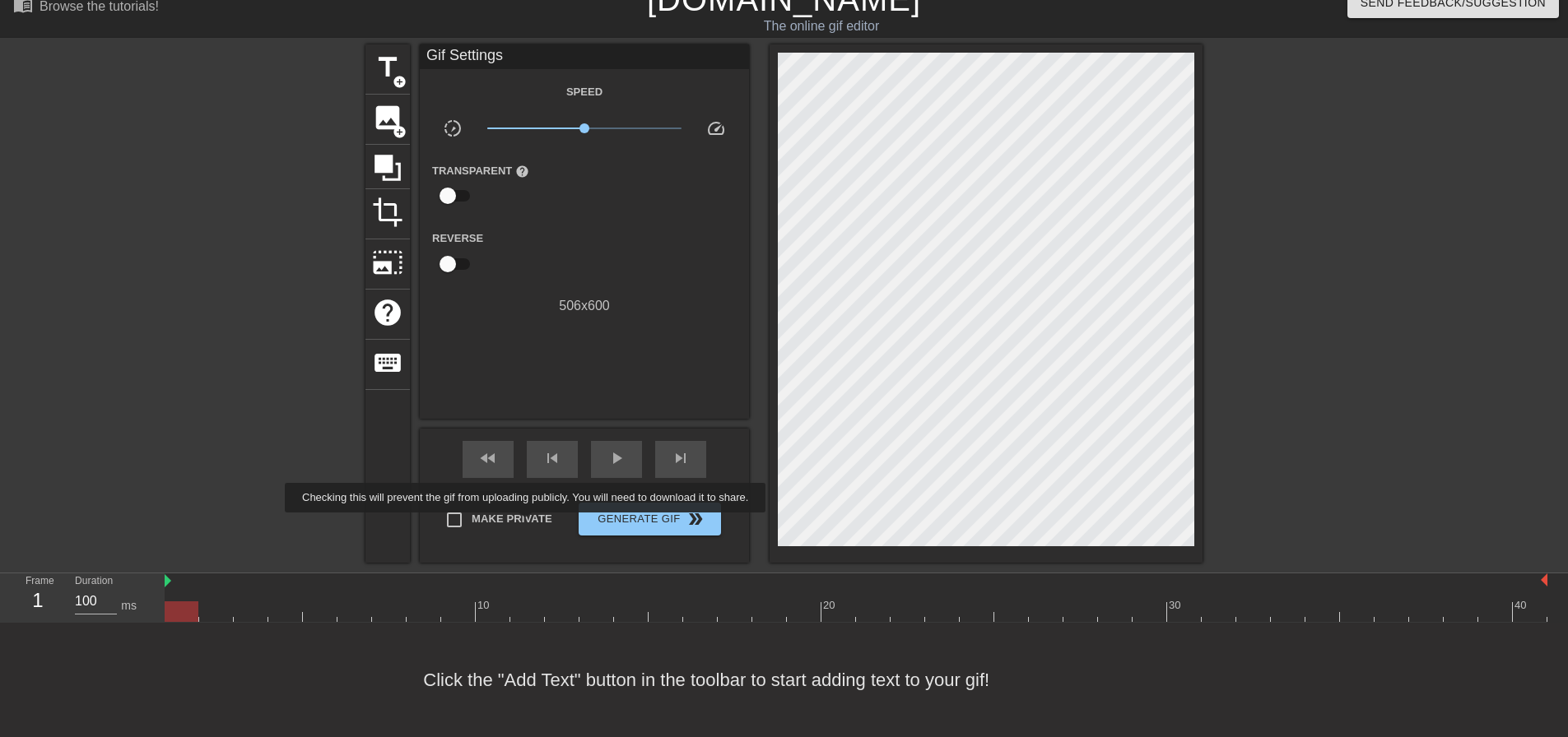
click at [529, 524] on span "Make Private" at bounding box center [512, 519] width 80 height 16
click at [472, 524] on input "Make Private" at bounding box center [454, 520] width 35 height 35
checkbox input "true"
click at [661, 527] on span "Generate Gif double_arrow" at bounding box center [649, 519] width 129 height 20
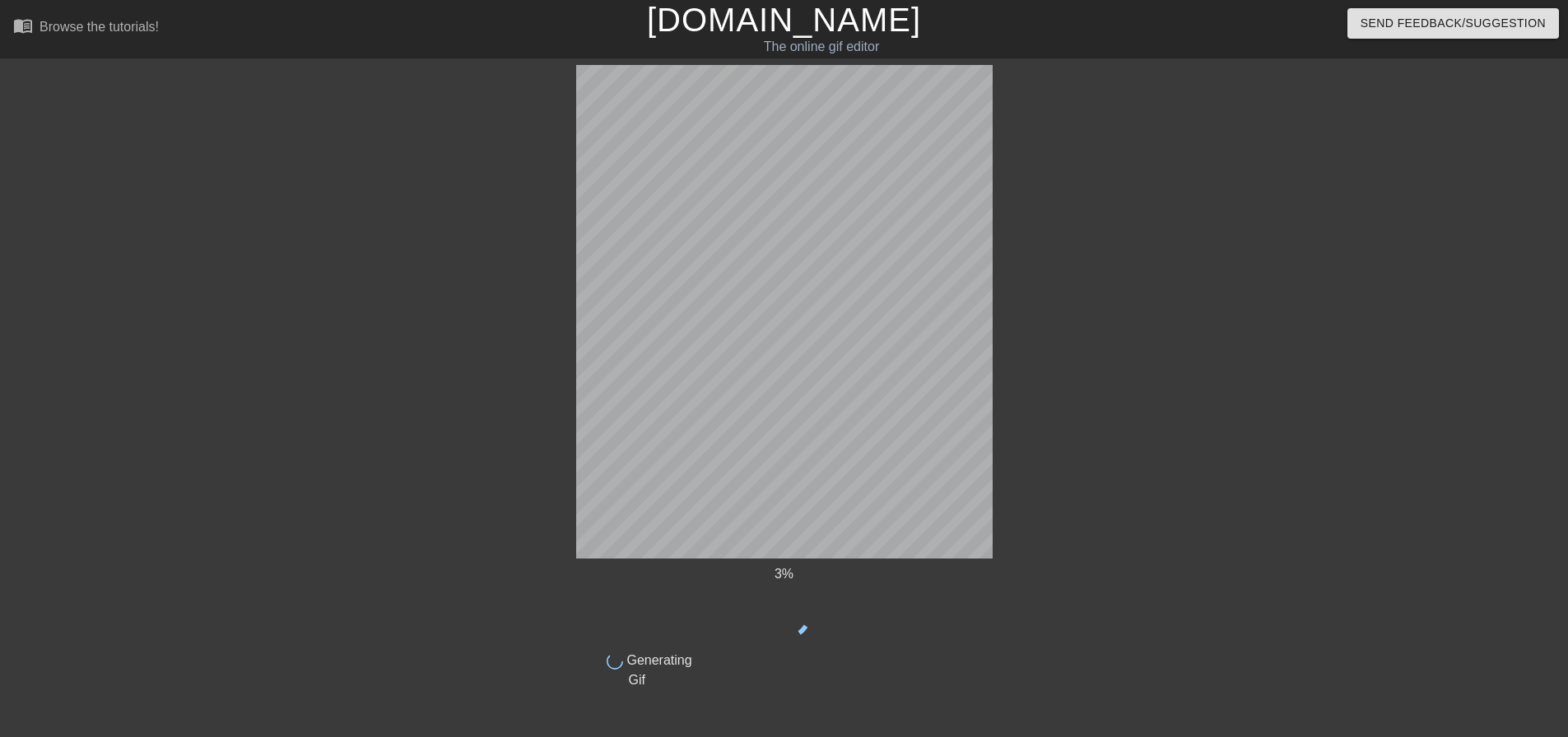
scroll to position [0, 0]
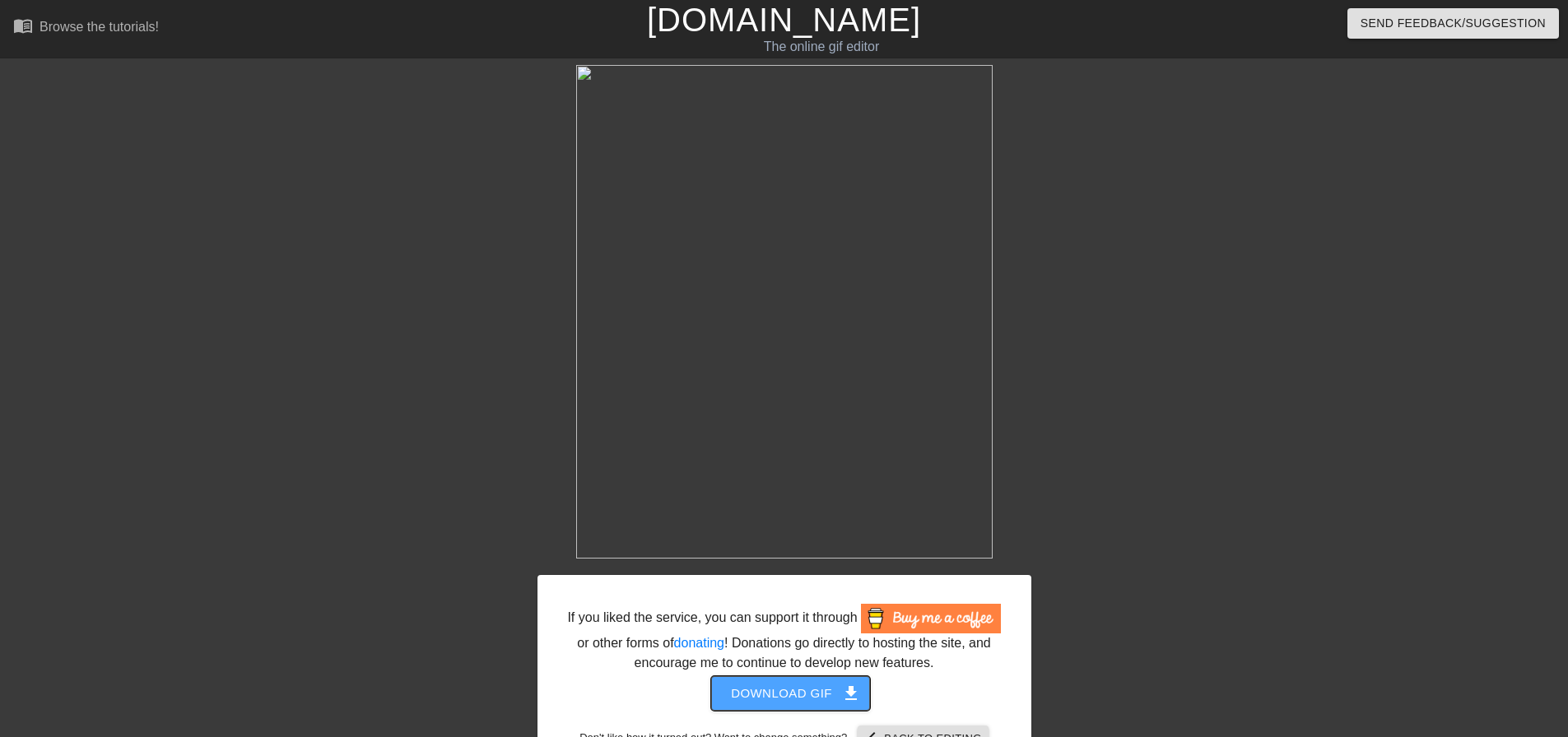
click at [765, 696] on span "Download gif get_app" at bounding box center [791, 693] width 119 height 21
click at [1064, 362] on div at bounding box center [1174, 312] width 247 height 494
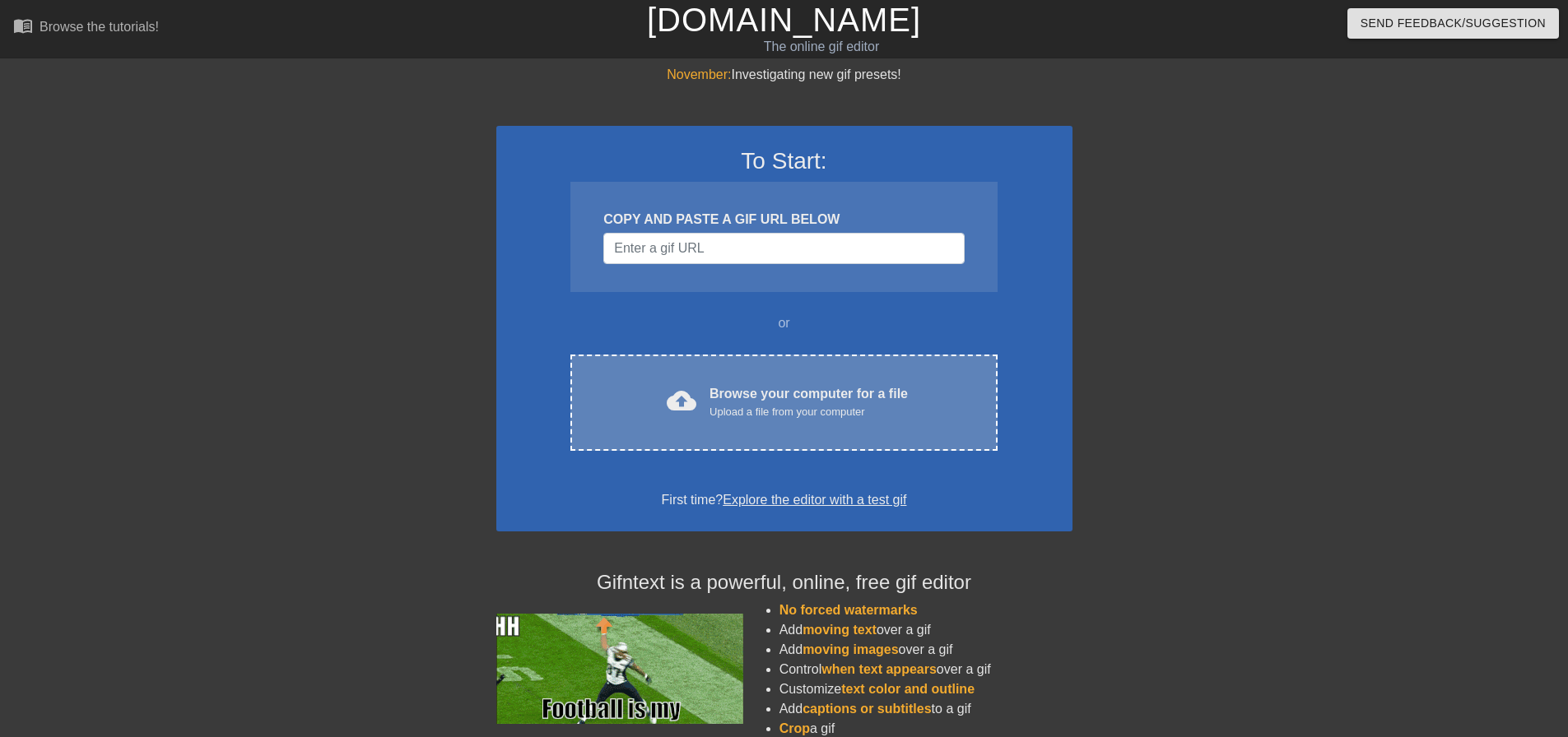
click at [776, 439] on div "cloud_upload Browse your computer for a file Upload a file from your computer C…" at bounding box center [784, 403] width 426 height 96
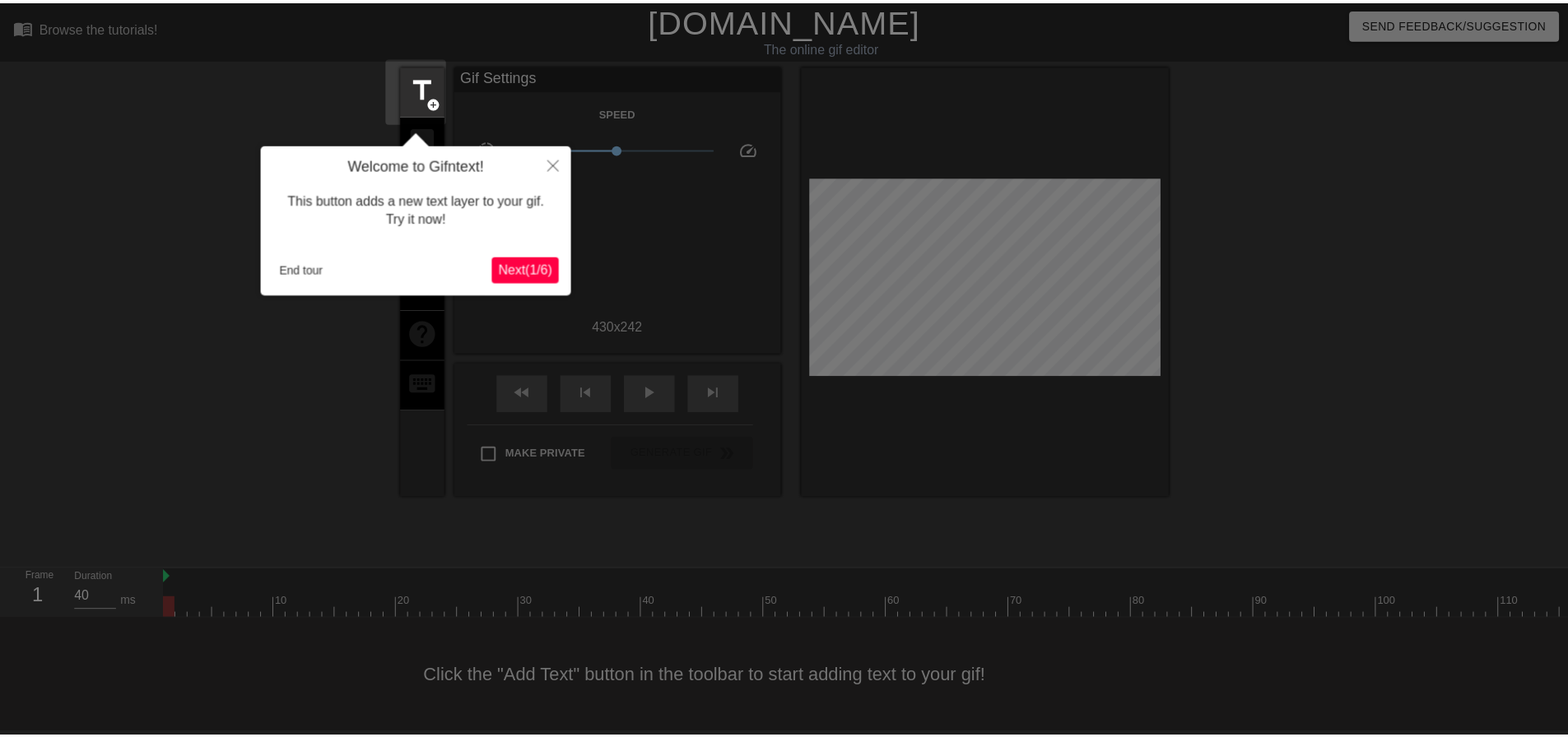
scroll to position [8, 0]
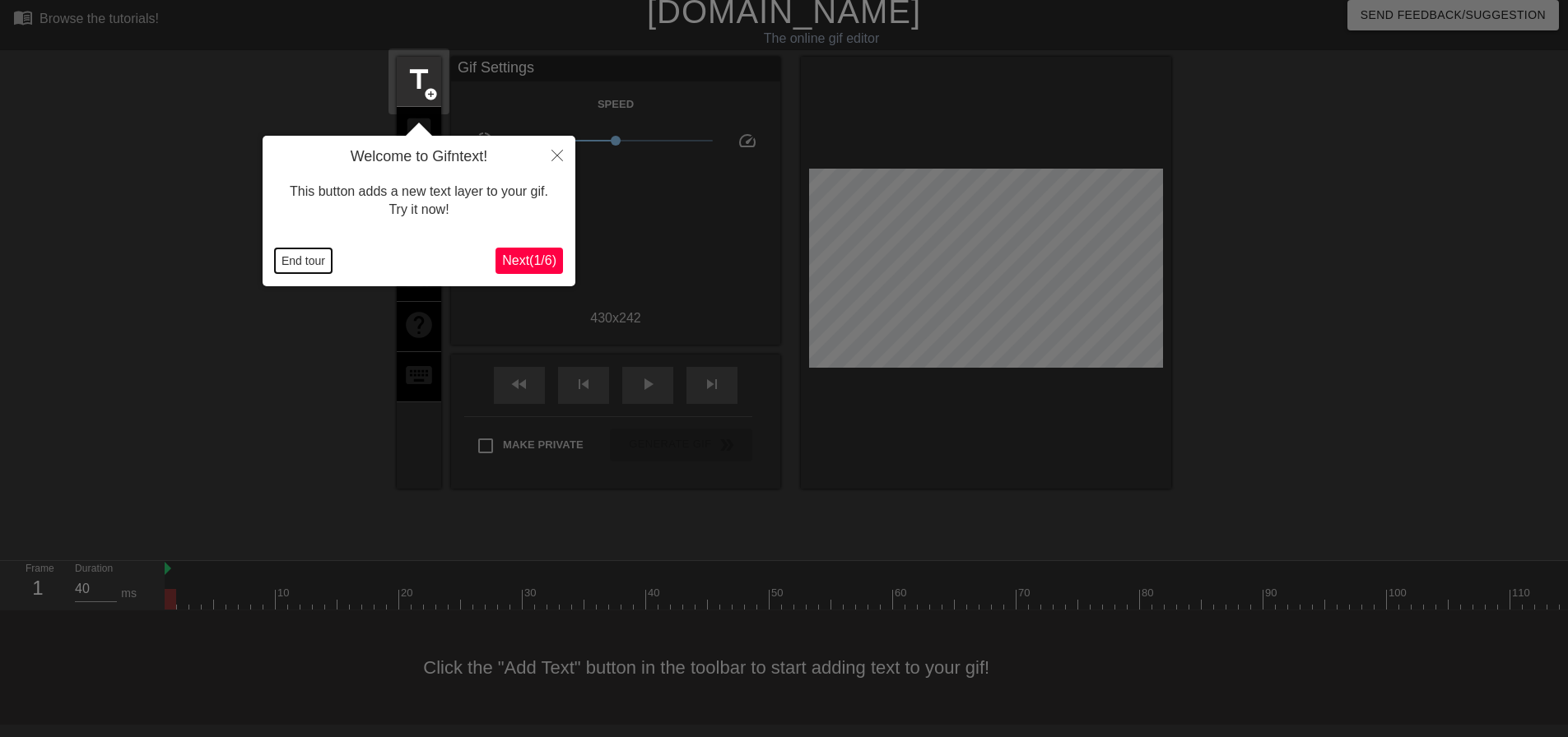
click at [317, 256] on button "End tour" at bounding box center [303, 261] width 57 height 25
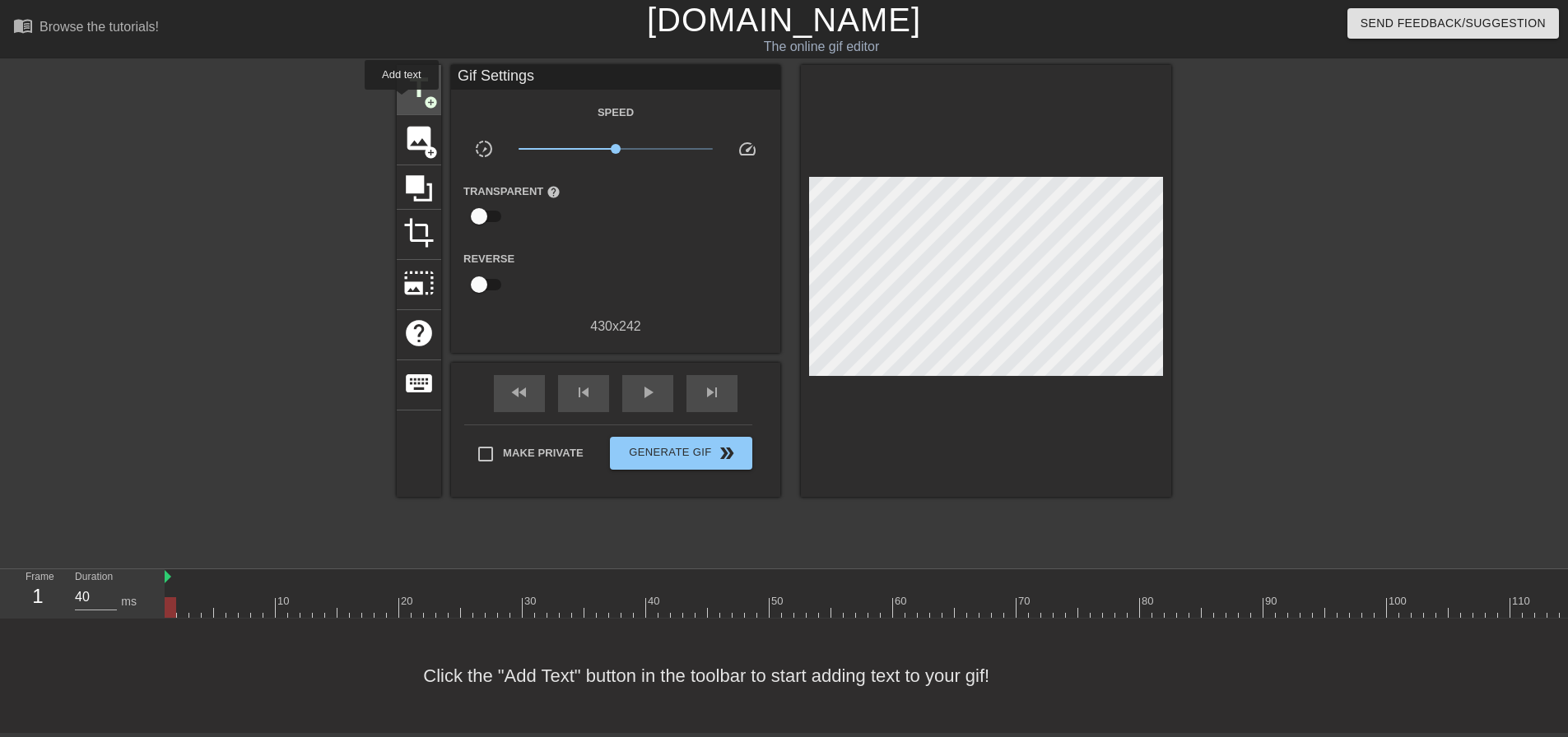
click at [406, 100] on div "title add_circle" at bounding box center [419, 90] width 45 height 50
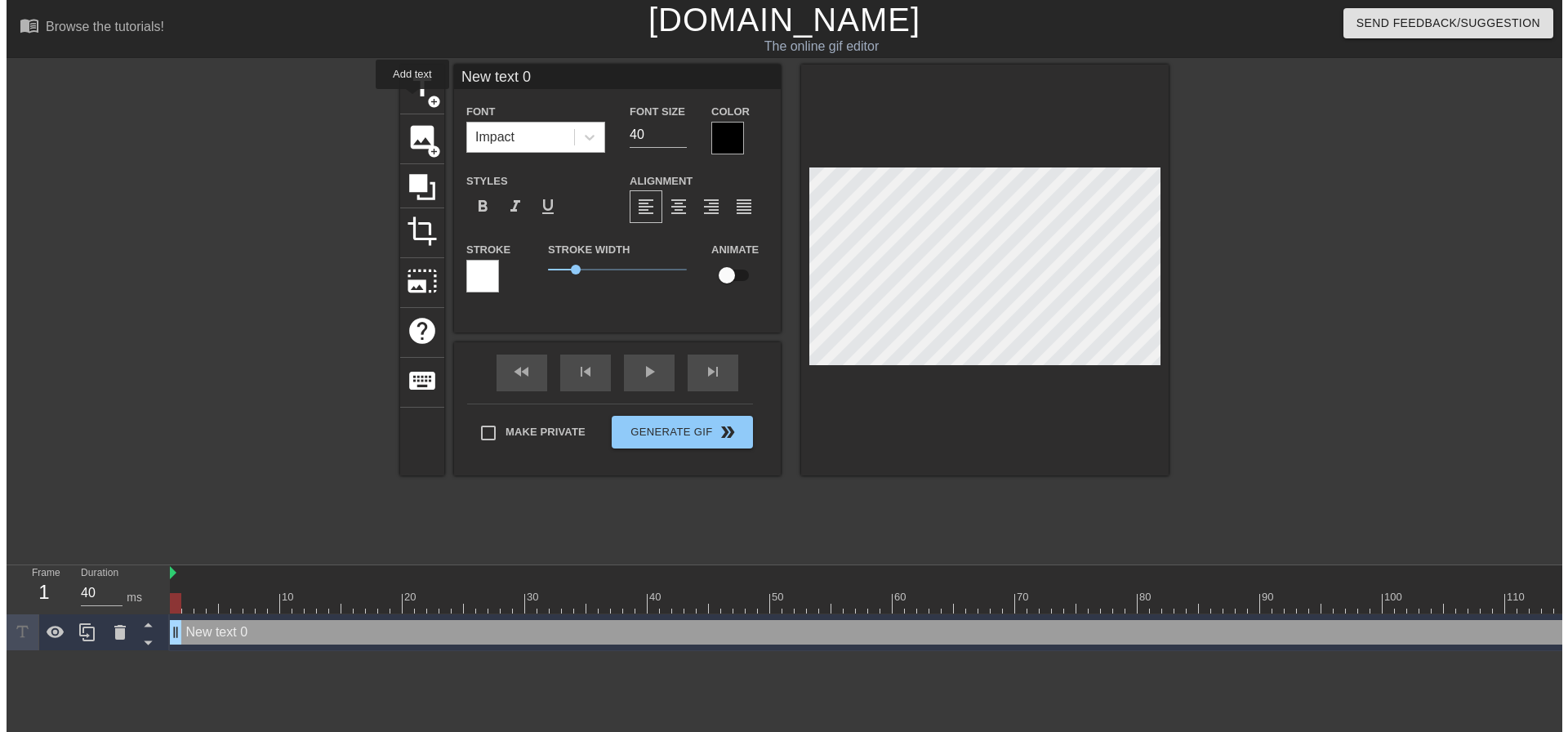
scroll to position [0, 0]
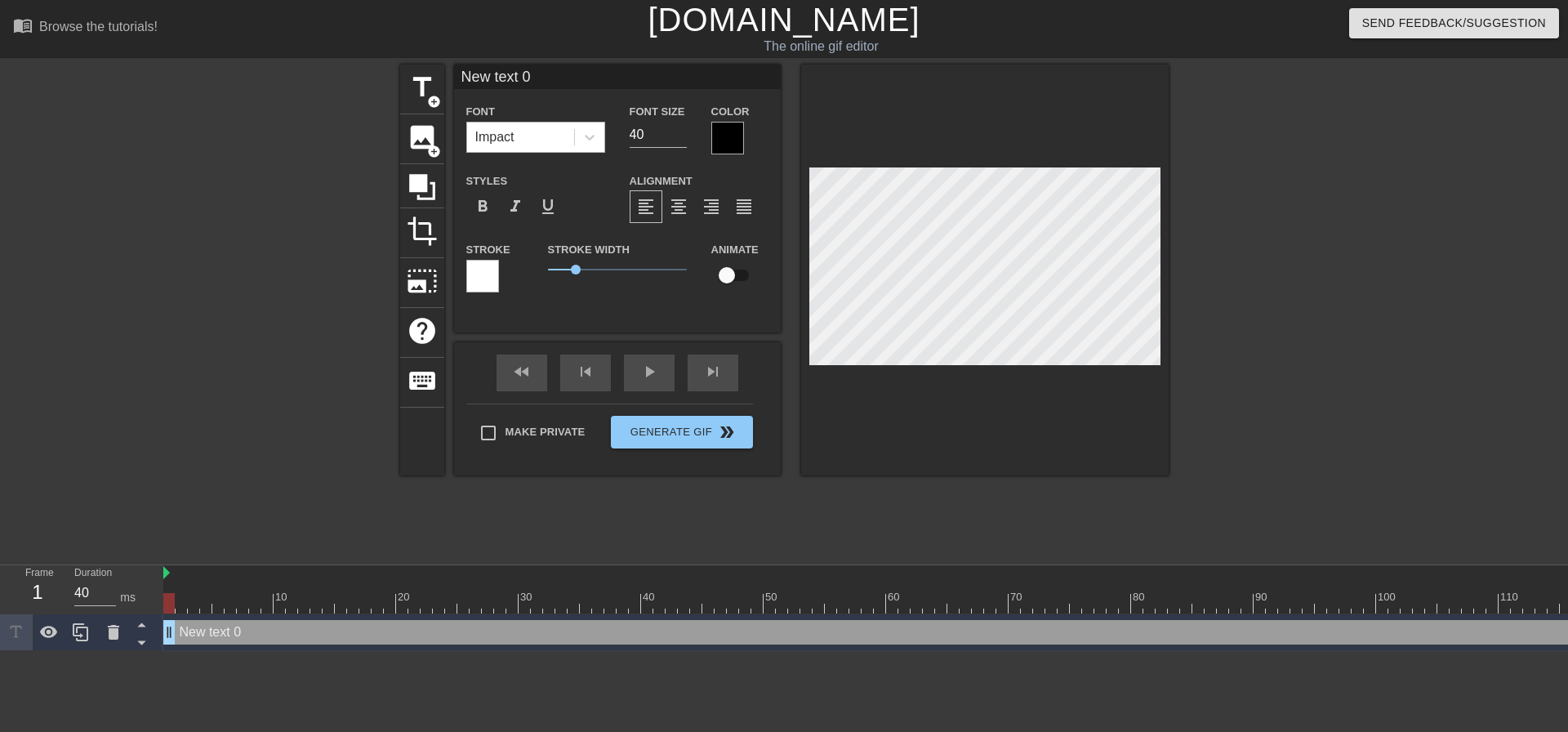
click at [499, 137] on div "Impact" at bounding box center [495, 137] width 39 height 19
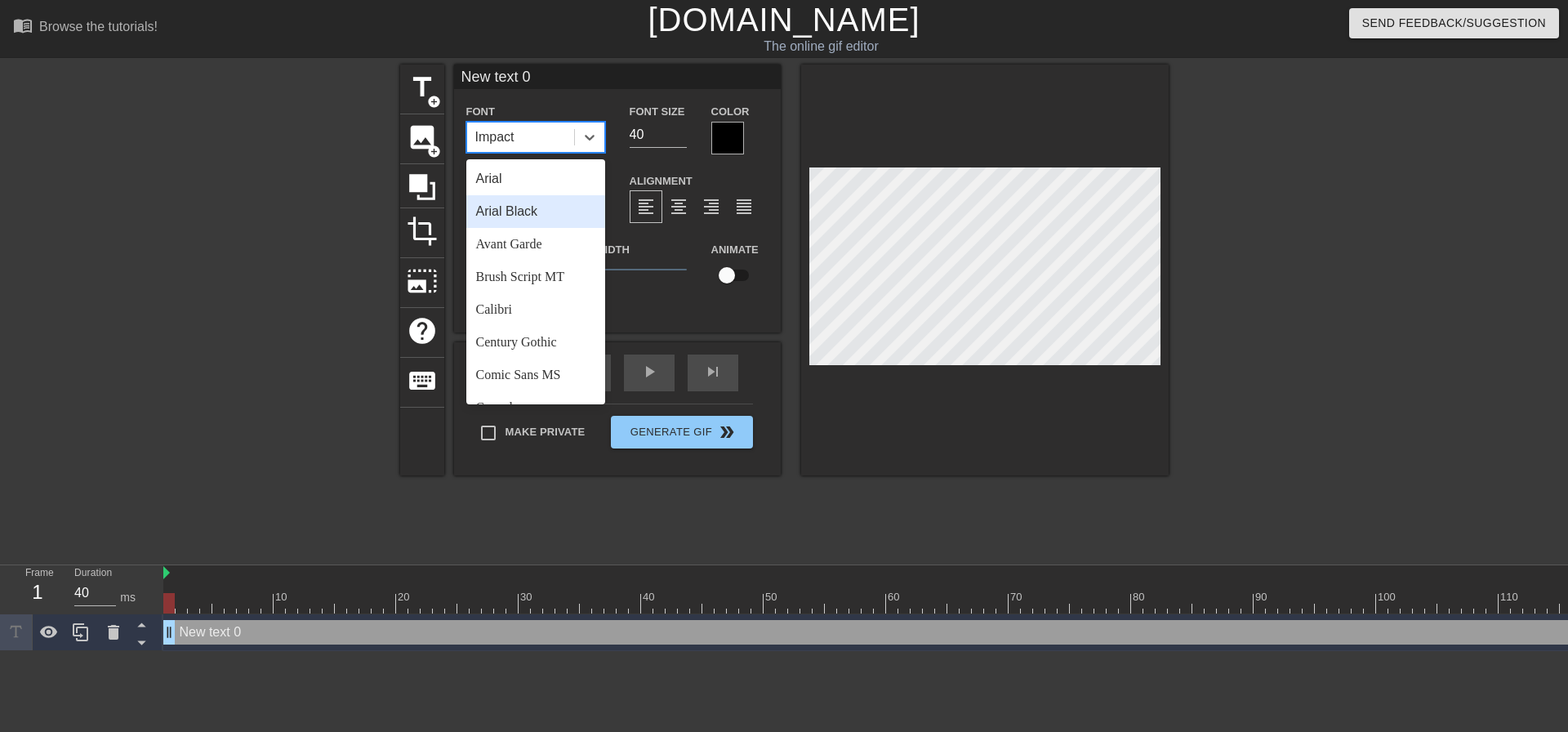
click at [534, 207] on div "Arial Black" at bounding box center [535, 212] width 139 height 33
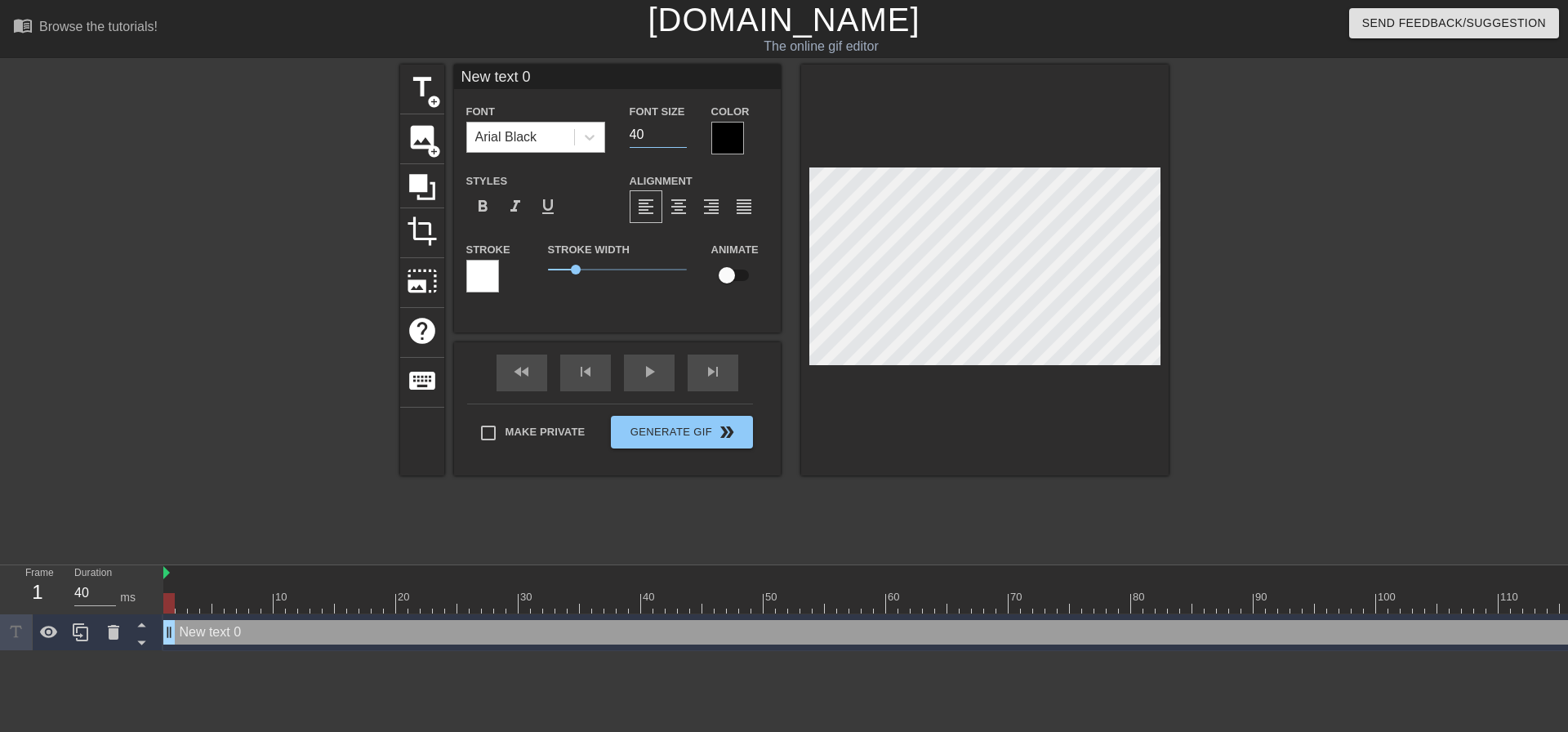
drag, startPoint x: 658, startPoint y: 125, endPoint x: 538, endPoint y: 143, distance: 121.3
click at [542, 142] on div "Font Arial Black Font Size 40 Color" at bounding box center [617, 127] width 327 height 53
type input "20"
click at [673, 201] on span "format_align_center" at bounding box center [679, 206] width 19 height 19
click at [515, 442] on label "Make Private" at bounding box center [528, 433] width 114 height 35
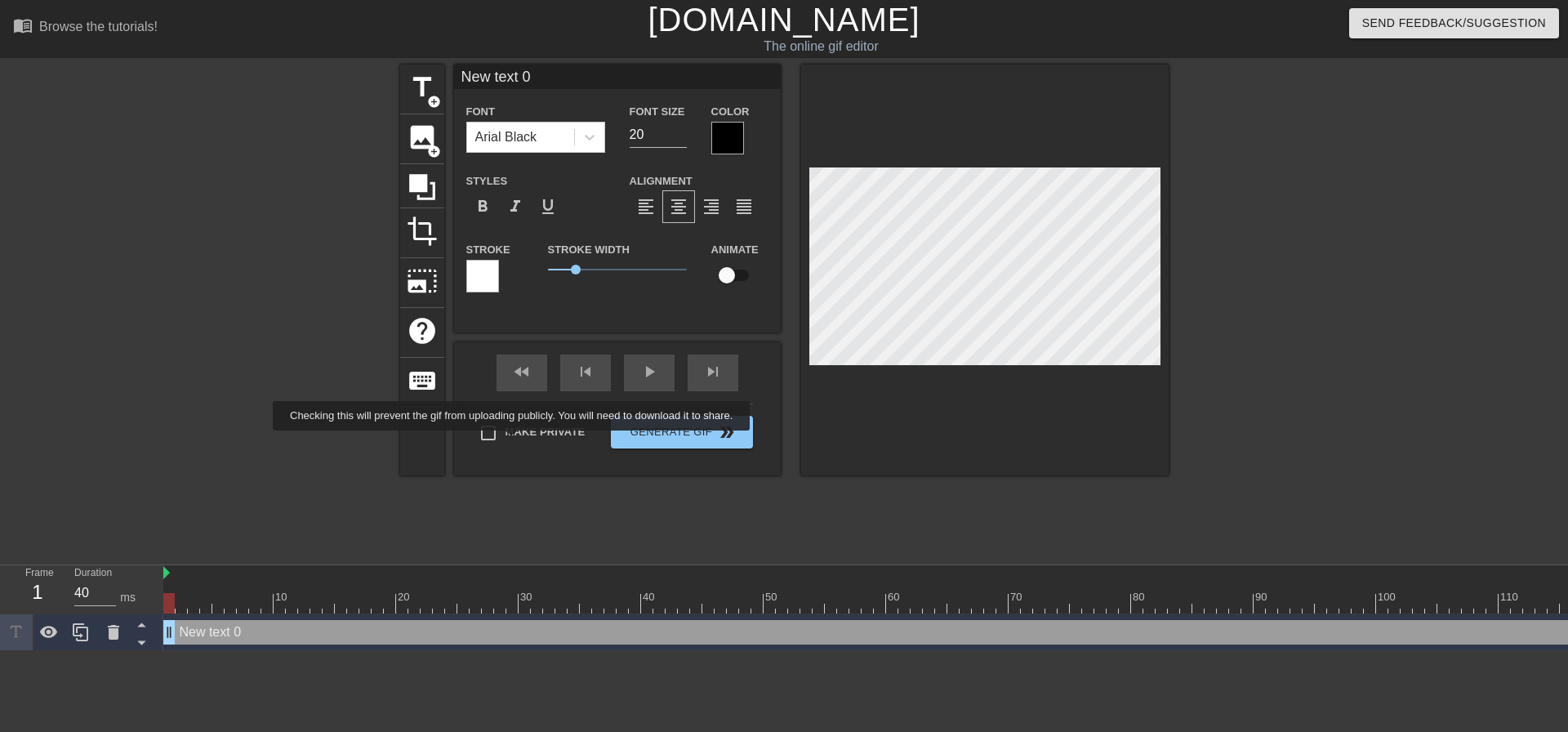
click at [505, 442] on input "Make Private" at bounding box center [488, 433] width 35 height 35
checkbox input "true"
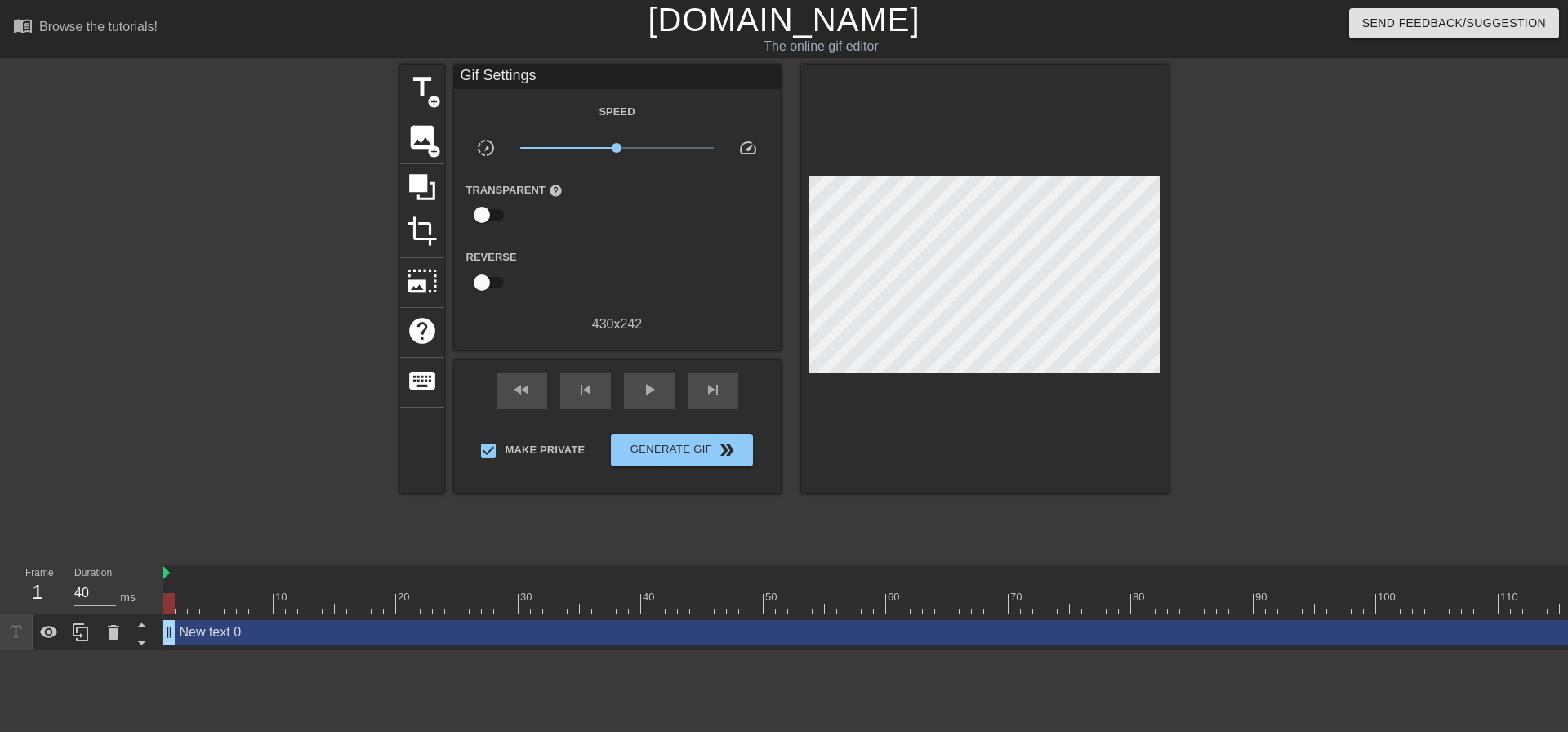
drag, startPoint x: 168, startPoint y: 597, endPoint x: 0, endPoint y: 582, distance: 168.7
click at [0, 582] on div "Frame 1 Duration 40 ms 10 20 30 40 50 60 70 80 90 100 110 120 130 140 150" at bounding box center [784, 608] width 1568 height 86
drag, startPoint x: 827, startPoint y: 607, endPoint x: 1293, endPoint y: 611, distance: 466.0
click at [1293, 611] on div at bounding box center [88, 603] width 2940 height 20
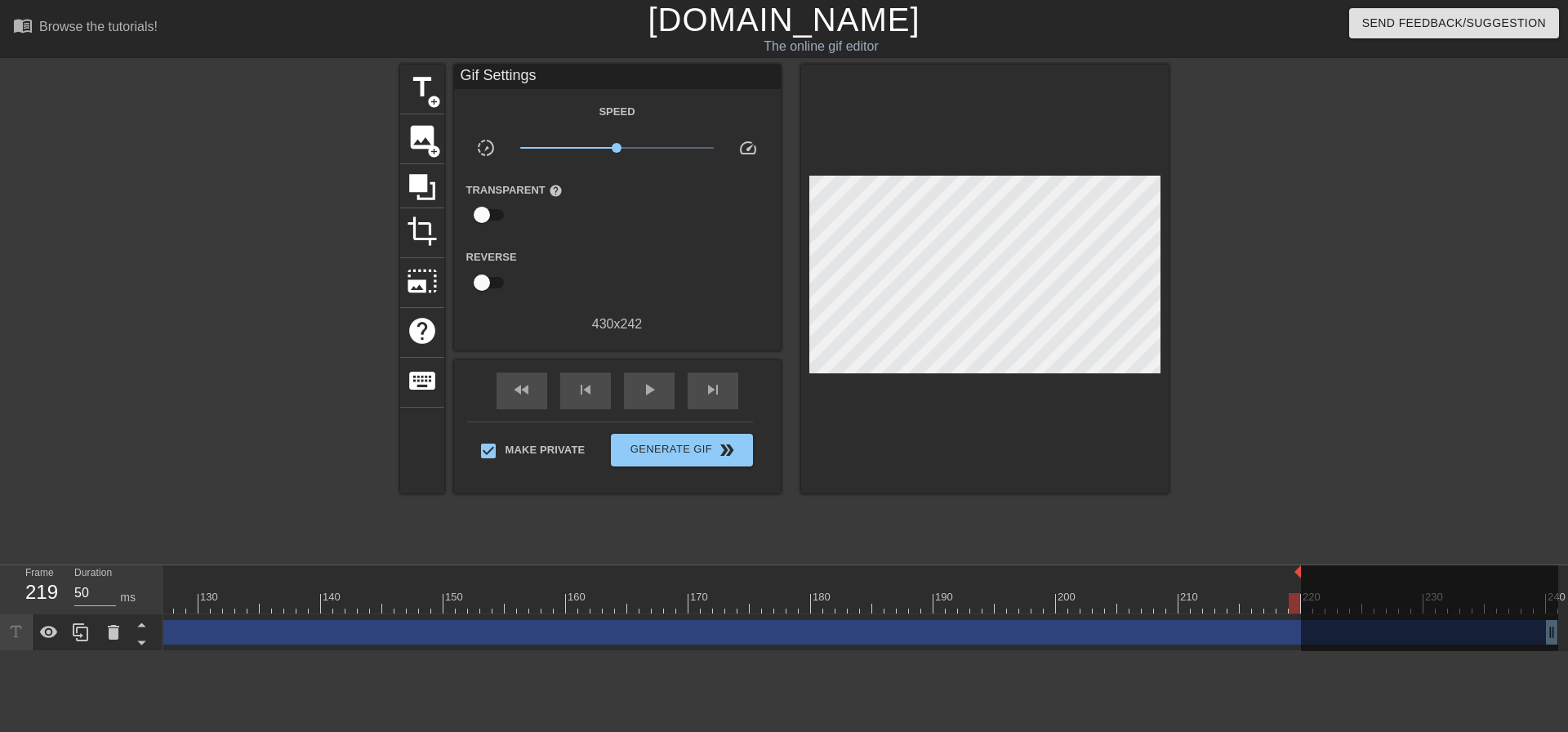
drag, startPoint x: 1556, startPoint y: 572, endPoint x: 1298, endPoint y: 584, distance: 258.3
click at [1298, 584] on div "10 20 30 40 50 60 70 80 90 100 110 120 130 140 150 160" at bounding box center [88, 589] width 2940 height 48
click at [1395, 484] on div at bounding box center [1311, 310] width 245 height 490
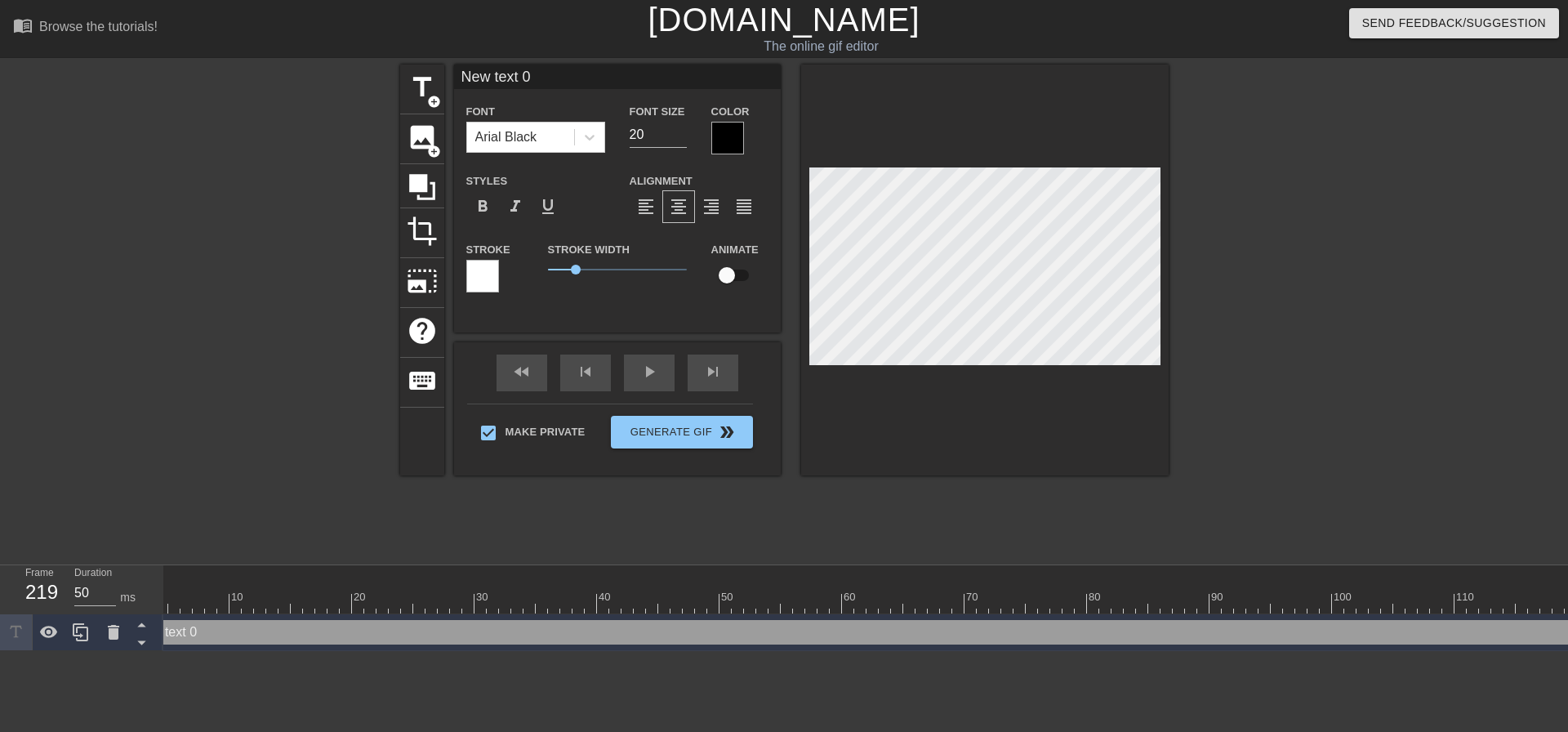
scroll to position [3, 2]
type input "40"
drag, startPoint x: 447, startPoint y: 600, endPoint x: 393, endPoint y: 462, distance: 148.2
click at [0, 604] on div "Frame 1 Duration 40 ms 10 20 30 40 50 60 70 80 90 100 110 120 130 140 150" at bounding box center [784, 608] width 1568 height 86
